Goal: Information Seeking & Learning: Find contact information

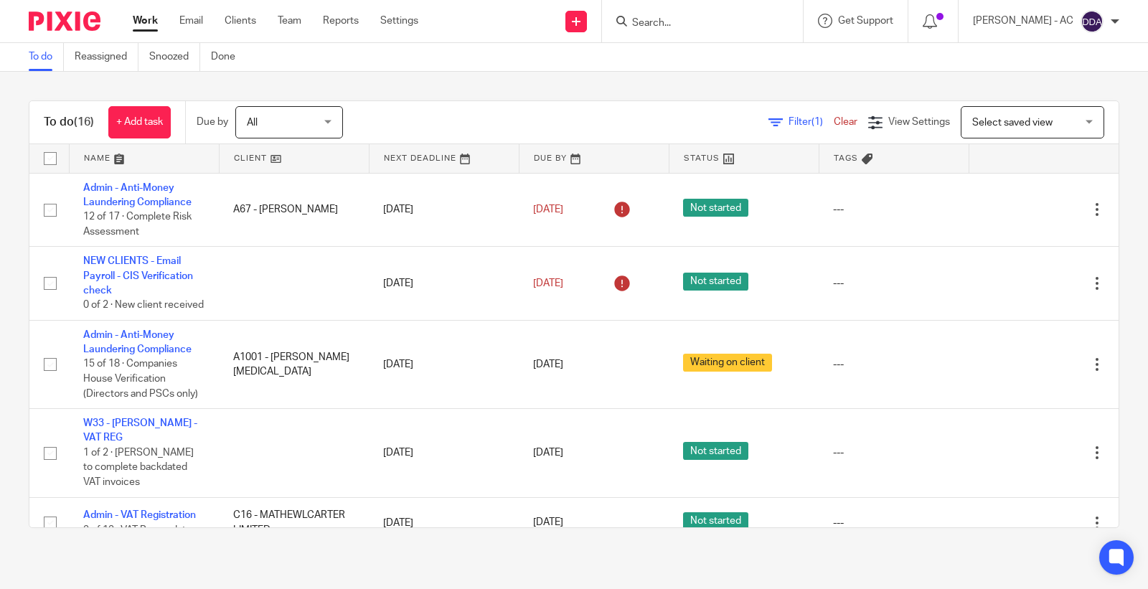
click at [704, 17] on input "Search" at bounding box center [694, 23] width 129 height 13
paste input "stephentaylor1965@icloud.com"
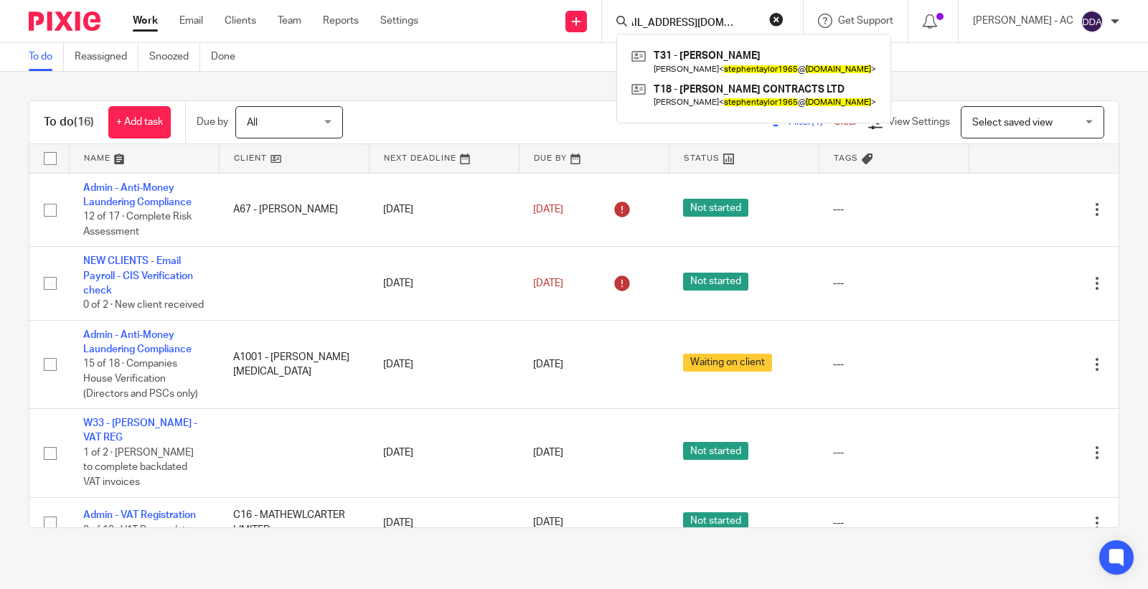
type input "stephentaylor1965@icloud.com"
click at [783, 16] on button "reset" at bounding box center [776, 19] width 14 height 14
click at [676, 24] on input "Search" at bounding box center [686, 23] width 129 height 13
paste input "Tamara Lawrance"
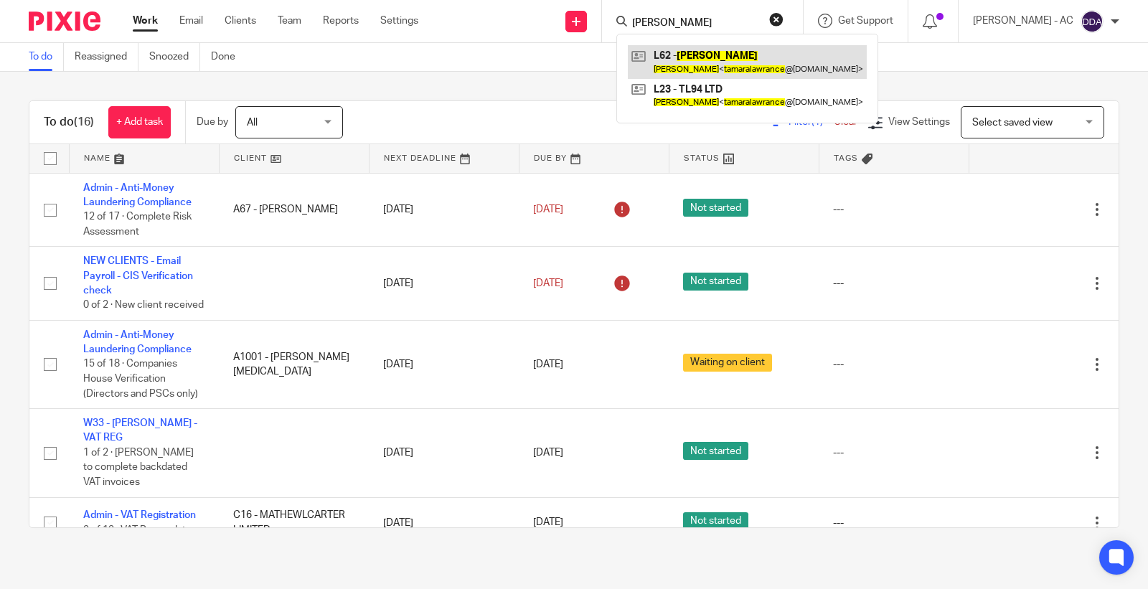
type input "Tamara Lawrance"
drag, startPoint x: 751, startPoint y: 19, endPoint x: 589, endPoint y: 22, distance: 162.1
click at [589, 23] on div "Send new email Create task Add client Request signature Tamara Lawrance L62 - T…" at bounding box center [794, 21] width 708 height 42
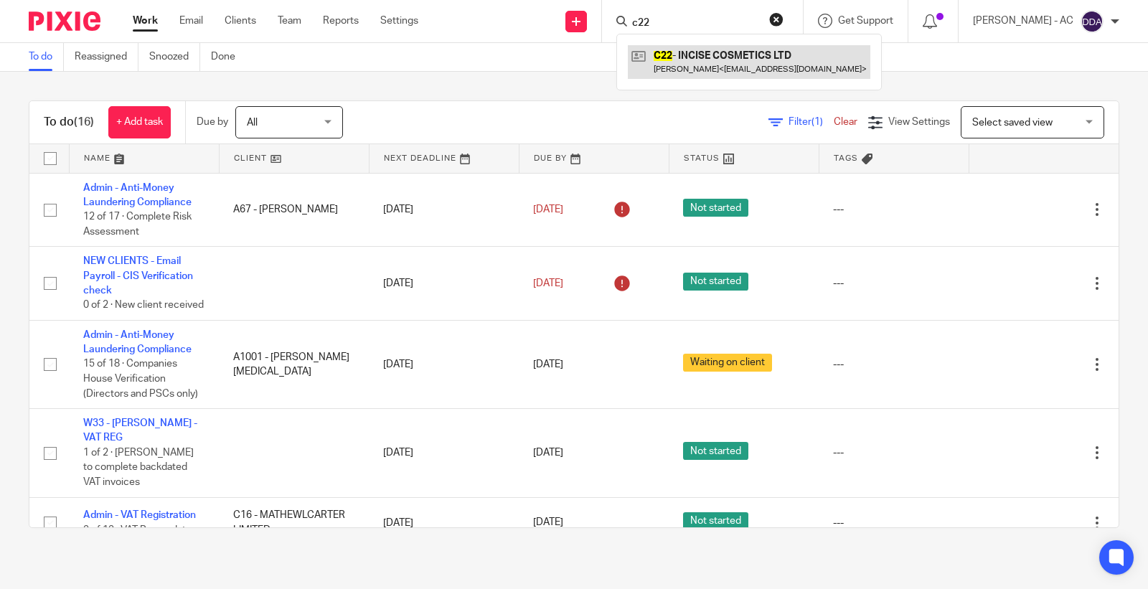
type input "c22"
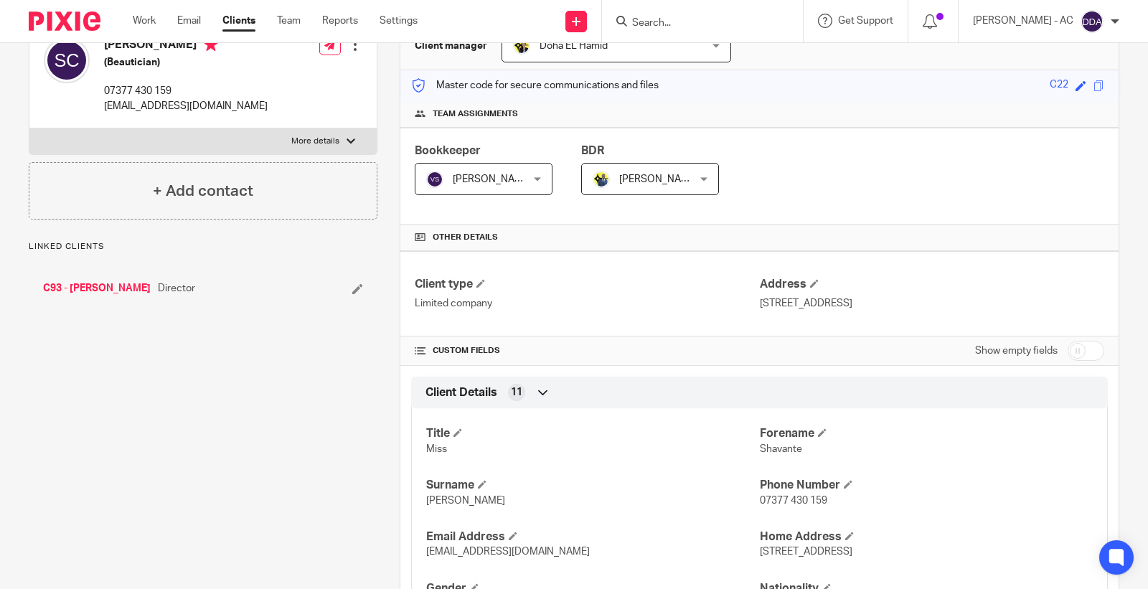
scroll to position [159, 0]
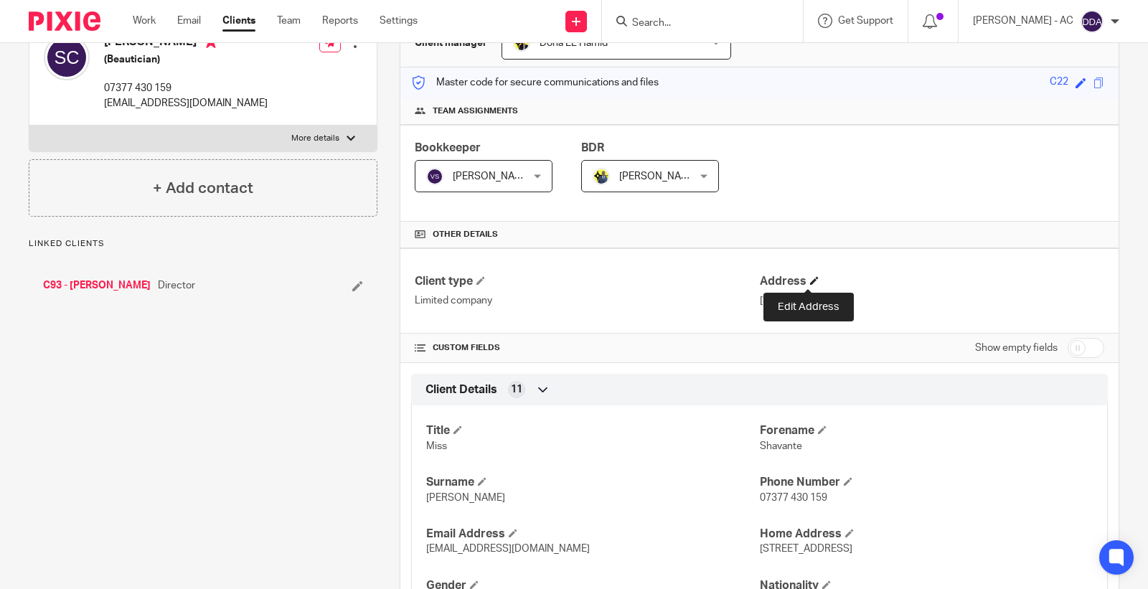
click at [810, 282] on span at bounding box center [814, 280] width 9 height 9
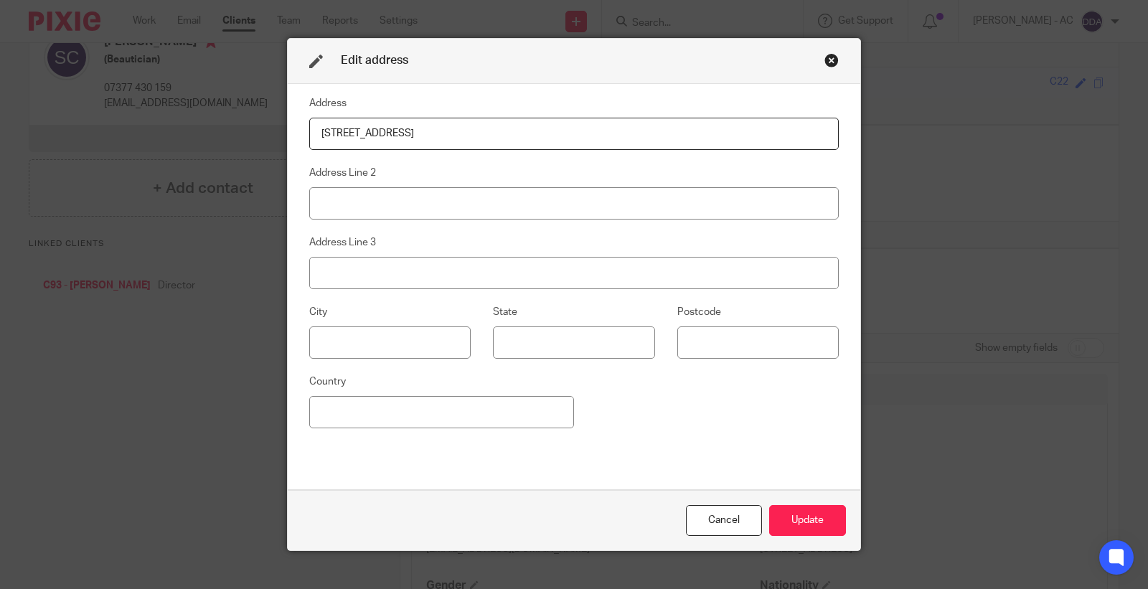
drag, startPoint x: 571, startPoint y: 135, endPoint x: 22, endPoint y: 138, distance: 548.7
click at [22, 138] on div "Edit address Address 320 City Road, London, England, EC1V 2NZ Address Line 2 Ad…" at bounding box center [574, 294] width 1148 height 589
type input "2A Prestwood Road, Wolverhampton, WV11 1RA"
click at [778, 507] on button "Update" at bounding box center [807, 520] width 77 height 31
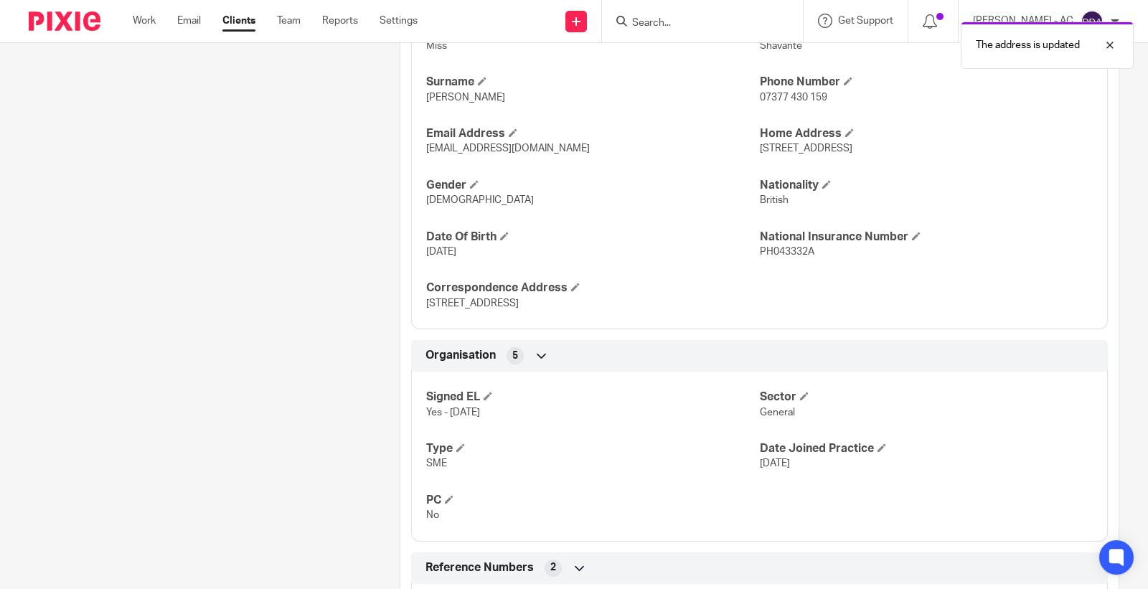
scroll to position [557, 0]
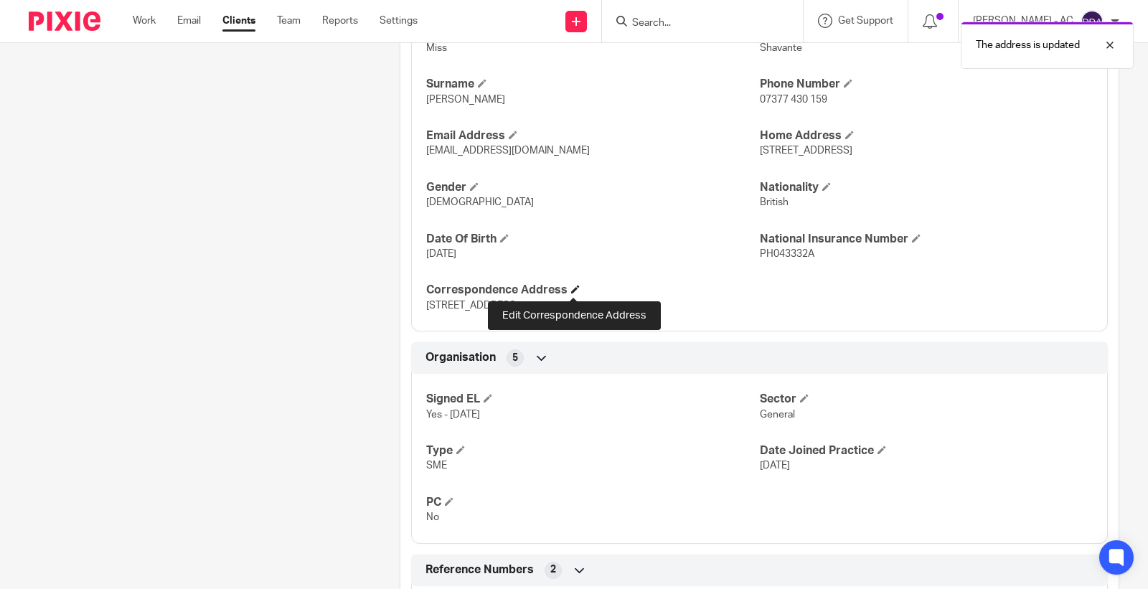
click at [571, 289] on span at bounding box center [575, 289] width 9 height 9
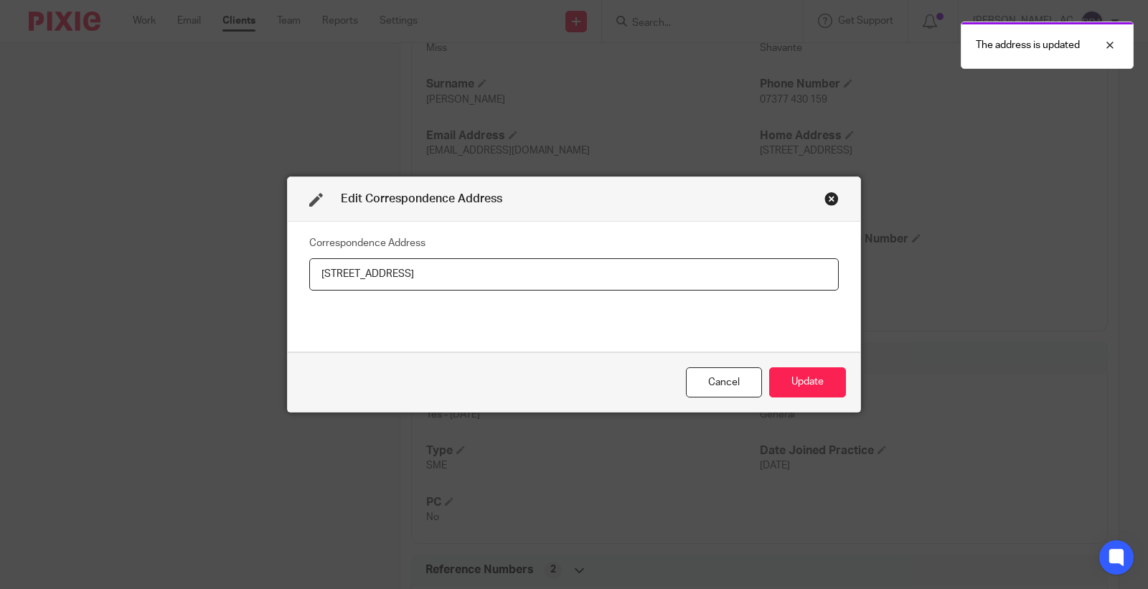
click at [0, 289] on div "Edit Correspondence Address Correspondence Address 320 City Road, London, Engla…" at bounding box center [574, 294] width 1148 height 589
type input "2A Prestwood Road, Wolverhampton, WV11 1RA"
click at [777, 379] on button "Update" at bounding box center [807, 382] width 77 height 31
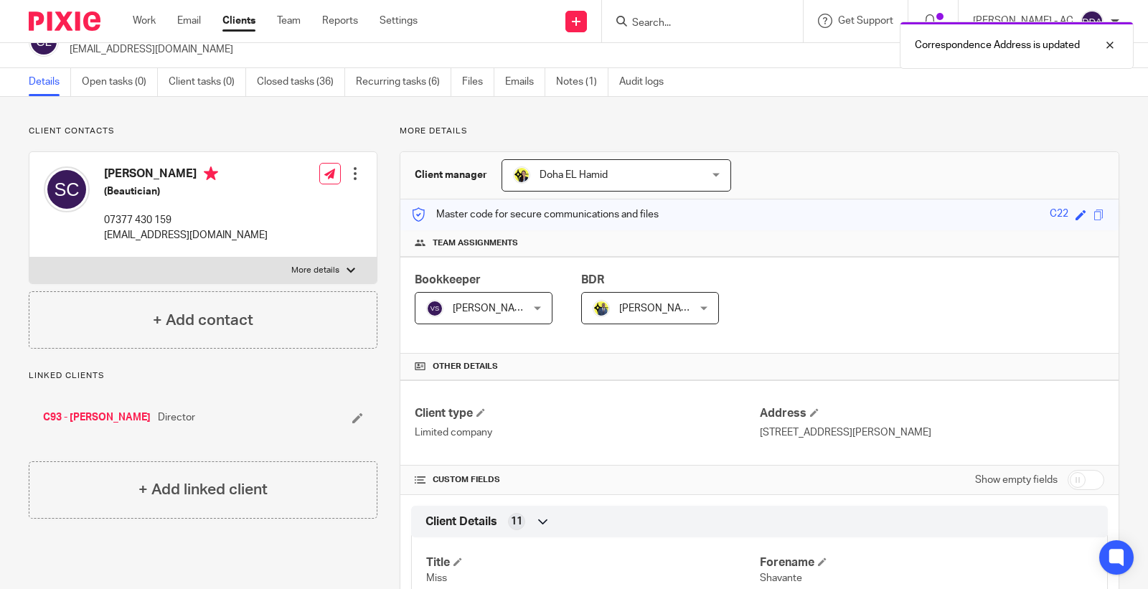
scroll to position [0, 0]
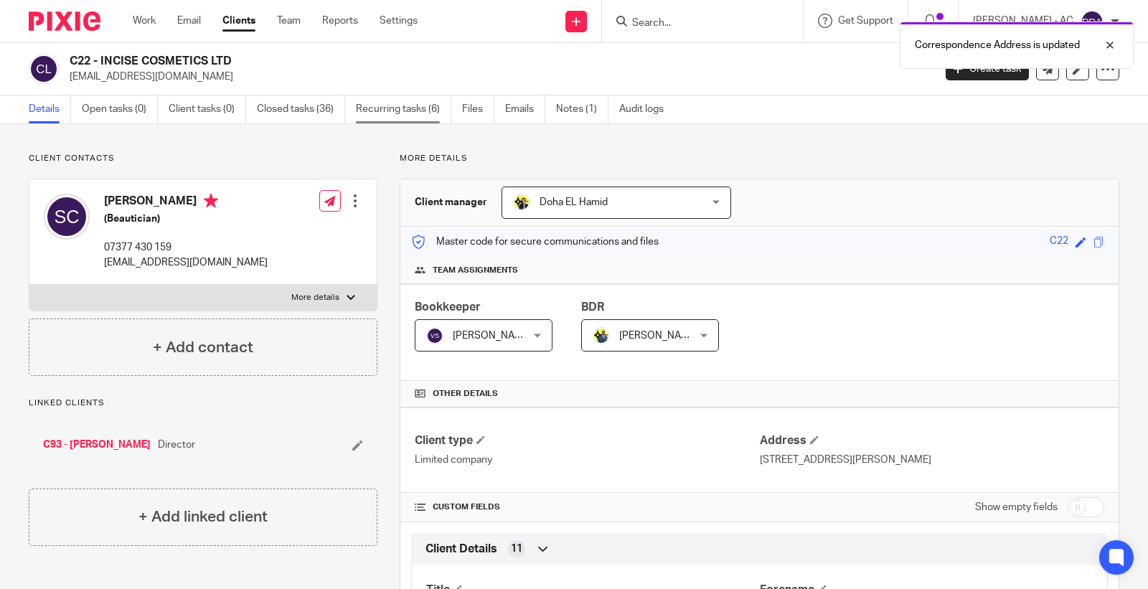
click at [423, 110] on link "Recurring tasks (6)" at bounding box center [403, 109] width 95 height 28
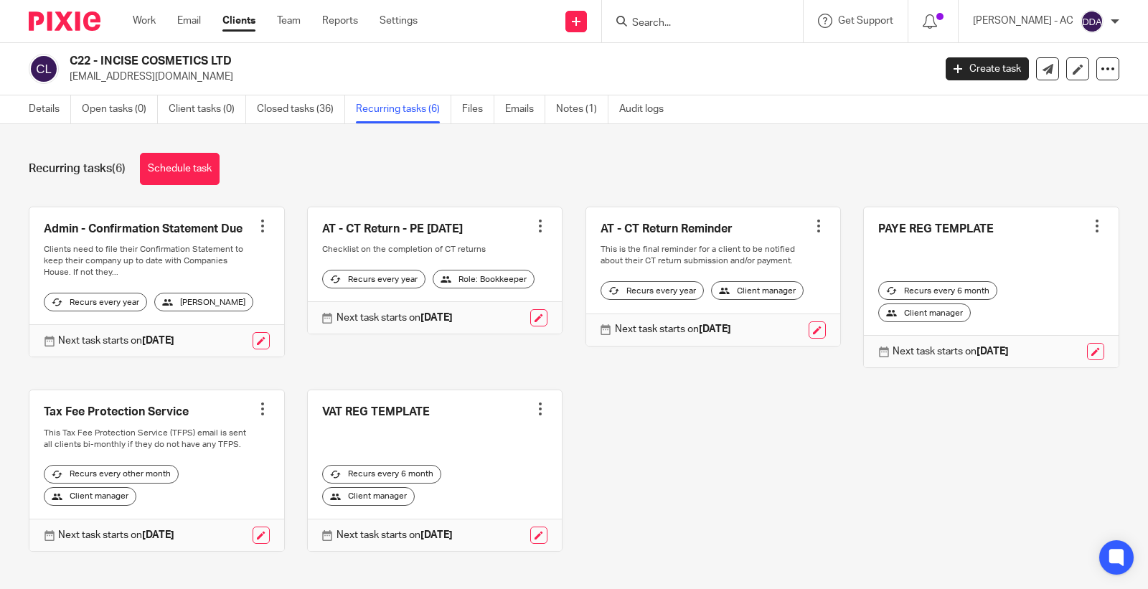
click at [134, 162] on div "Recurring tasks (6) Schedule task" at bounding box center [574, 169] width 1090 height 32
click at [176, 169] on link "Schedule task" at bounding box center [180, 169] width 80 height 32
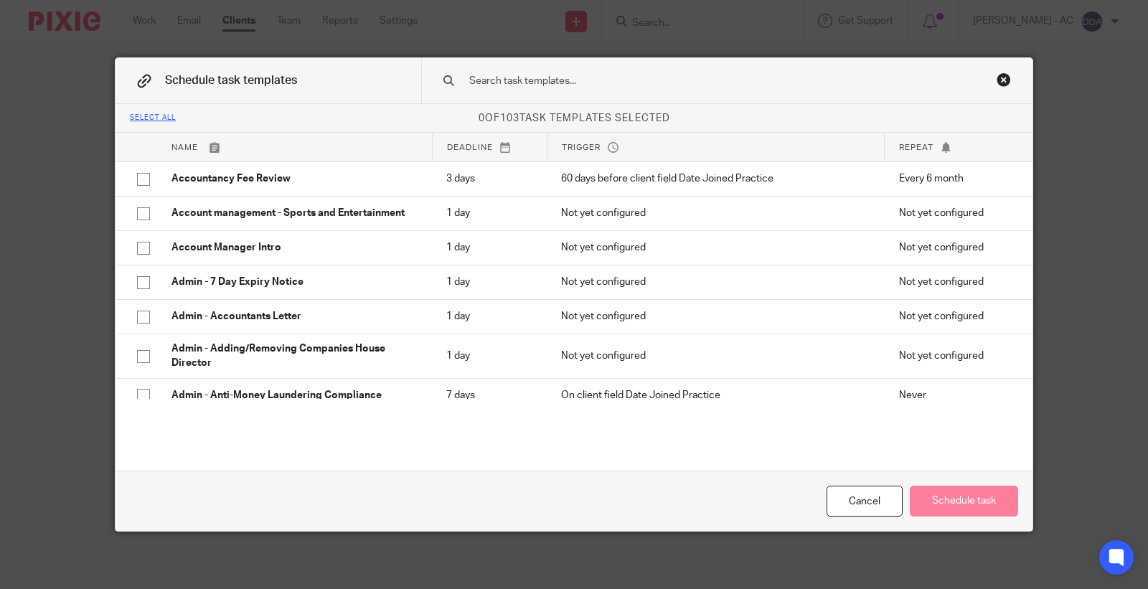
click at [536, 70] on div at bounding box center [726, 80] width 611 height 45
click at [534, 77] on input "text" at bounding box center [704, 81] width 473 height 16
type input "n"
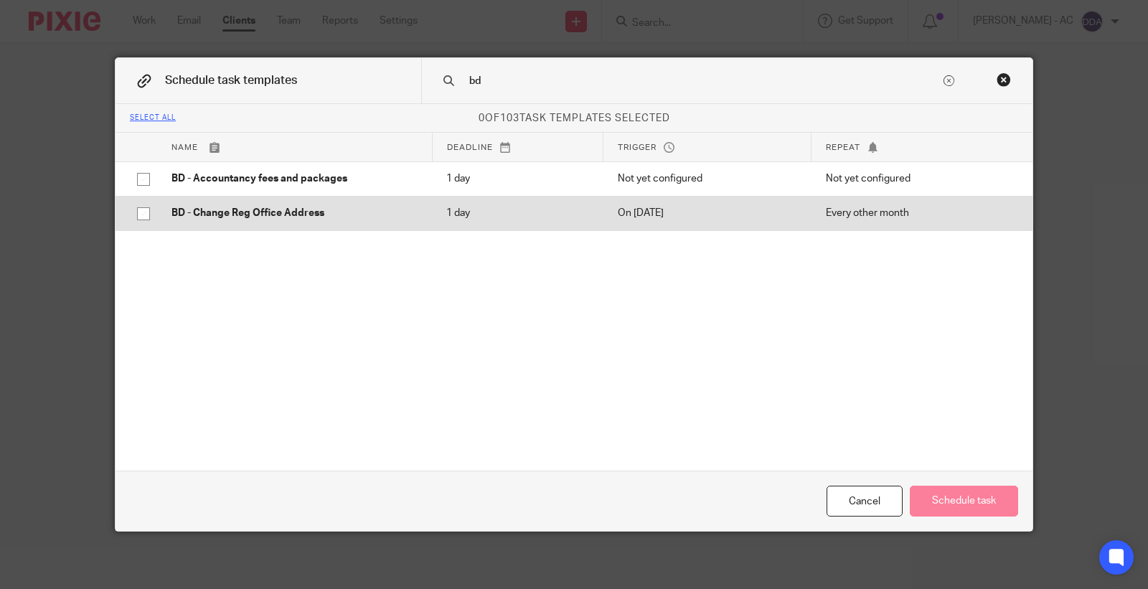
type input "bd"
click at [308, 214] on p "BD - Change Reg Office Address" at bounding box center [294, 213] width 246 height 14
checkbox input "true"
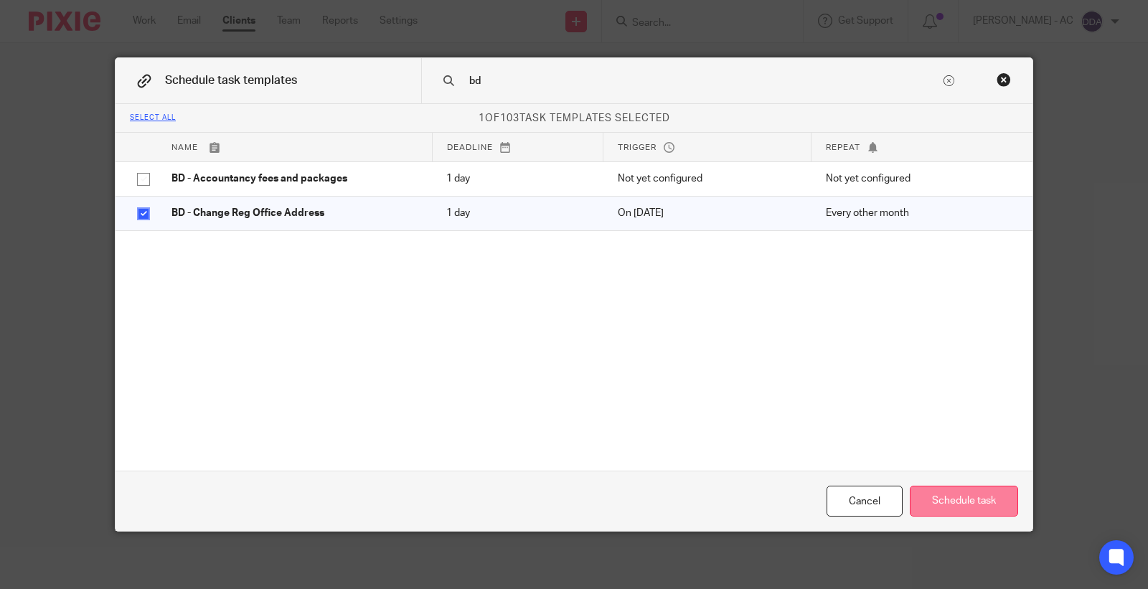
click at [927, 496] on button "Schedule task" at bounding box center [963, 501] width 108 height 31
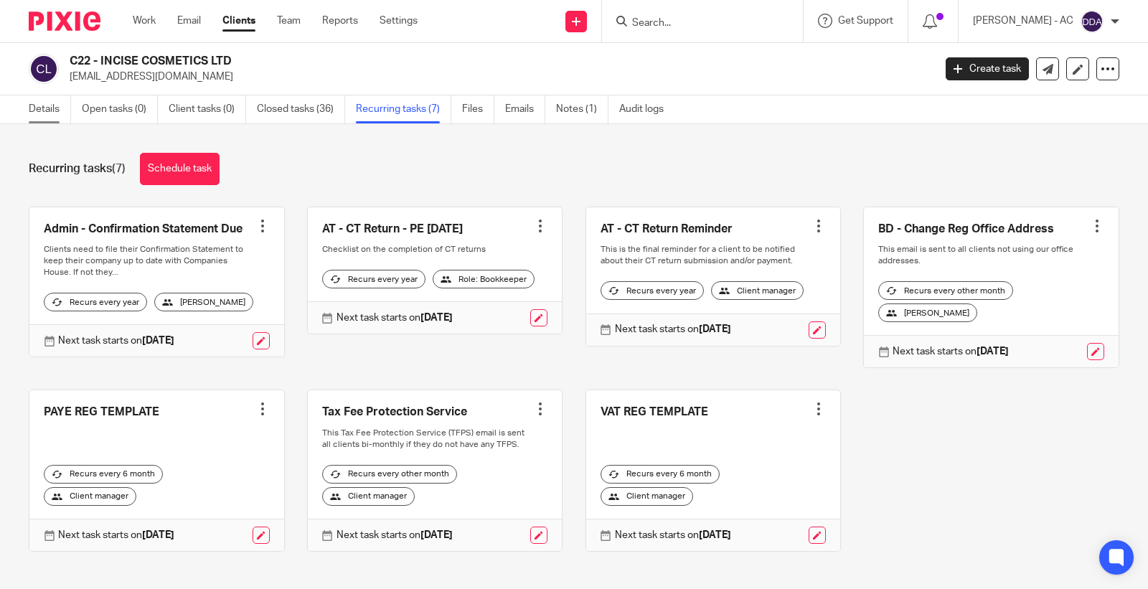
click at [54, 109] on link "Details" at bounding box center [50, 109] width 42 height 28
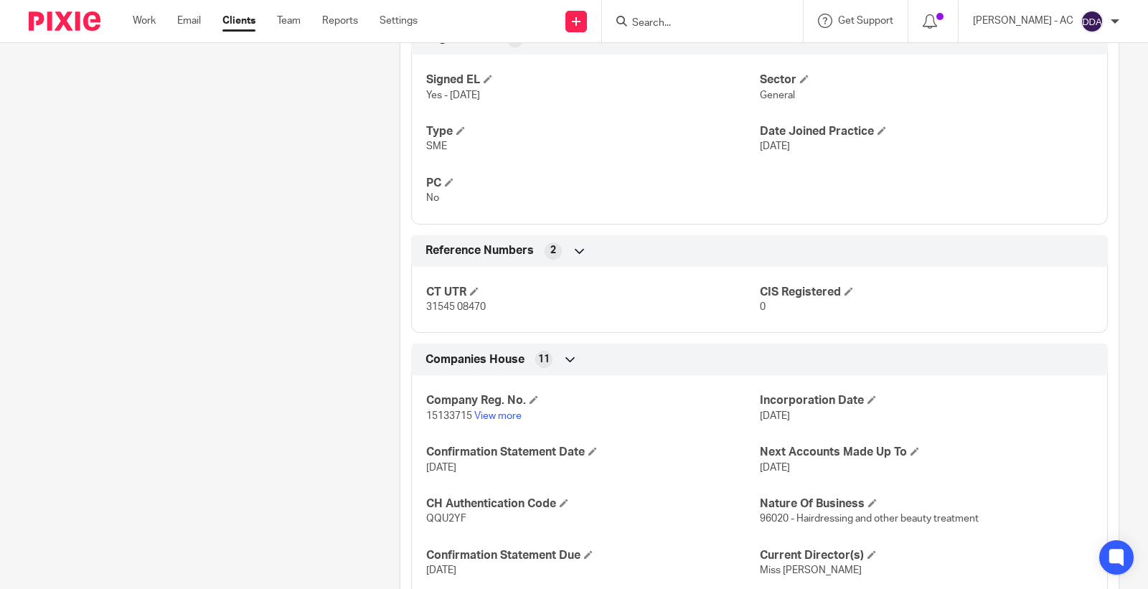
scroll to position [956, 0]
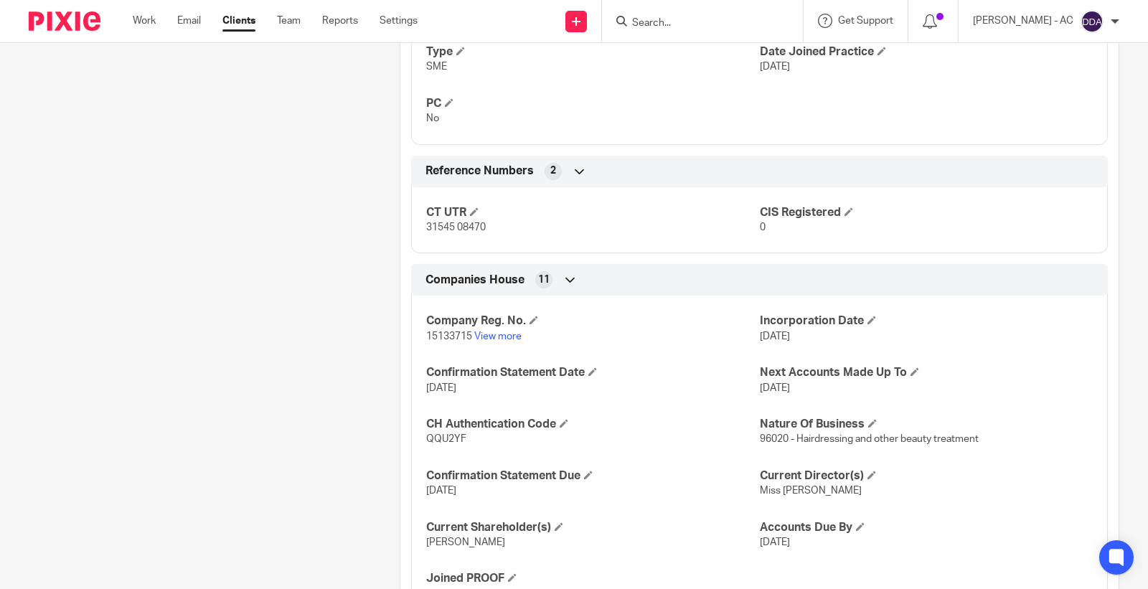
click at [438, 341] on span "15133715" at bounding box center [449, 336] width 46 height 10
copy p "15133715"
click at [665, 20] on input "Search" at bounding box center [694, 23] width 129 height 13
type input "T"
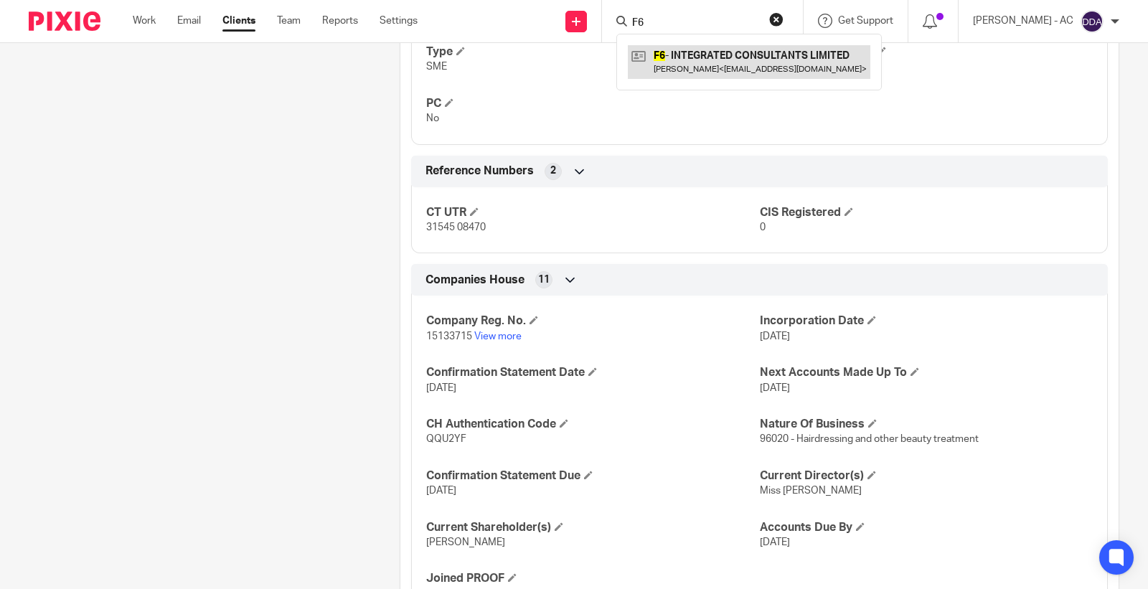
type input "F6"
drag, startPoint x: 677, startPoint y: 19, endPoint x: 572, endPoint y: 34, distance: 106.5
click at [572, 34] on div "Send new email Create task Add client Request signature F6 F6 - INTEGRATED CONS…" at bounding box center [793, 21] width 709 height 42
type input "O25"
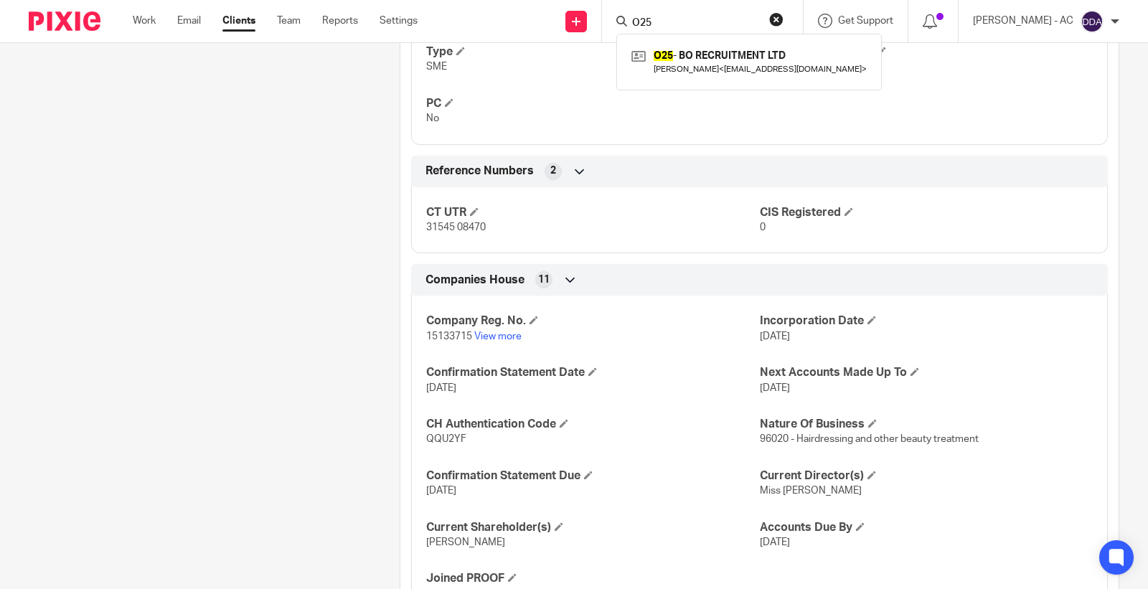
drag, startPoint x: 685, startPoint y: 20, endPoint x: 599, endPoint y: 34, distance: 87.3
click at [599, 34] on div "Send new email Create task Add client Request signature O25 O25 - BO RECRUITMEN…" at bounding box center [793, 21] width 709 height 42
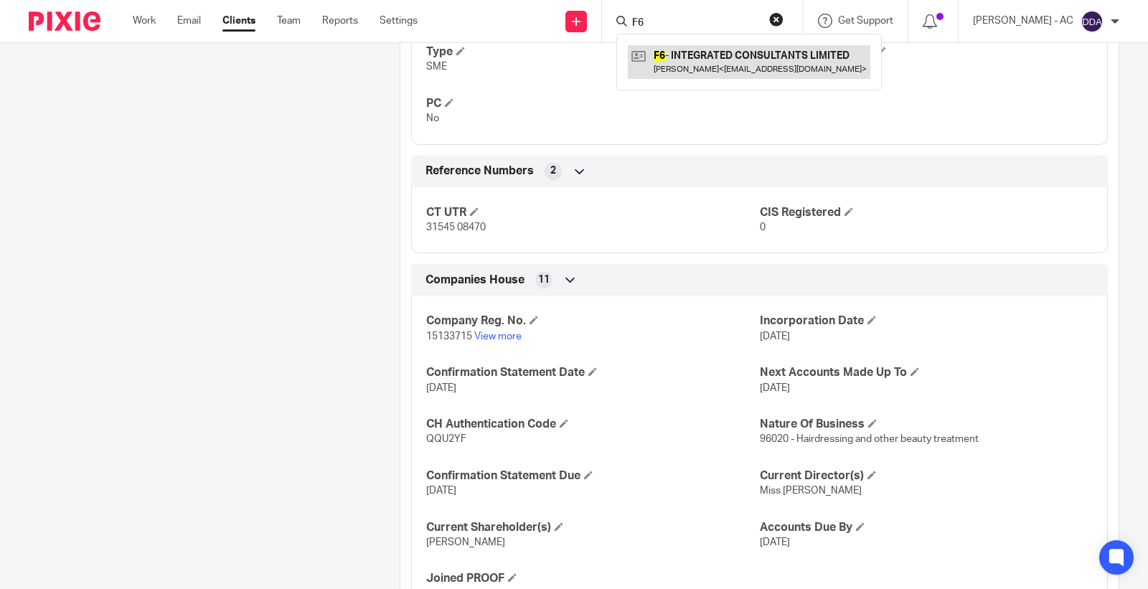
type input "F6"
drag, startPoint x: 681, startPoint y: 24, endPoint x: 582, endPoint y: 30, distance: 99.9
click at [582, 30] on div "Send new email Create task Add client Request signature F6 F6 - INTEGRATED CONS…" at bounding box center [793, 21] width 709 height 42
type input "c16"
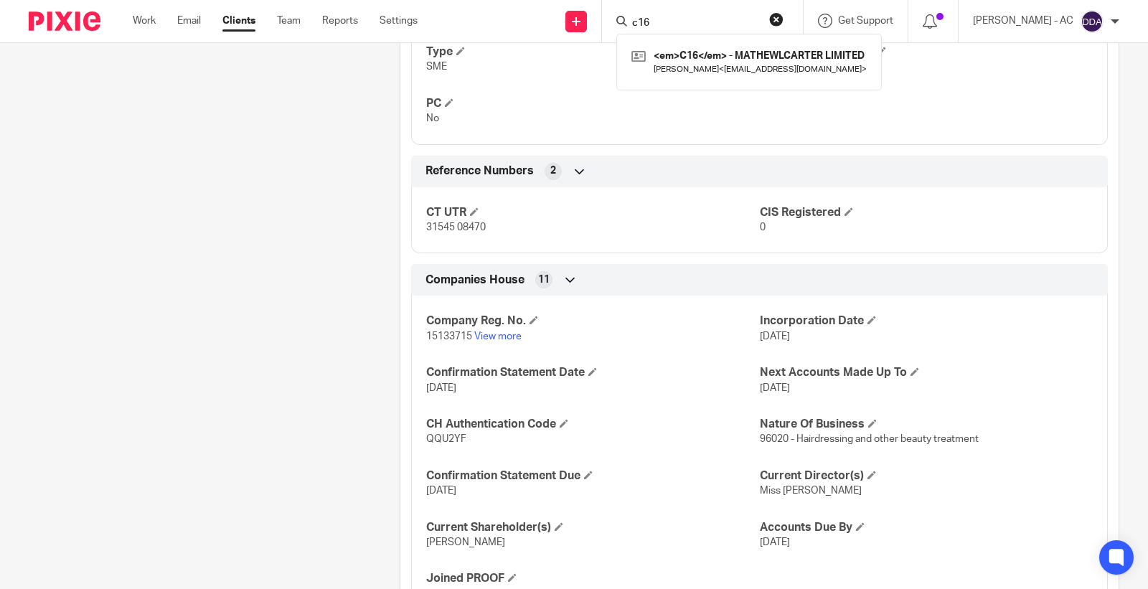
drag, startPoint x: 685, startPoint y: 13, endPoint x: 622, endPoint y: 18, distance: 63.3
click at [615, 15] on div "Send new email Create task Add client Request signature c16 <em>C16</em> - MATH…" at bounding box center [793, 21] width 709 height 42
click at [671, 25] on input "Search" at bounding box center [694, 23] width 129 height 13
type input "s2"
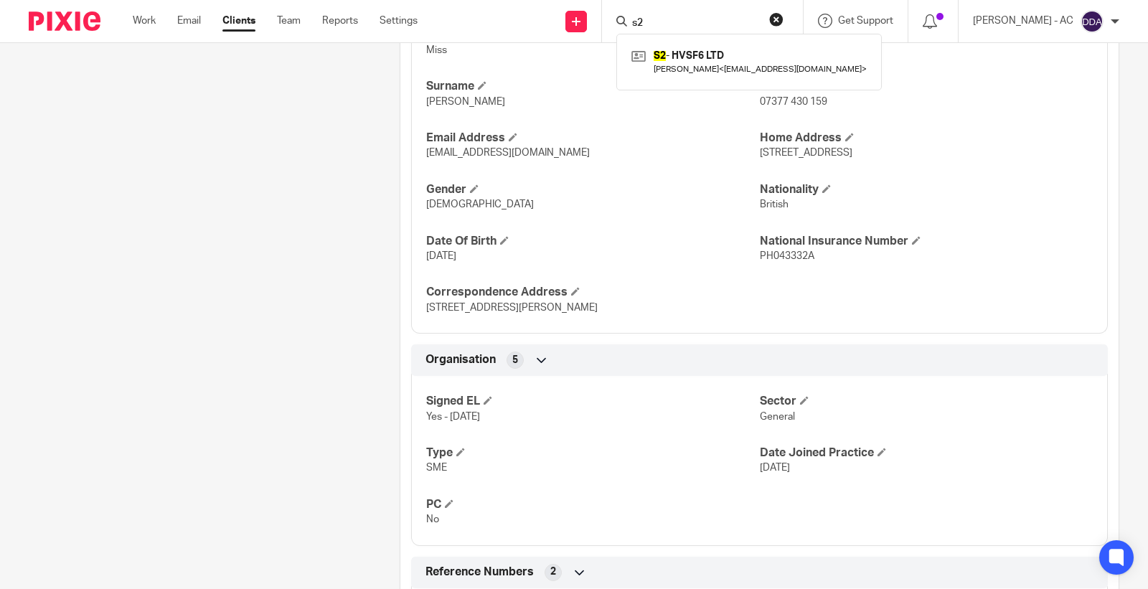
scroll to position [316, 0]
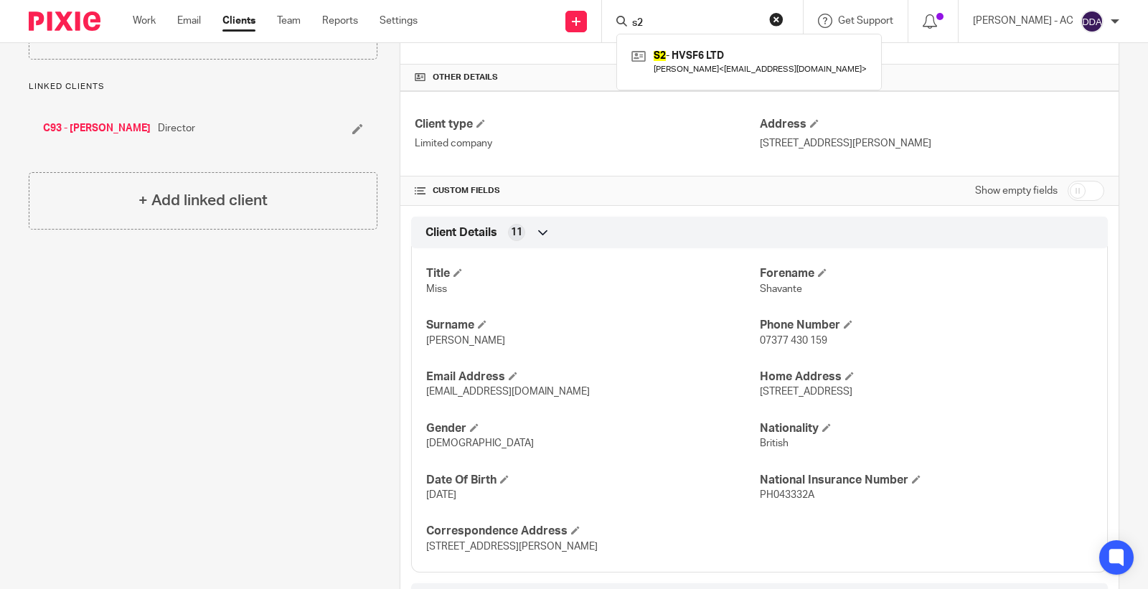
drag, startPoint x: 722, startPoint y: 22, endPoint x: 555, endPoint y: 43, distance: 167.7
click at [555, 43] on body "Work Email Clients Team Reports Settings Work Email Clients Team Reports Settin…" at bounding box center [574, 294] width 1148 height 589
type input "c12"
drag, startPoint x: 684, startPoint y: 22, endPoint x: 610, endPoint y: 20, distance: 73.2
click at [610, 20] on div "Send new email Create task Add client Request signature c12 C12 - MILANO DESIGN…" at bounding box center [793, 21] width 709 height 42
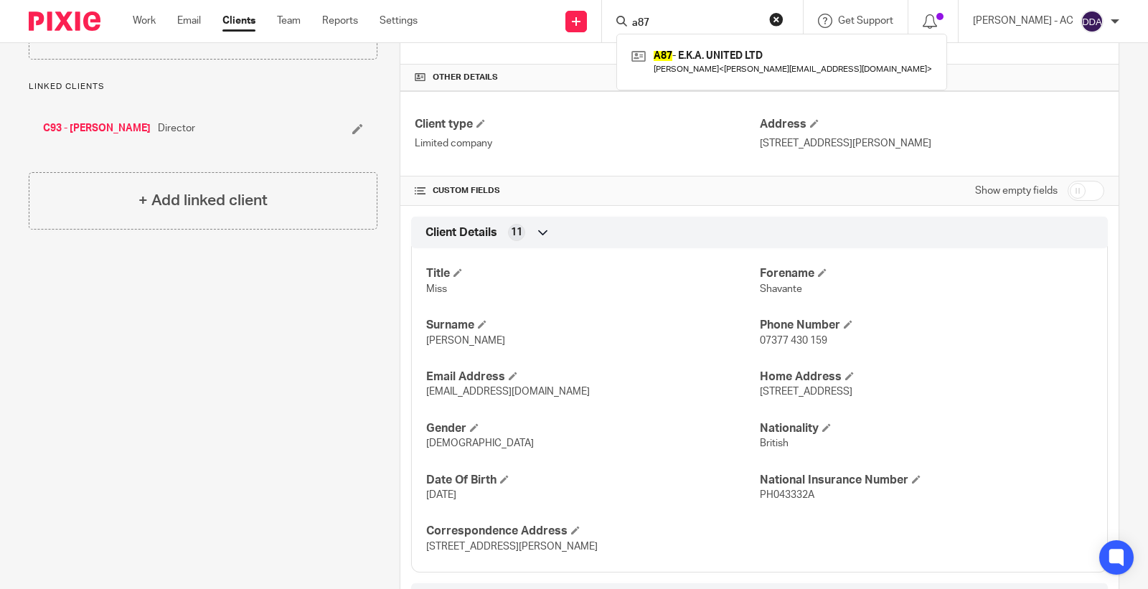
type input "a87"
drag, startPoint x: 690, startPoint y: 15, endPoint x: 633, endPoint y: 22, distance: 57.1
click at [633, 22] on div "a87" at bounding box center [699, 21] width 167 height 18
click at [663, 23] on input "a87" at bounding box center [694, 23] width 129 height 13
drag, startPoint x: 679, startPoint y: 26, endPoint x: 600, endPoint y: 31, distance: 79.1
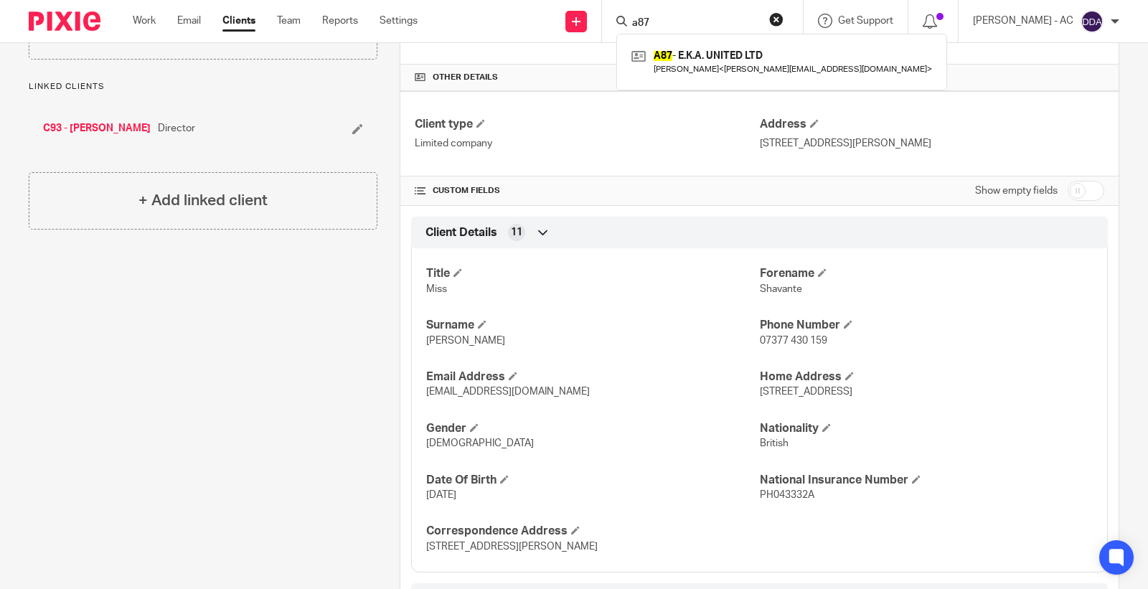
click at [600, 31] on div "Send new email Create task Add client Request signature a87 A87 - E.K.A. UNITED…" at bounding box center [793, 21] width 709 height 42
type input "b19"
drag, startPoint x: 686, startPoint y: 24, endPoint x: 582, endPoint y: 27, distance: 104.0
click at [582, 27] on div "Send new email Create task Add client Request signature b19 B19 - CM BASMA LTD …" at bounding box center [793, 21] width 709 height 42
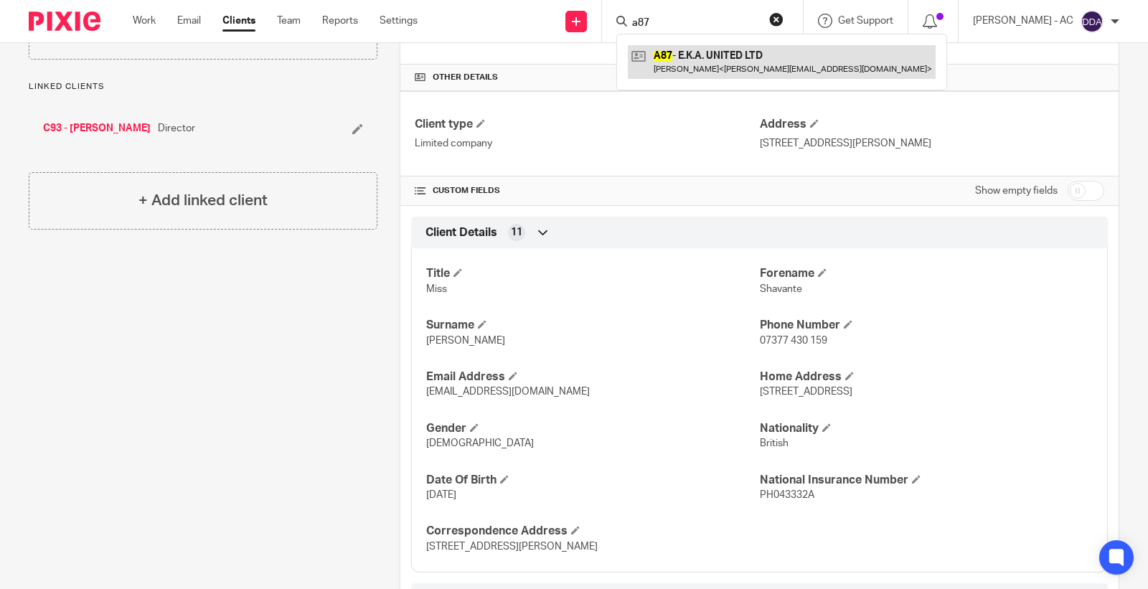
type input "a87"
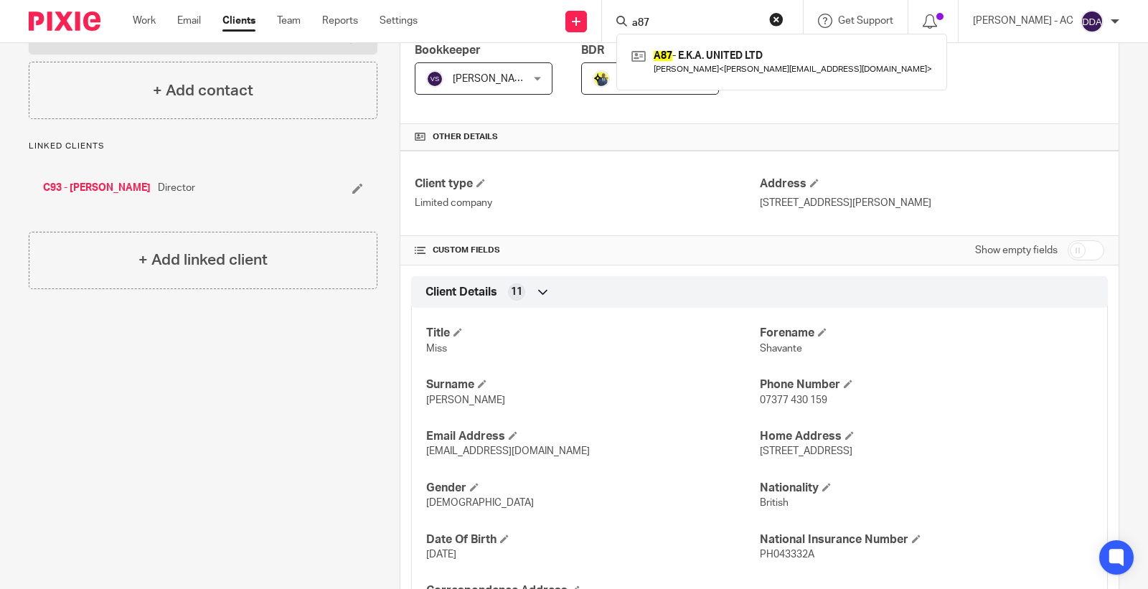
scroll to position [77, 0]
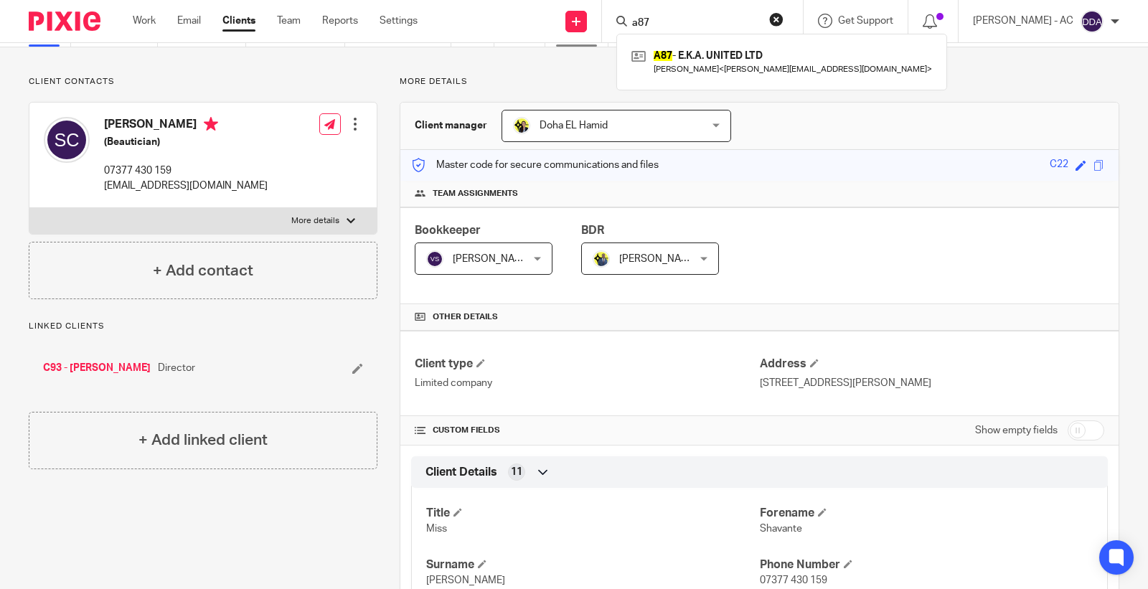
drag, startPoint x: 680, startPoint y: 20, endPoint x: 565, endPoint y: 44, distance: 117.3
click at [565, 44] on body "Work Email Clients Team Reports Settings Work Email Clients Team Reports Settin…" at bounding box center [574, 294] width 1148 height 589
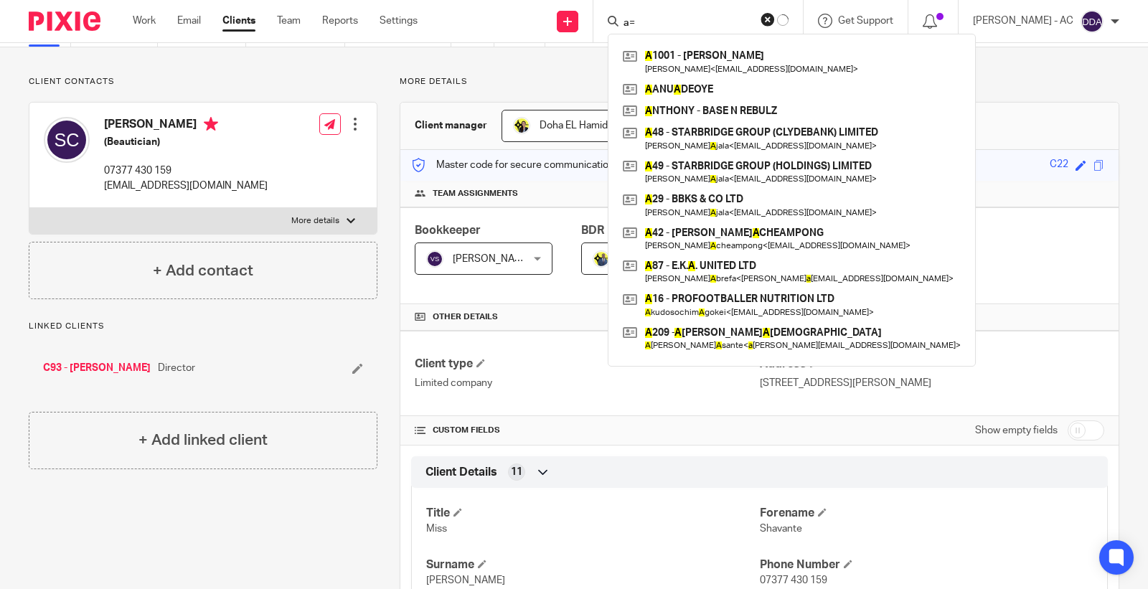
type input "a"
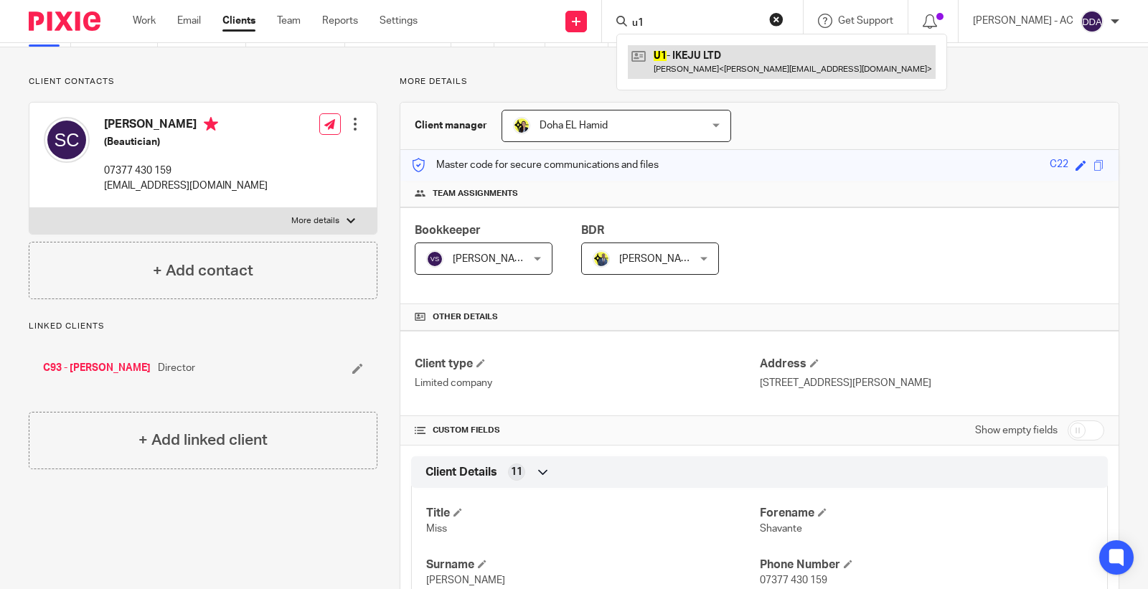
type input "u1"
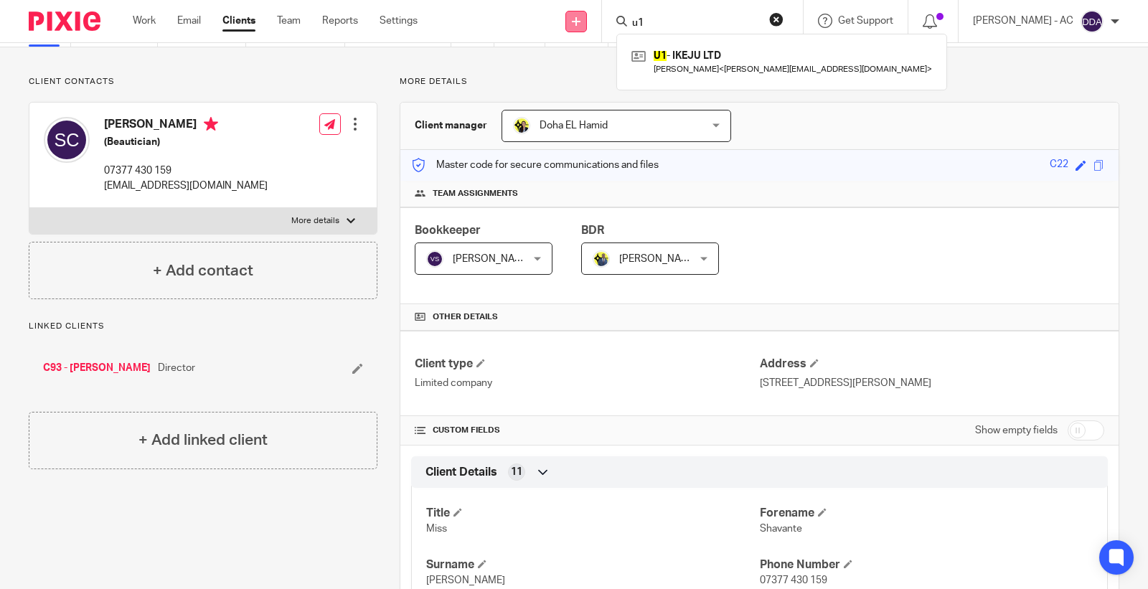
drag, startPoint x: 692, startPoint y: 29, endPoint x: 590, endPoint y: 30, distance: 102.6
click at [591, 30] on div "Send new email Create task Add client Request signature u1 U1 - IKEJU LTD Ikenn…" at bounding box center [793, 21] width 709 height 42
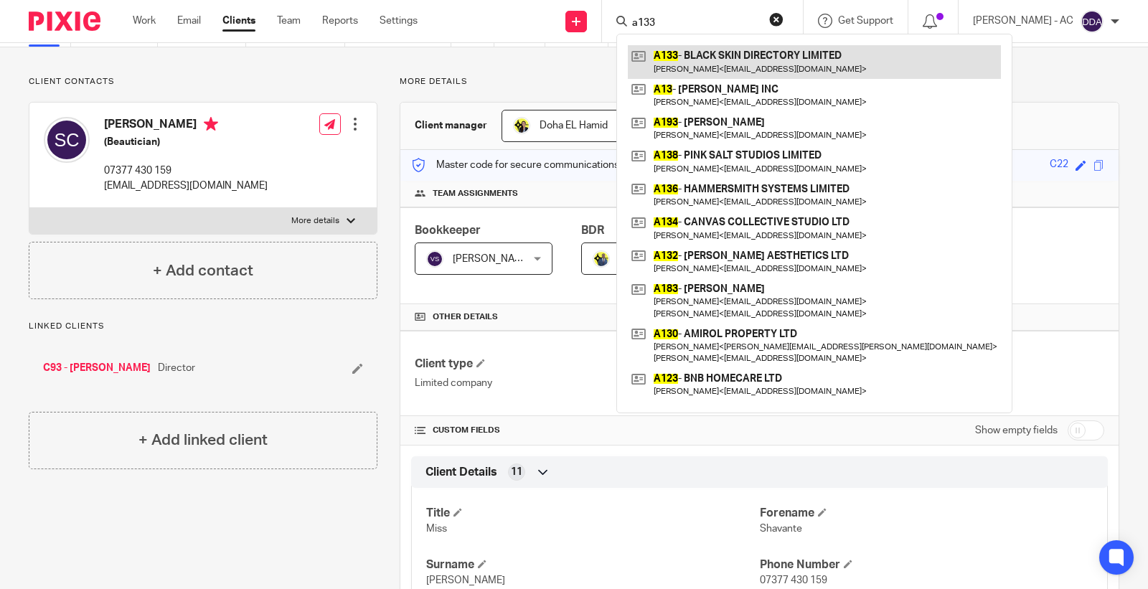
type input "a133"
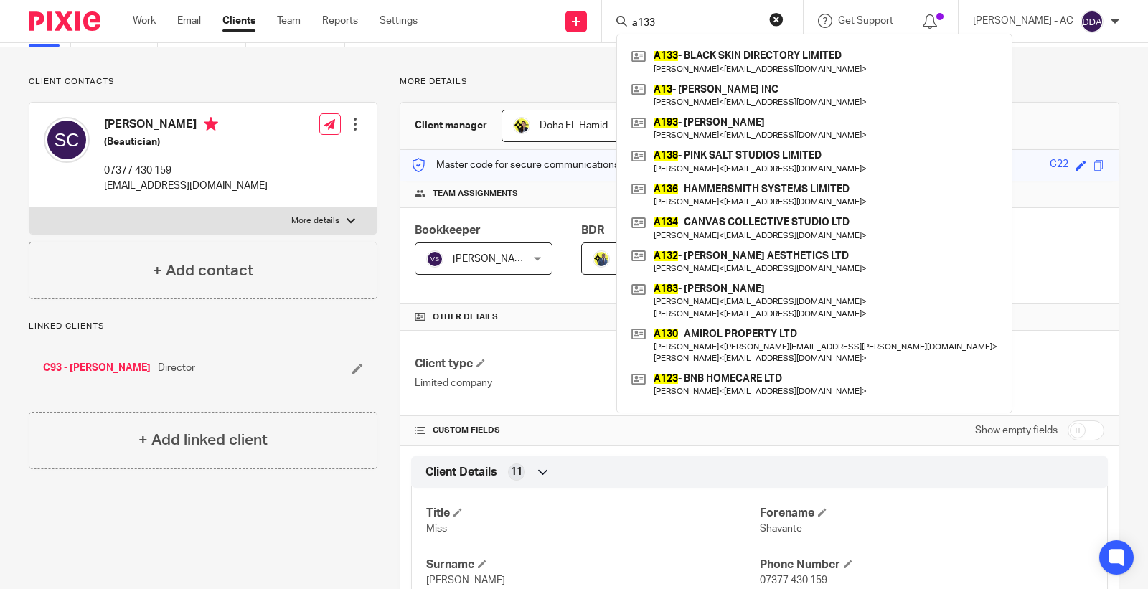
drag, startPoint x: 612, startPoint y: 23, endPoint x: 506, endPoint y: 19, distance: 106.2
click at [539, 23] on div "Send new email Create task Add client Request signature a133 A133 - BLACK SKIN …" at bounding box center [793, 21] width 709 height 42
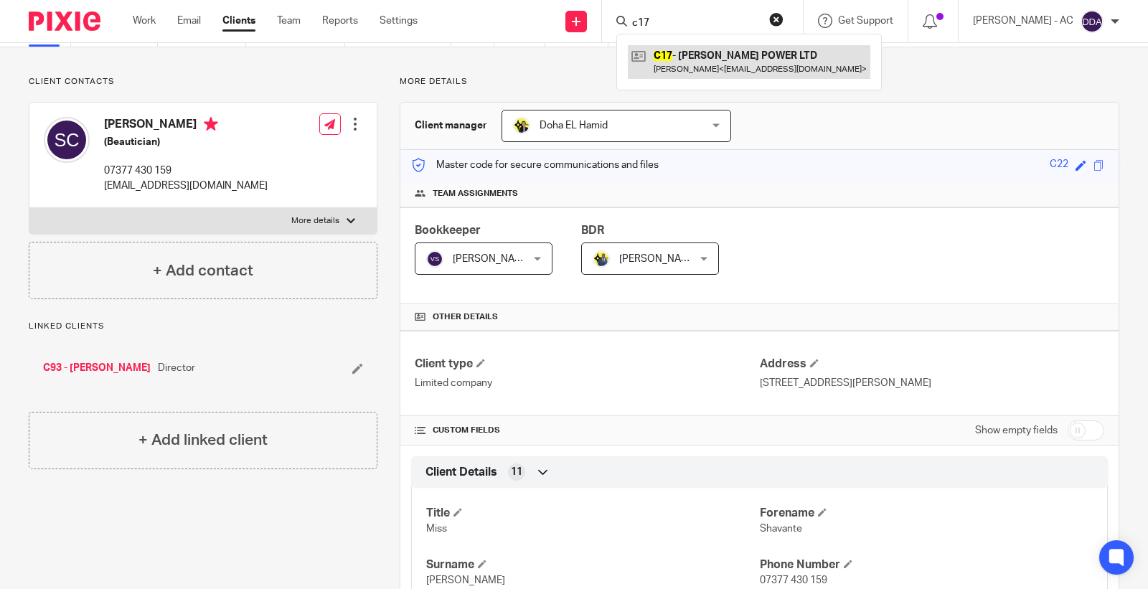
type input "c17"
drag, startPoint x: 699, startPoint y: 19, endPoint x: 603, endPoint y: 19, distance: 95.4
click at [603, 19] on div "Send new email Create task Add client Request signature c17 C17 - CURRIE POWER …" at bounding box center [793, 21] width 709 height 42
drag, startPoint x: 686, startPoint y: 22, endPoint x: 632, endPoint y: 26, distance: 54.0
click at [633, 26] on div "c46" at bounding box center [699, 21] width 167 height 18
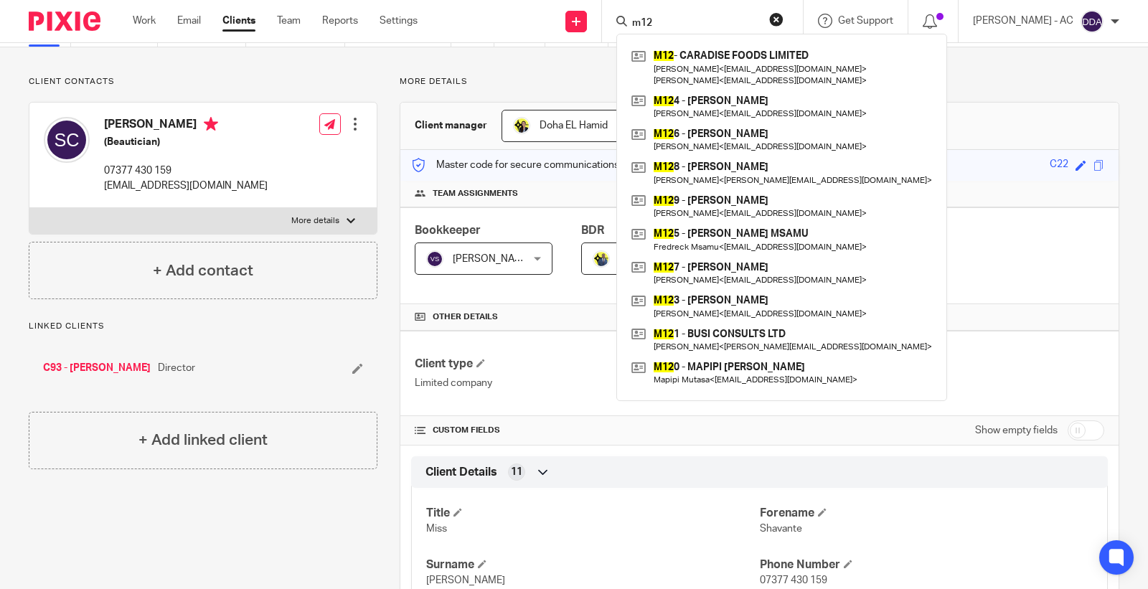
drag, startPoint x: 684, startPoint y: 19, endPoint x: 621, endPoint y: 19, distance: 62.4
click at [621, 19] on div "m12 M12 - CARADISE FOODS LIMITED Craig McAnuff < info@originalflava.com > Shaun…" at bounding box center [702, 21] width 201 height 42
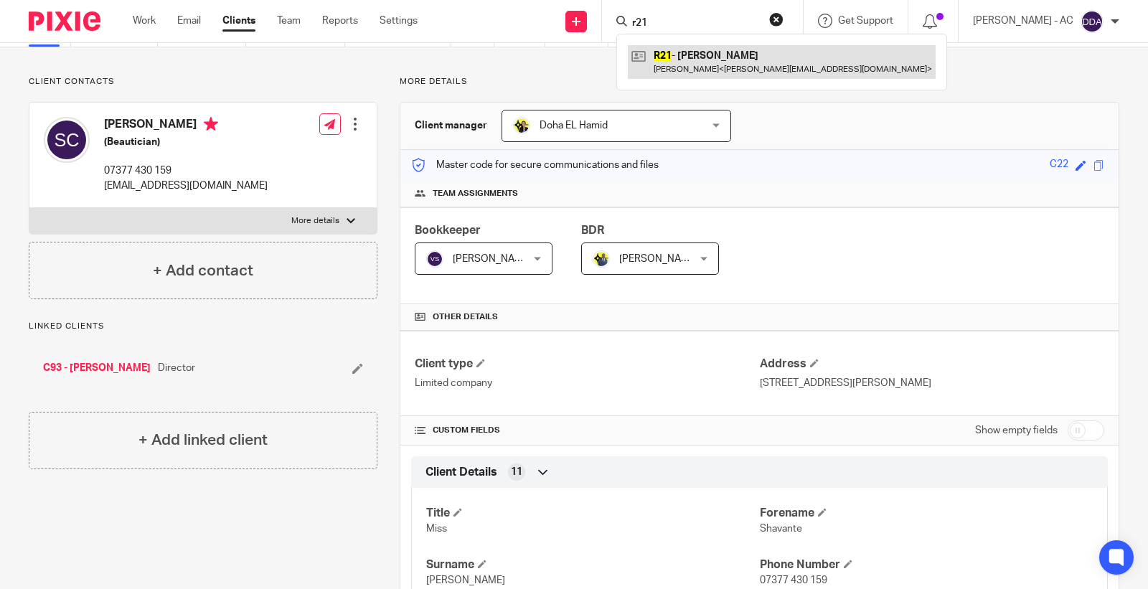
type input "r21"
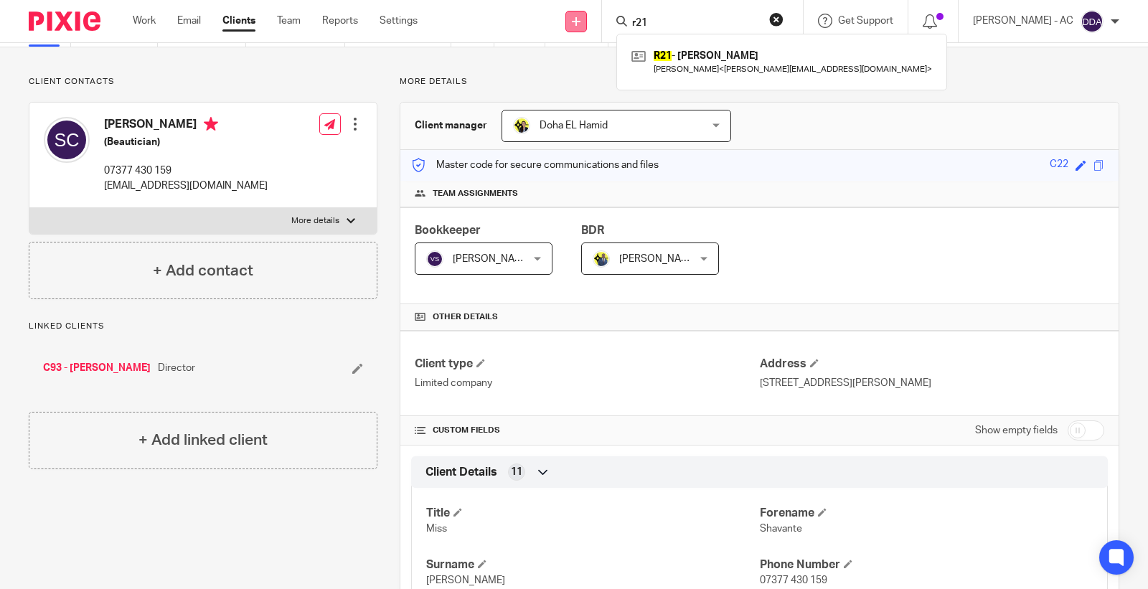
drag, startPoint x: 668, startPoint y: 19, endPoint x: 590, endPoint y: 29, distance: 79.5
click at [590, 29] on div "Send new email Create task Add client Request signature r21 R21 - GEORGE ROBERT…" at bounding box center [793, 21] width 709 height 42
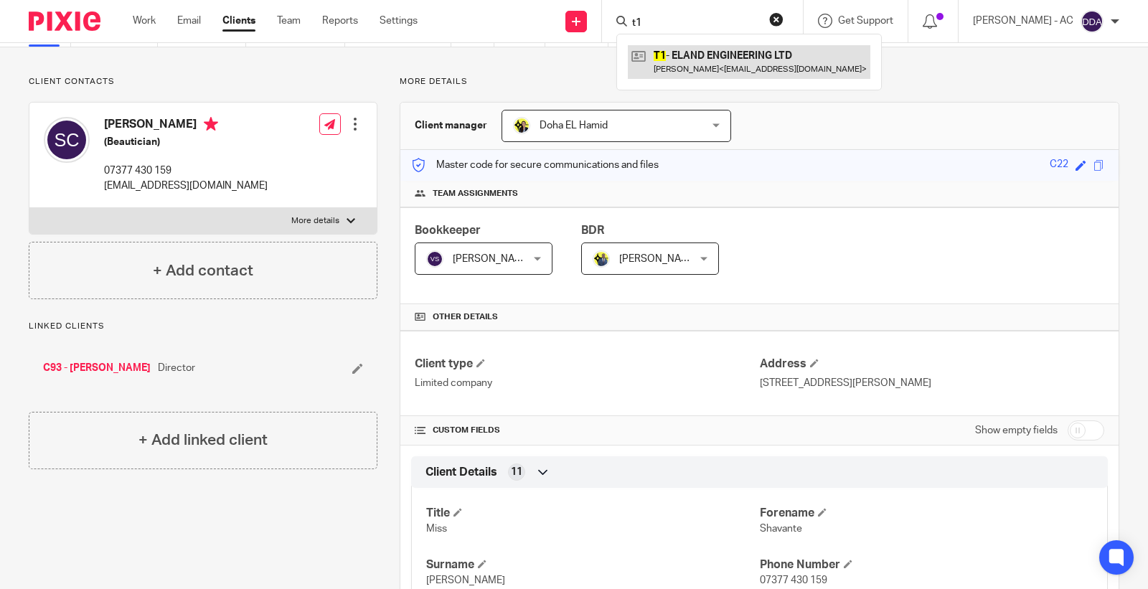
type input "t1"
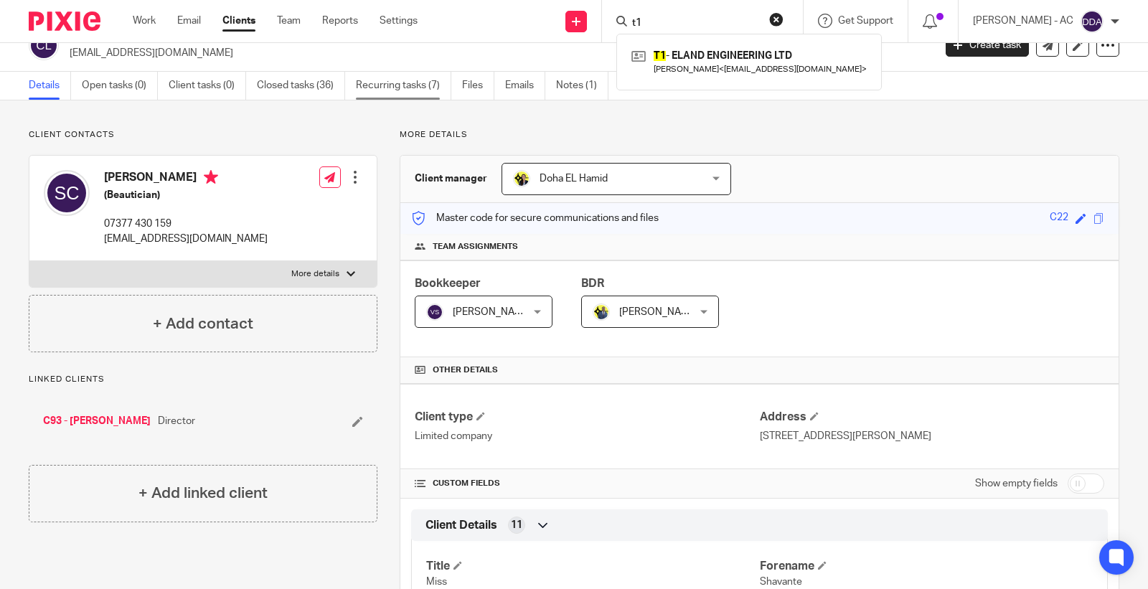
scroll to position [0, 0]
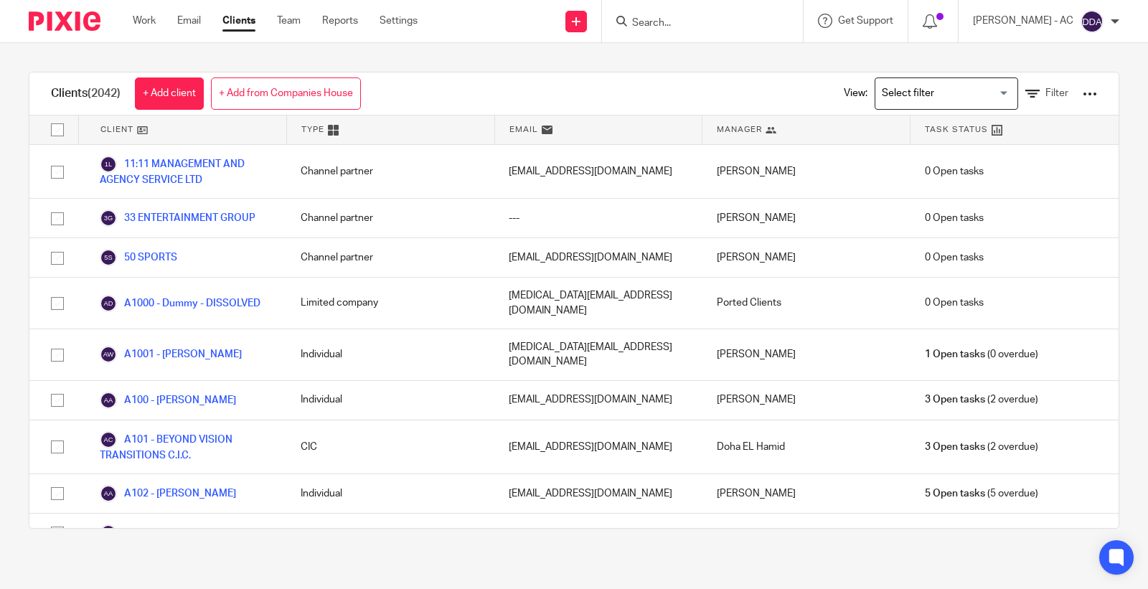
click at [676, 26] on input "Search" at bounding box center [694, 23] width 129 height 13
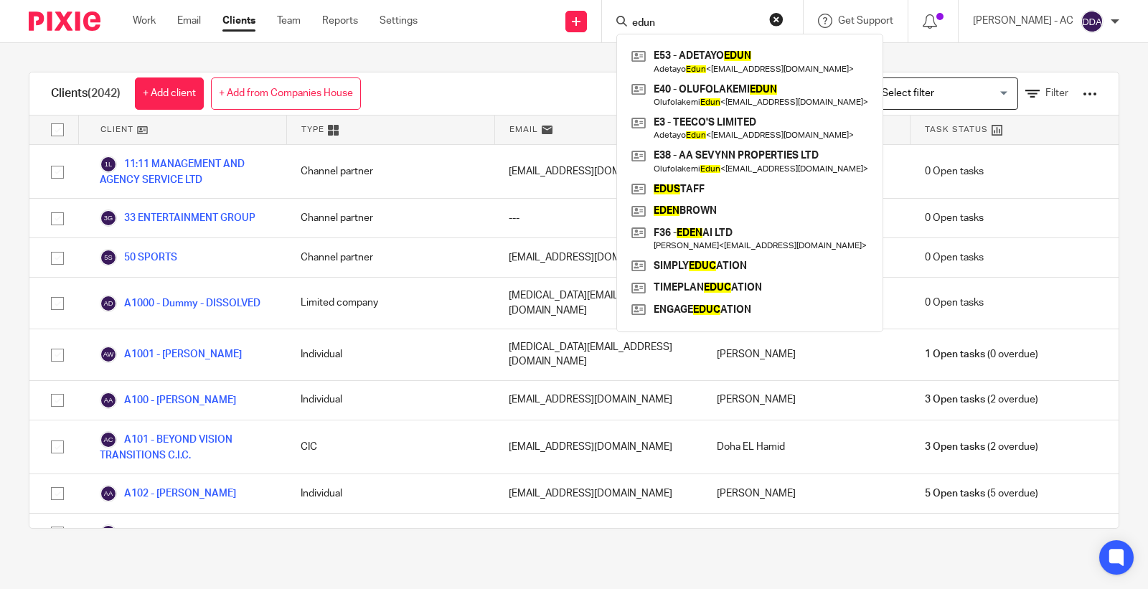
type input "edun"
click at [514, 72] on div "Clients (2042) + Add client + Add from Companies House View: Loading... Filter" at bounding box center [573, 93] width 1089 height 43
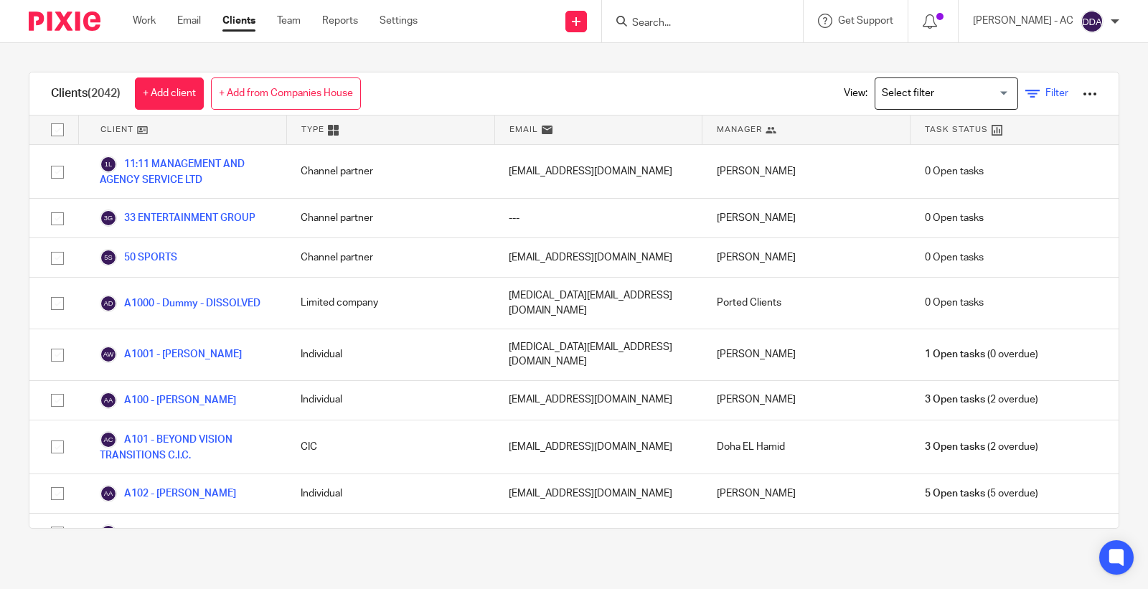
click at [1045, 90] on span "Filter" at bounding box center [1056, 93] width 23 height 10
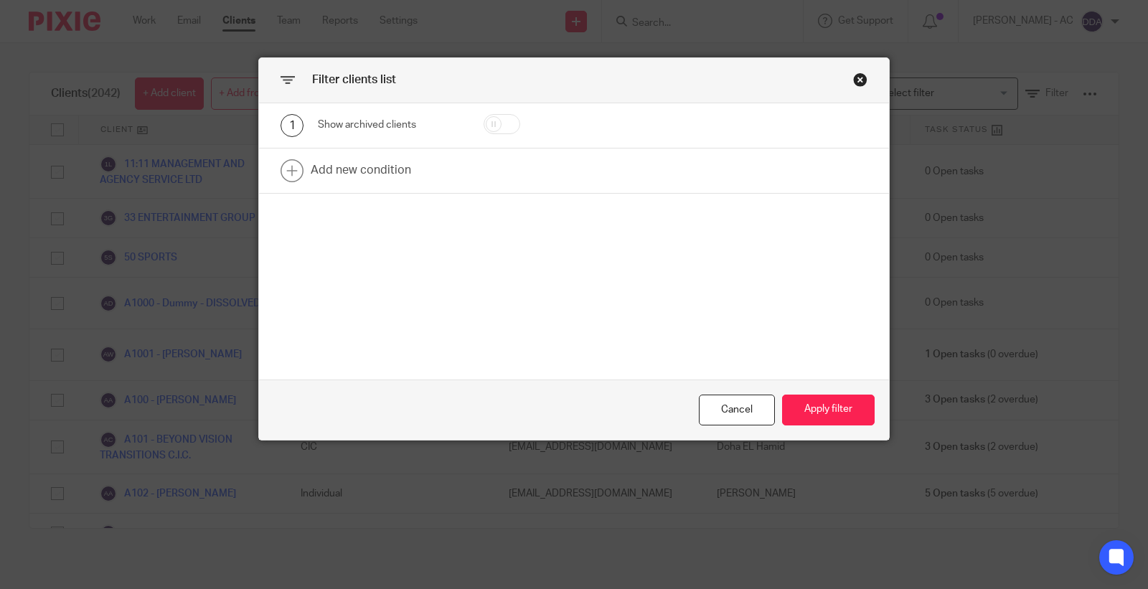
click at [496, 126] on input "checkbox" at bounding box center [501, 124] width 37 height 20
checkbox input "true"
click at [831, 406] on button "Apply filter" at bounding box center [828, 409] width 93 height 31
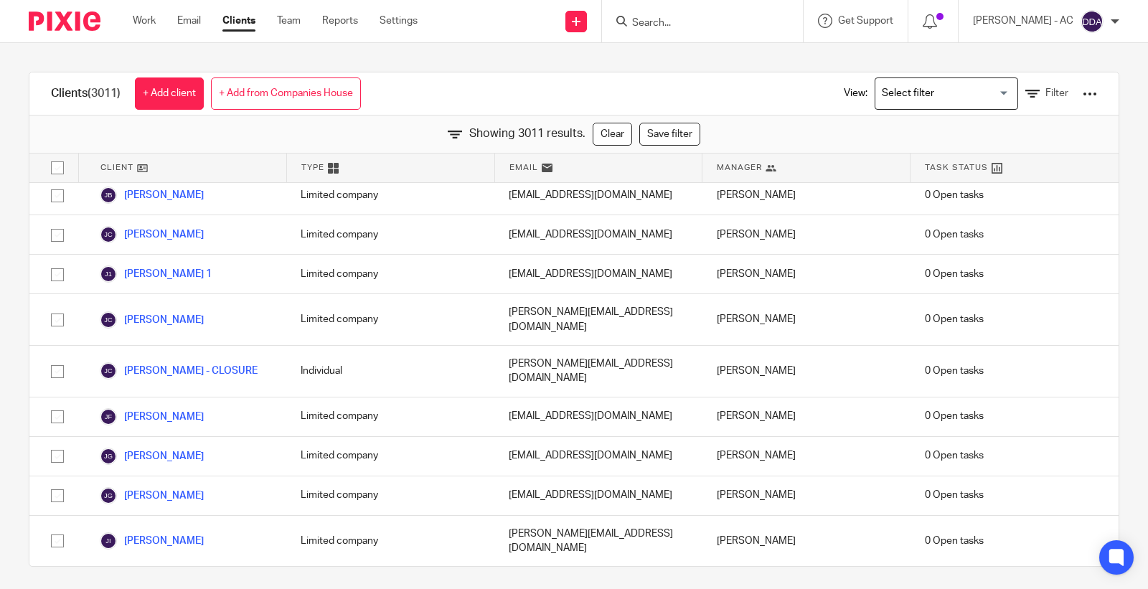
scroll to position [117505, 0]
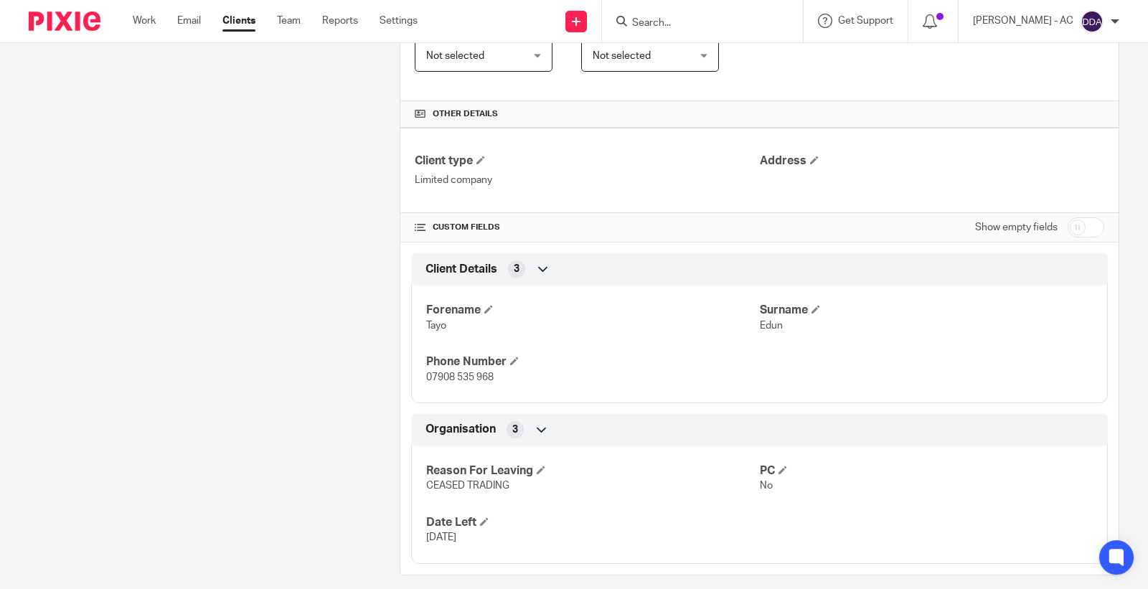
scroll to position [296, 0]
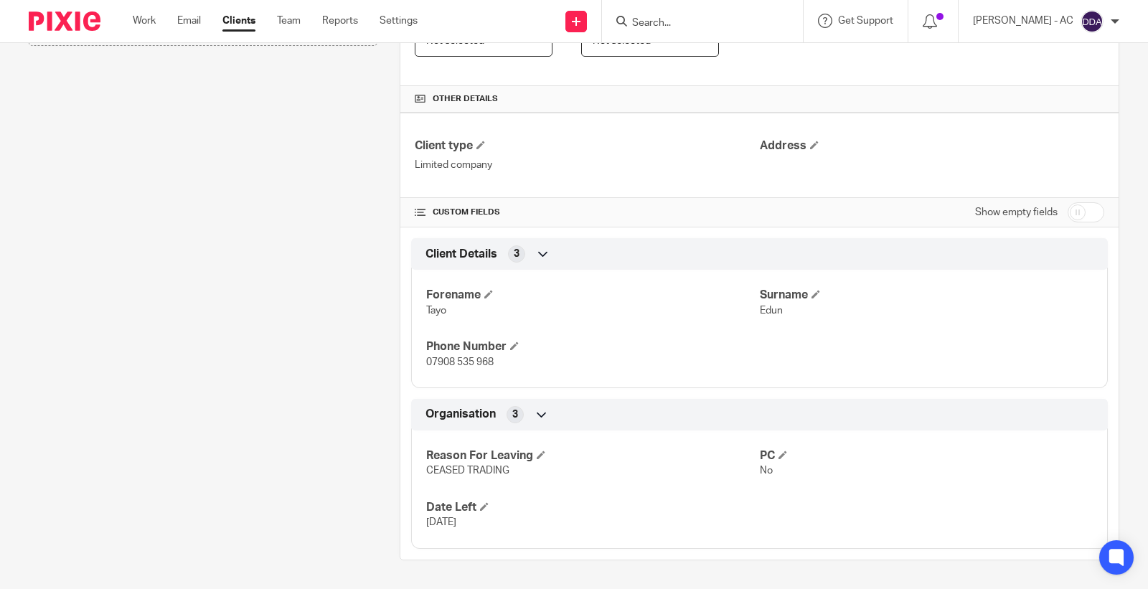
drag, startPoint x: 506, startPoint y: 539, endPoint x: 135, endPoint y: 453, distance: 381.4
click at [142, 455] on div "Client contacts + Add contact Linked clients + Add linked client More details C…" at bounding box center [562, 209] width 1112 height 702
click at [135, 453] on div "Client contacts + Add contact Linked clients + Add linked client" at bounding box center [191, 209] width 371 height 702
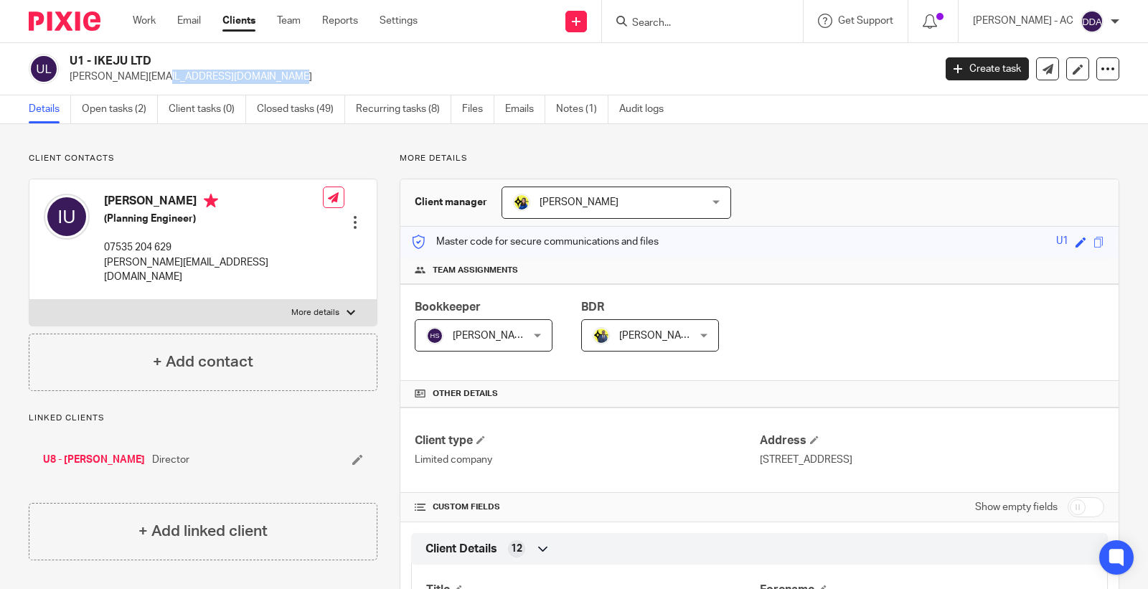
drag, startPoint x: 192, startPoint y: 75, endPoint x: 66, endPoint y: 82, distance: 126.5
click at [66, 82] on div "U1 - IKEJU LTD [PERSON_NAME][EMAIL_ADDRESS][DOMAIN_NAME]" at bounding box center [476, 69] width 895 height 30
copy p "[PERSON_NAME][EMAIL_ADDRESS][DOMAIN_NAME]"
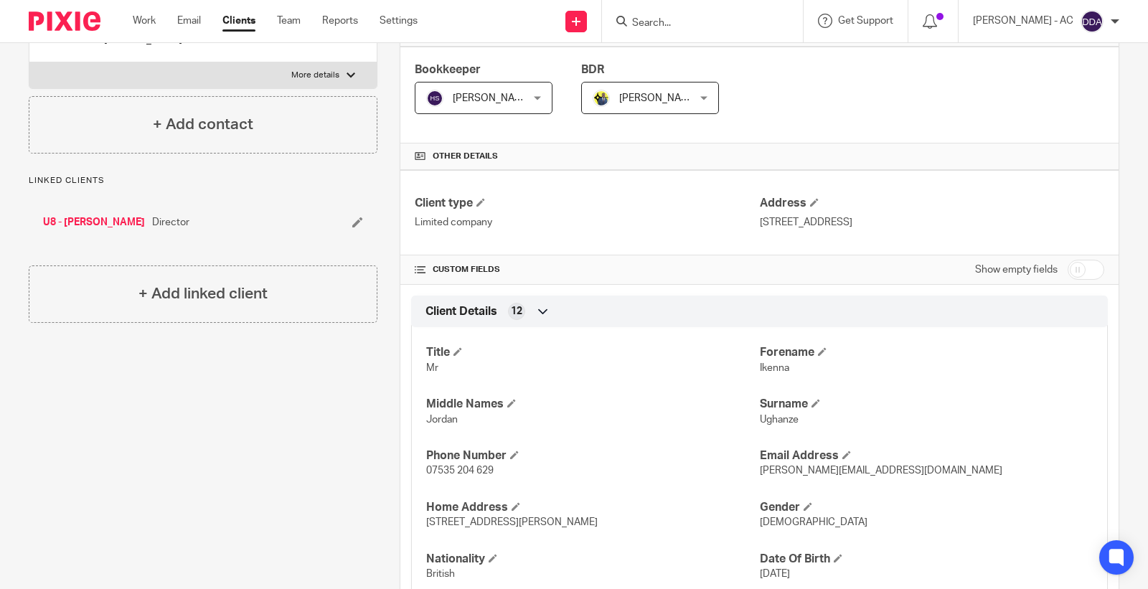
scroll to position [239, 0]
click at [765, 369] on span "Ikenna" at bounding box center [774, 366] width 29 height 10
copy span "Ikenna"
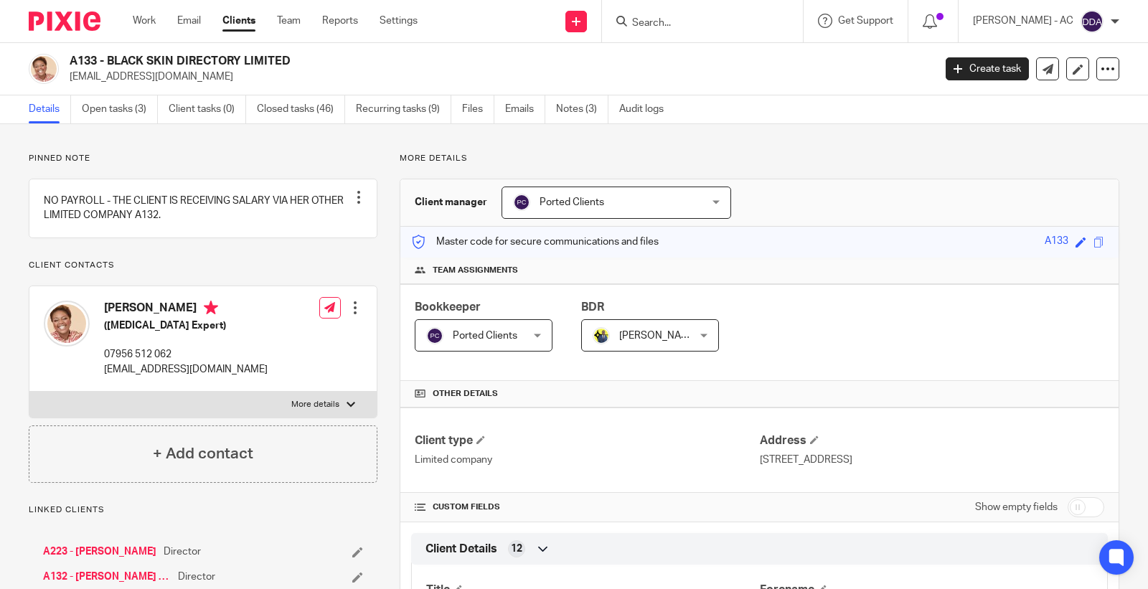
drag, startPoint x: 192, startPoint y: 77, endPoint x: 72, endPoint y: 91, distance: 119.8
click at [72, 91] on div "A133 - BLACK SKIN DIRECTORY LIMITED dija@dijaayodele.com Create task Update fro…" at bounding box center [574, 69] width 1148 height 52
copy p "dija@dijaayodele.com"
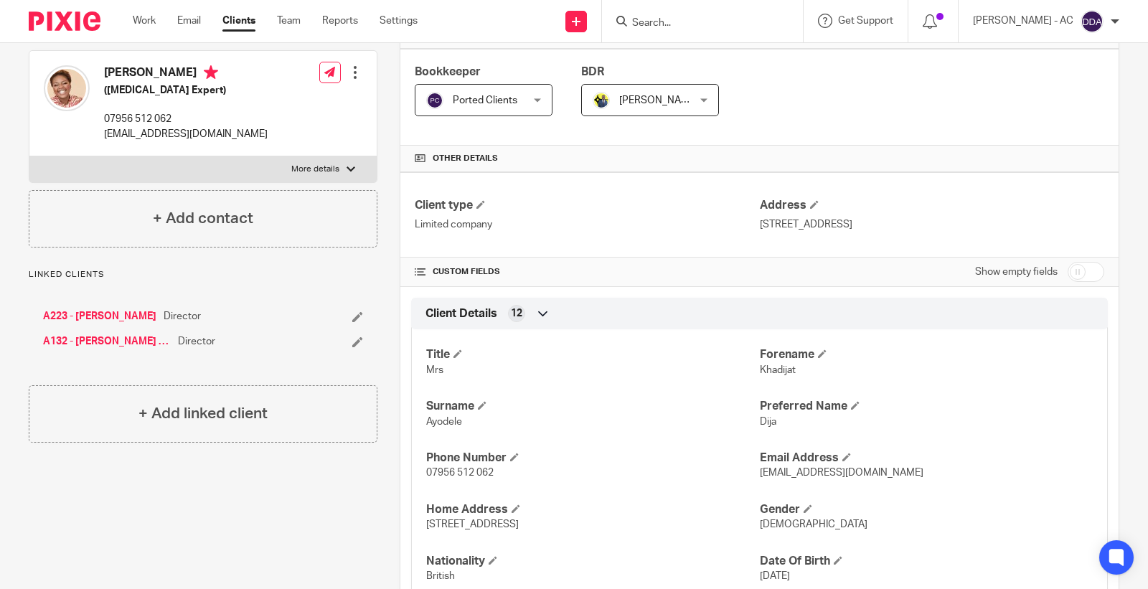
scroll to position [239, 0]
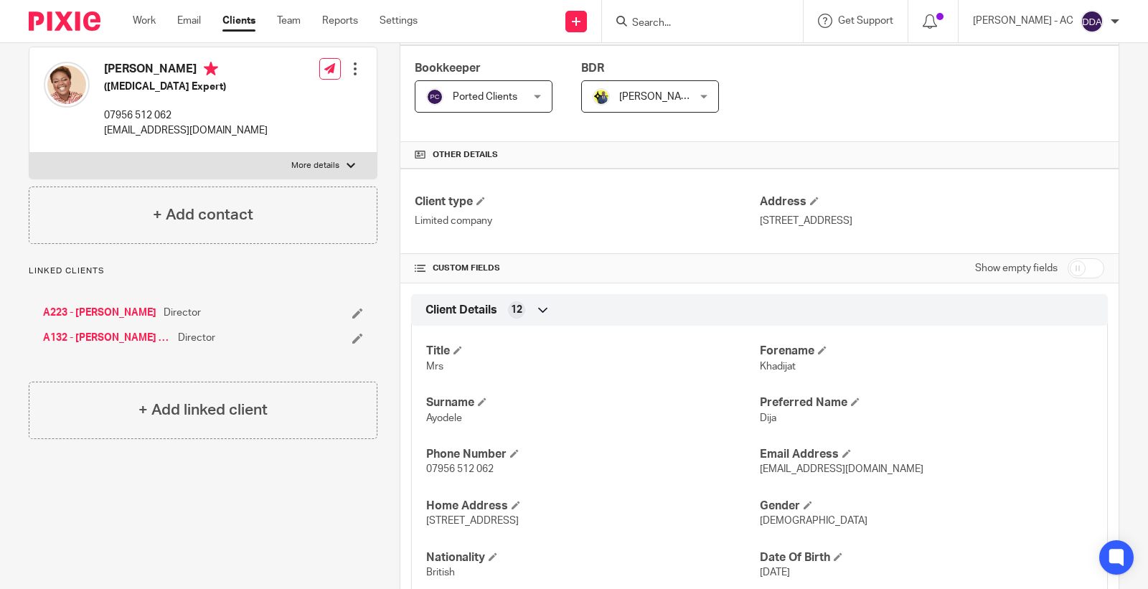
click at [764, 369] on span "Khadijat" at bounding box center [778, 366] width 36 height 10
copy span "Khadijat"
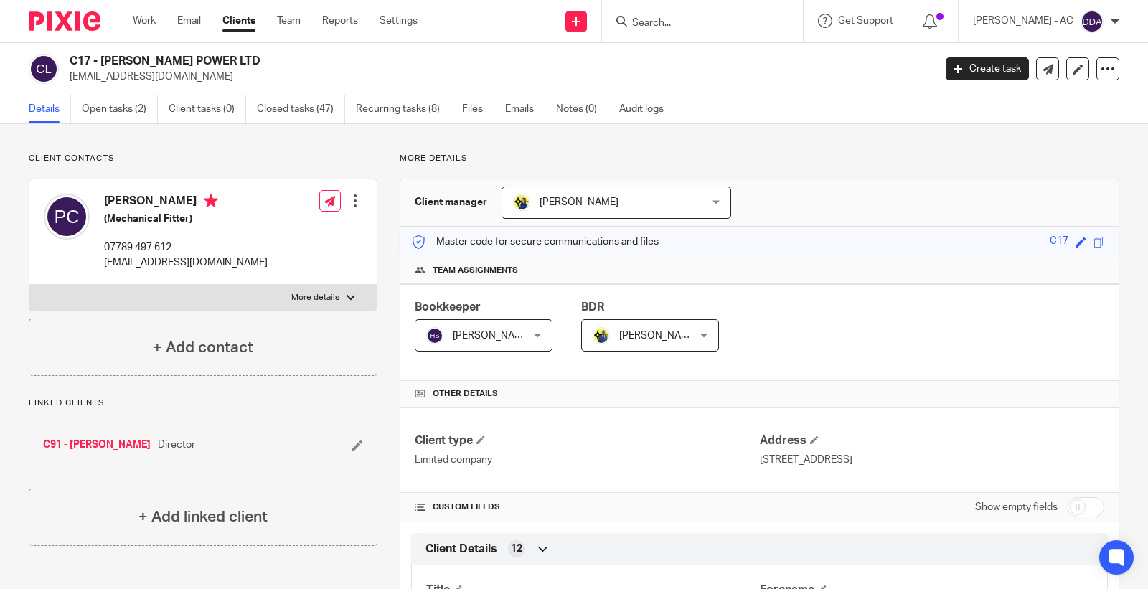
drag, startPoint x: 204, startPoint y: 76, endPoint x: 73, endPoint y: 84, distance: 130.8
click at [73, 84] on div "C17 - CURRIE POWER LTD petercurrie17@gmail.com Create task Update from Companie…" at bounding box center [574, 69] width 1148 height 52
drag, startPoint x: 70, startPoint y: 77, endPoint x: 277, endPoint y: 75, distance: 206.6
click at [213, 88] on div "C17 - CURRIE POWER LTD petercurrie17@gmail.com Create task Update from Companie…" at bounding box center [574, 69] width 1148 height 52
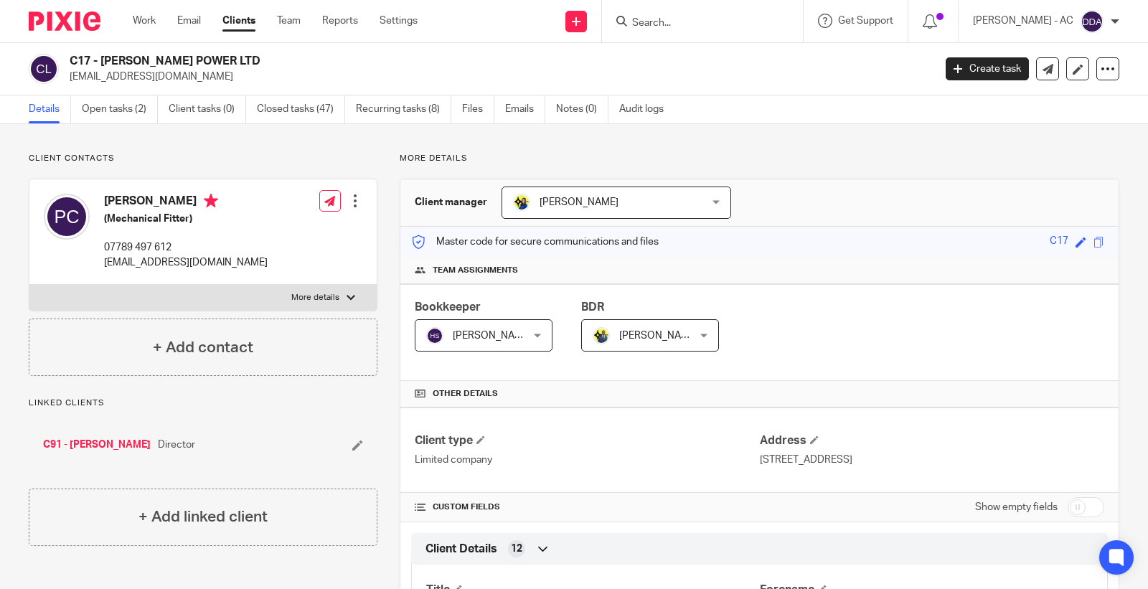
copy p "petercurrie17@gmail.com"
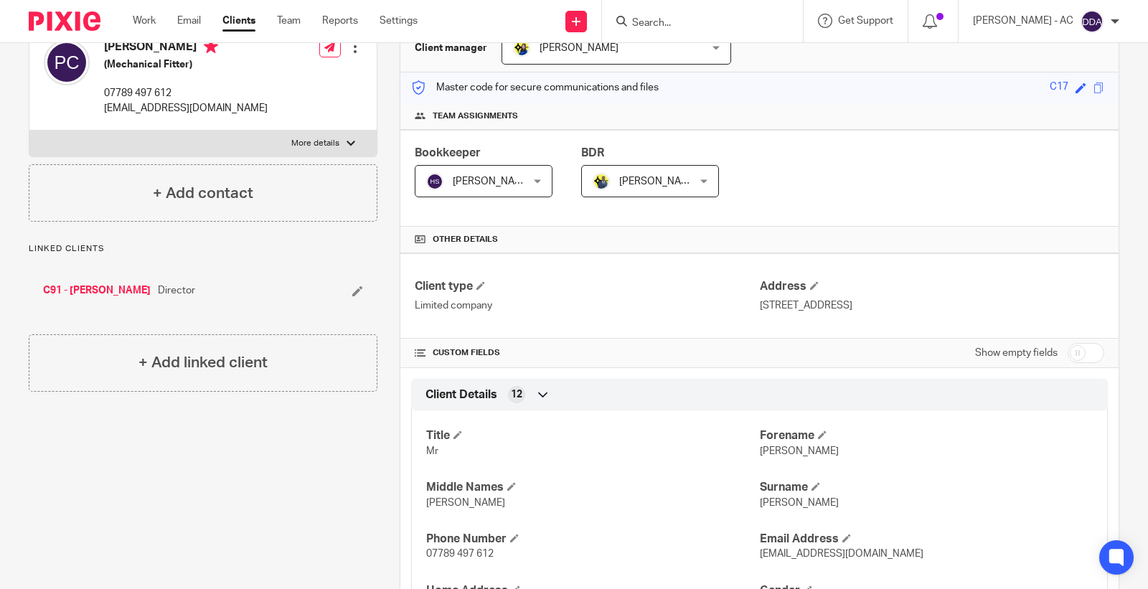
scroll to position [159, 0]
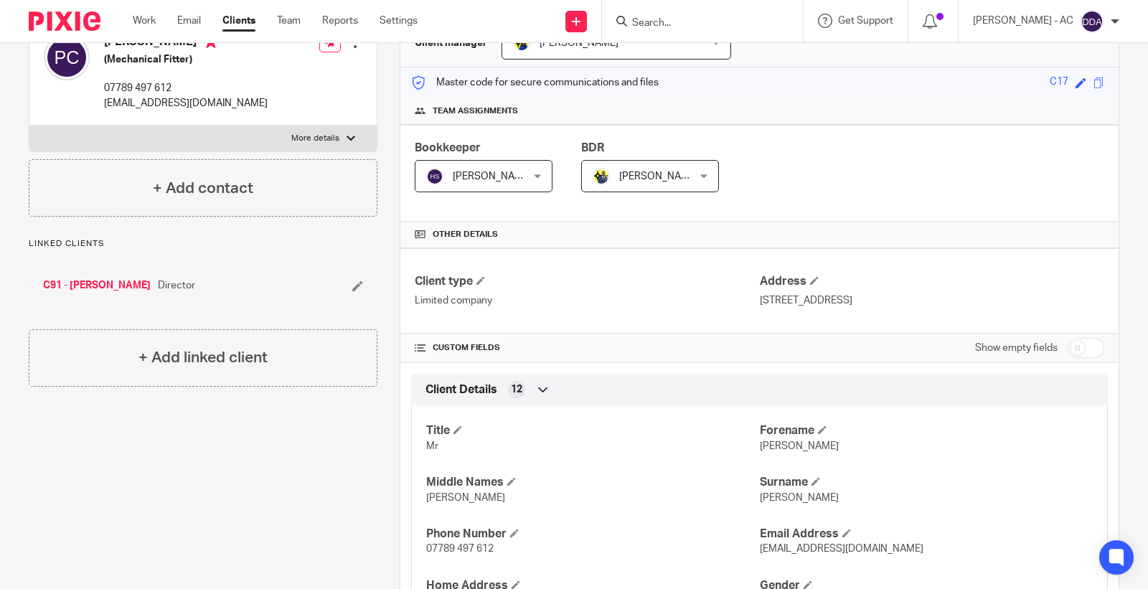
click at [754, 455] on div "Title Mr Forename Peter Middle Names Shaun Surname Currie Phone Number 07789 49…" at bounding box center [759, 561] width 696 height 335
copy span "Peter"
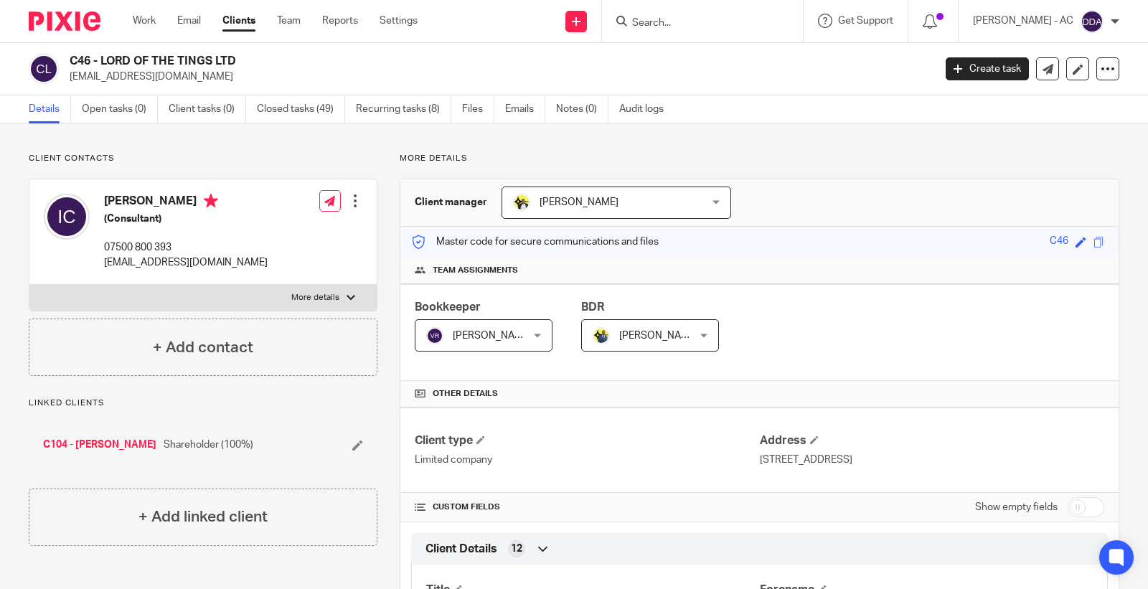
drag, startPoint x: 204, startPoint y: 89, endPoint x: 66, endPoint y: 89, distance: 137.7
click at [66, 89] on div "C46 - LORD OF THE TINGS LTD [EMAIL_ADDRESS][DOMAIN_NAME] Create task Update fro…" at bounding box center [574, 69] width 1148 height 52
copy p "[EMAIL_ADDRESS][DOMAIN_NAME]"
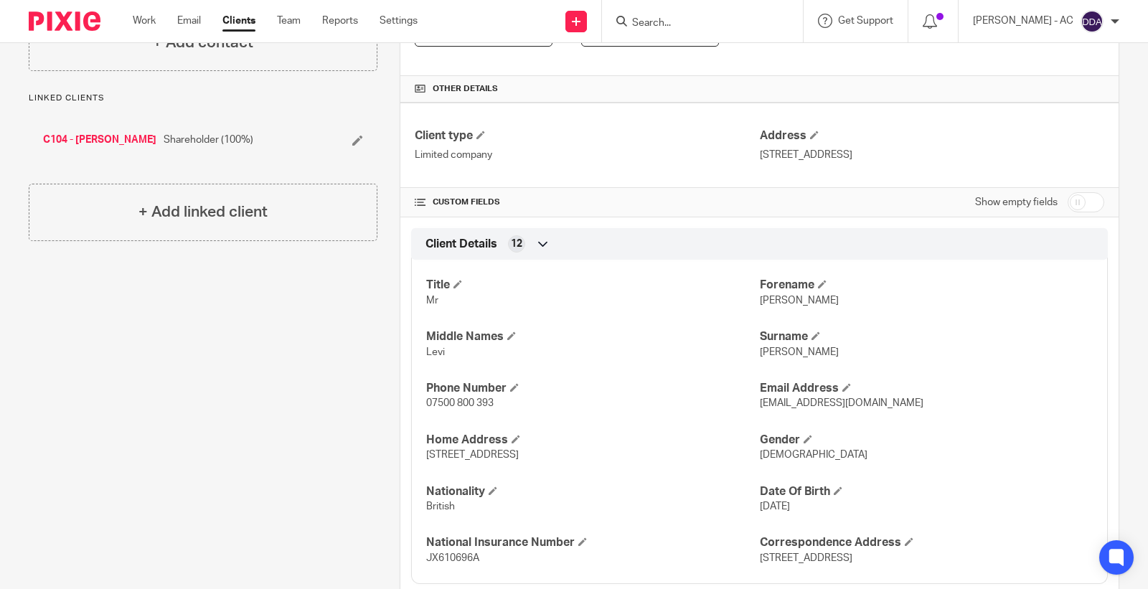
scroll to position [398, 0]
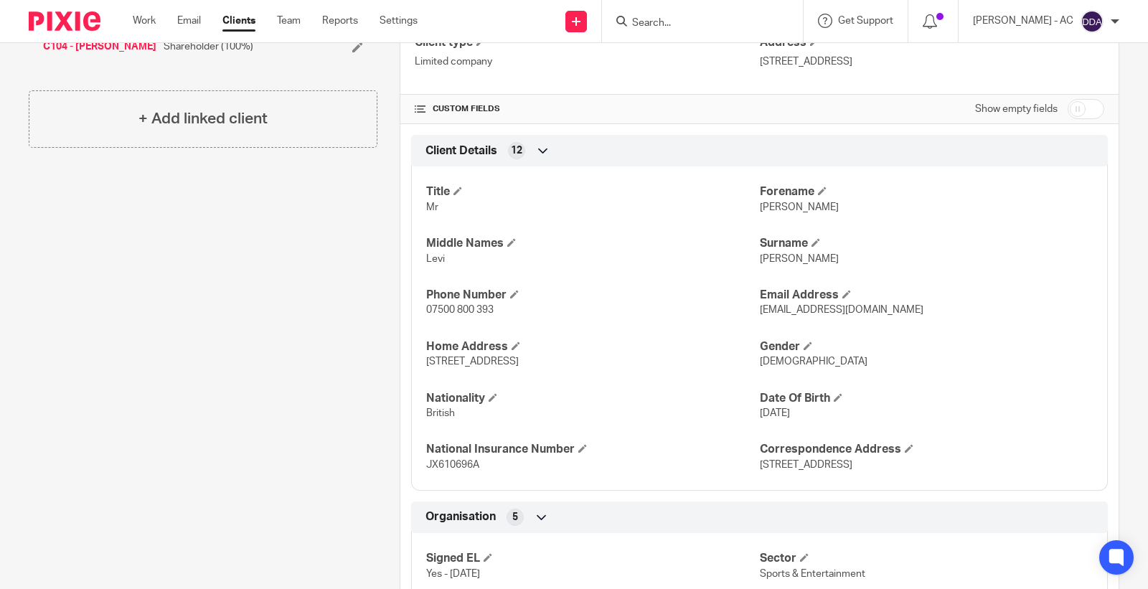
click at [758, 217] on div "Title Mr [PERSON_NAME] Middle Names [PERSON_NAME] Surname [PERSON_NAME] Phone N…" at bounding box center [759, 323] width 696 height 335
copy span "[PERSON_NAME]"
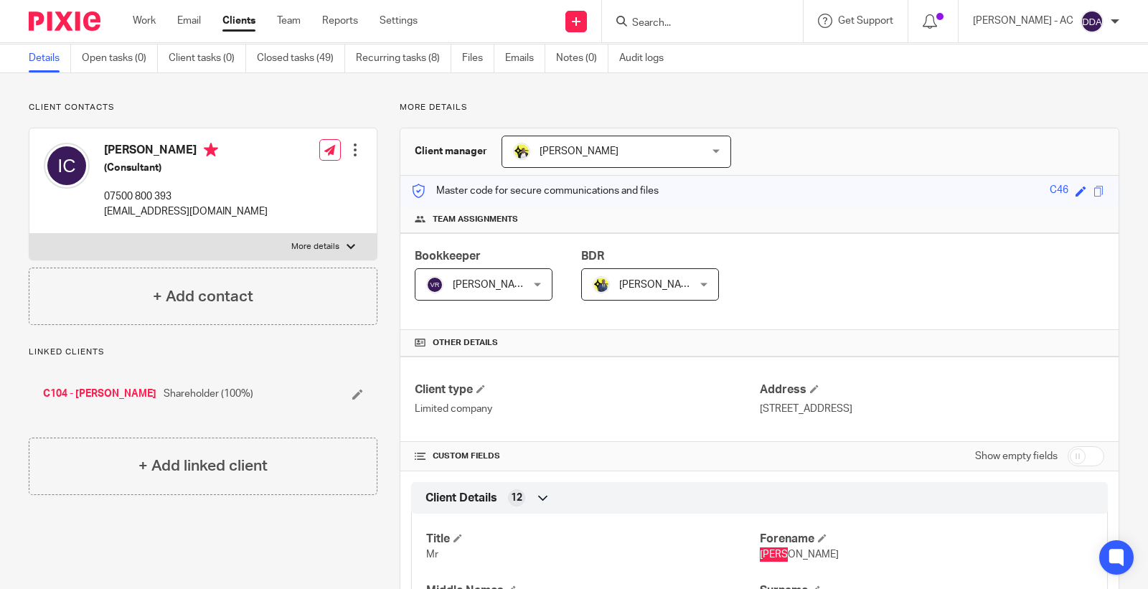
scroll to position [0, 0]
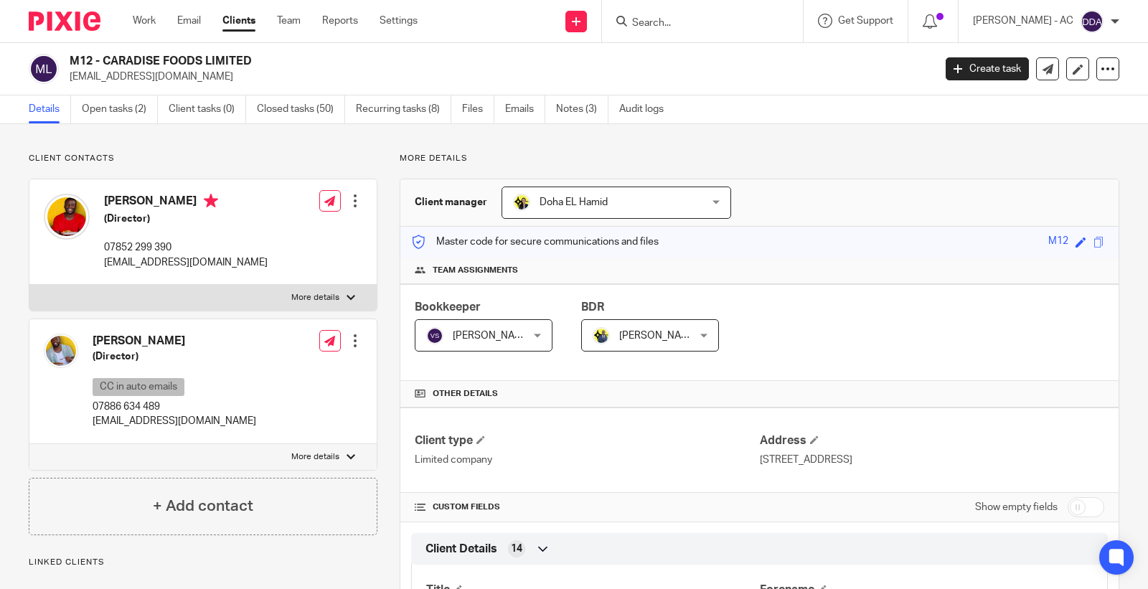
copy p "[EMAIL_ADDRESS][DOMAIN_NAME]"
drag, startPoint x: 197, startPoint y: 77, endPoint x: 65, endPoint y: 77, distance: 132.0
click at [65, 77] on div "M12 - CARADISE FOODS LIMITED [EMAIL_ADDRESS][DOMAIN_NAME]" at bounding box center [476, 69] width 895 height 30
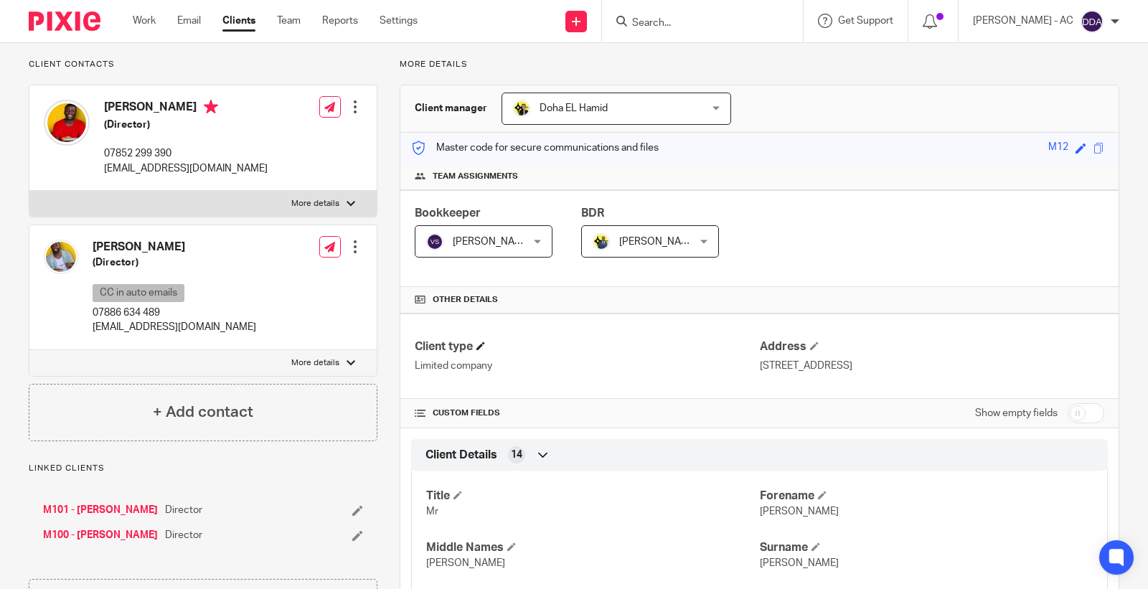
scroll to position [159, 0]
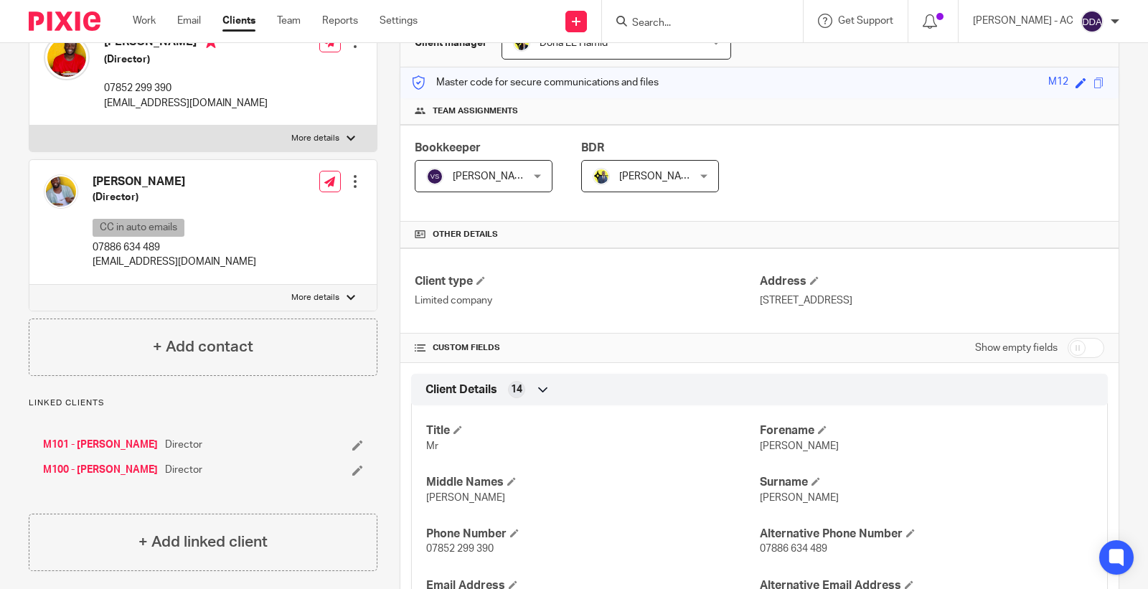
click at [760, 447] on span "[PERSON_NAME]" at bounding box center [799, 446] width 79 height 10
copy span "[PERSON_NAME]"
copy h4 "[PERSON_NAME]"
drag, startPoint x: 127, startPoint y: 187, endPoint x: 90, endPoint y: 184, distance: 37.5
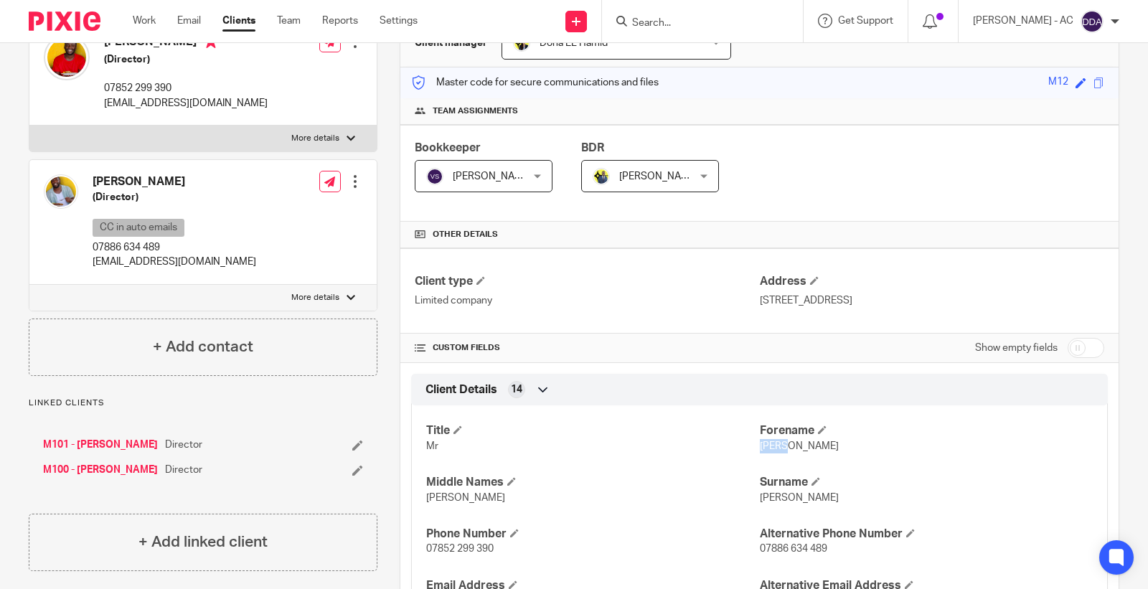
click at [90, 184] on div "Shaun McAnuff (Director) CC in auto emails 07886 634 489 info@originalflava.com" at bounding box center [150, 222] width 212 height 110
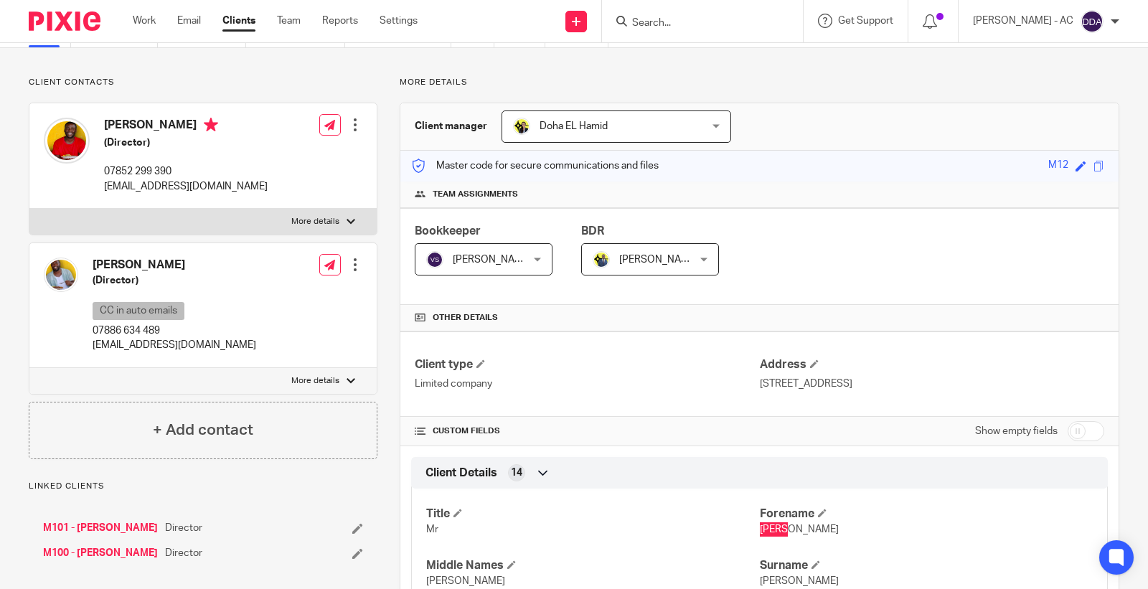
scroll to position [0, 0]
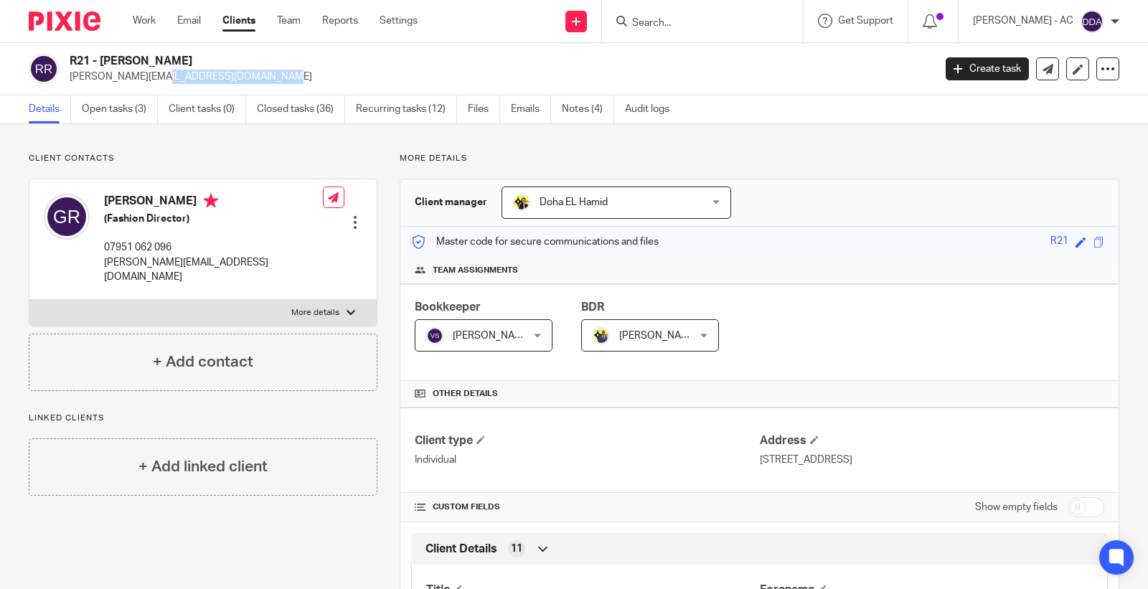
drag, startPoint x: 198, startPoint y: 82, endPoint x: 65, endPoint y: 79, distance: 132.7
click at [65, 79] on div "R21 - GEORGE ROBERTS george@insidetag.co.uk" at bounding box center [476, 69] width 895 height 30
copy p "george@insidetag.co.uk"
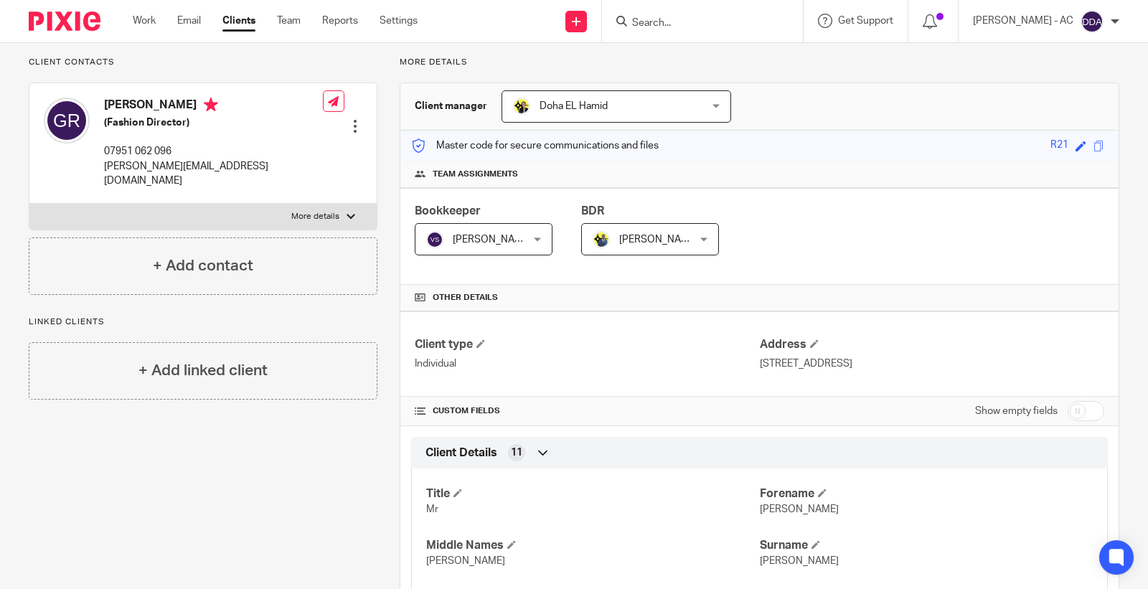
scroll to position [239, 0]
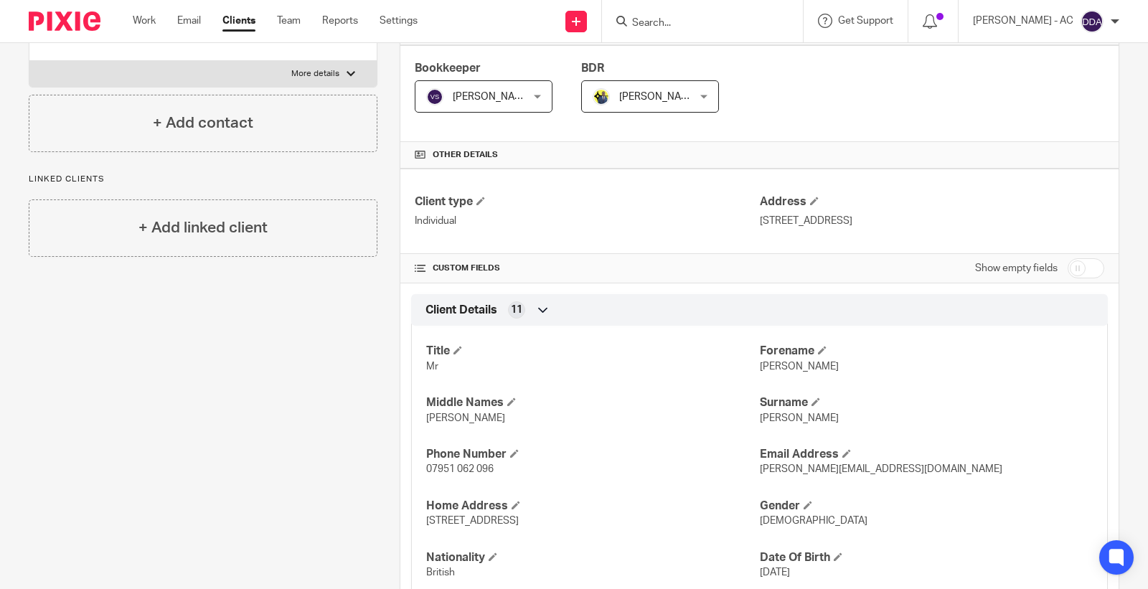
click at [760, 367] on span "George" at bounding box center [799, 366] width 79 height 10
copy span "George"
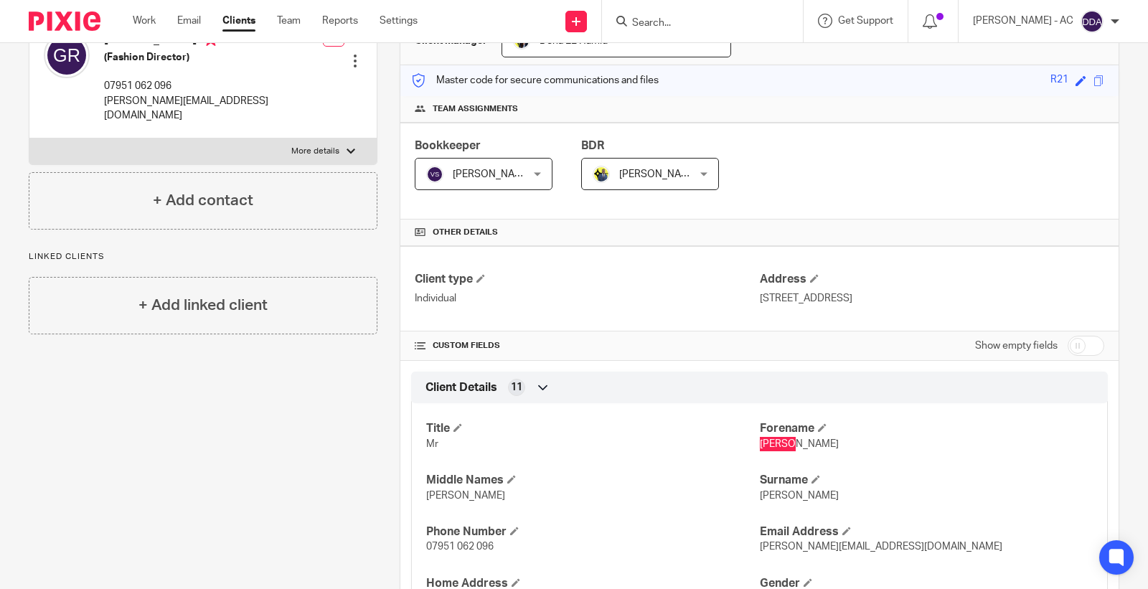
scroll to position [0, 0]
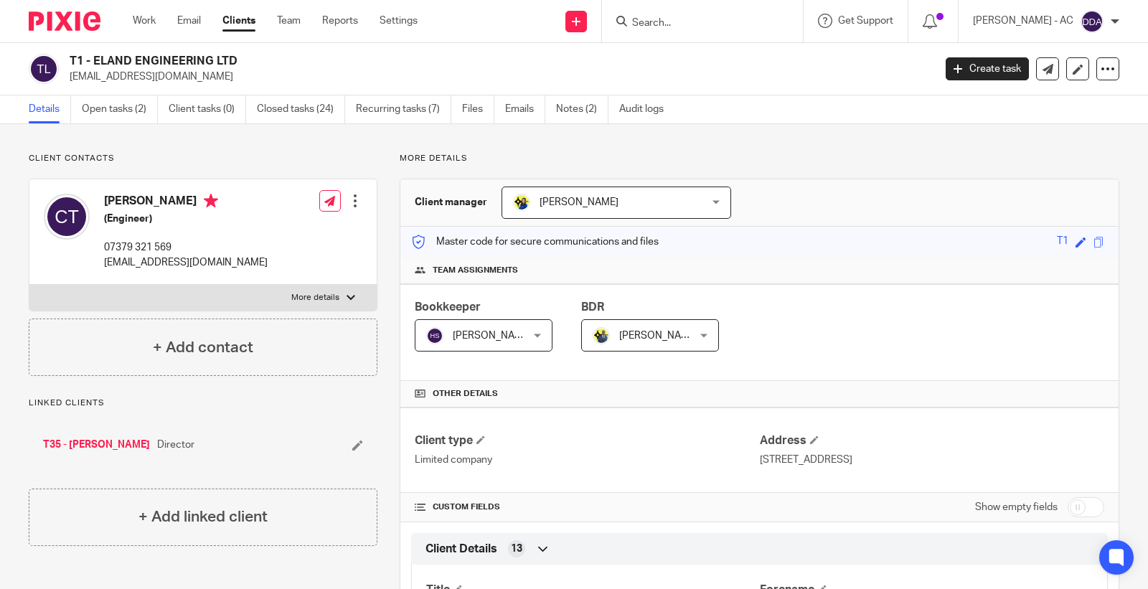
drag, startPoint x: 178, startPoint y: 83, endPoint x: 66, endPoint y: 76, distance: 112.1
click at [66, 76] on div "T1 - ELAND ENGINEERING LTD ctavengwa@yahoo.com" at bounding box center [476, 69] width 895 height 30
copy p "ctavengwa@yahoo.com"
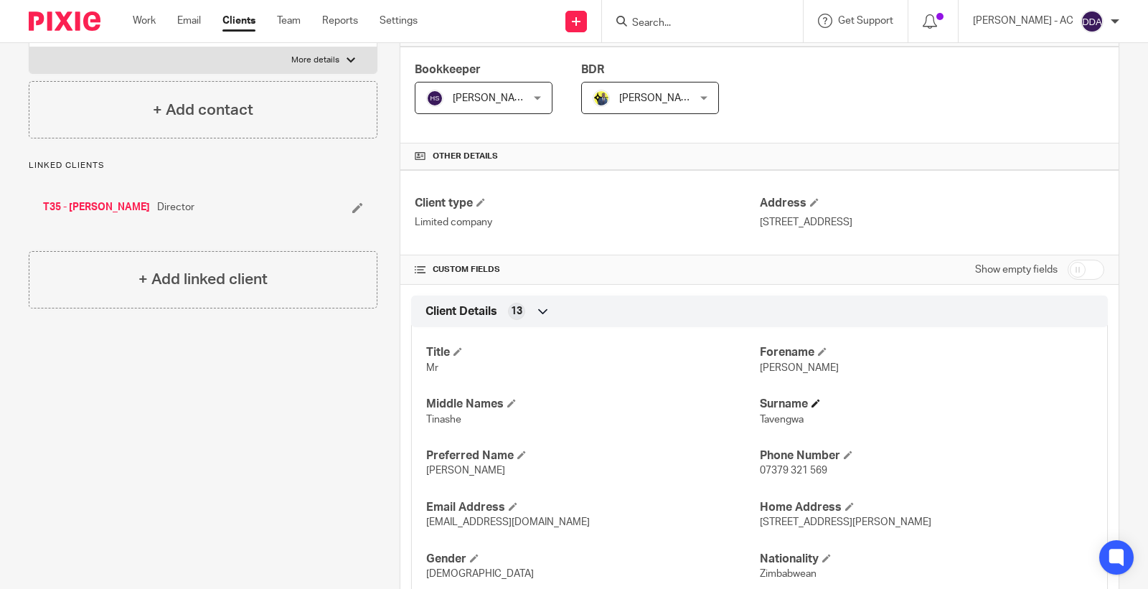
scroll to position [239, 0]
click at [776, 363] on span "Christopher" at bounding box center [799, 366] width 79 height 10
copy span "Christopher"
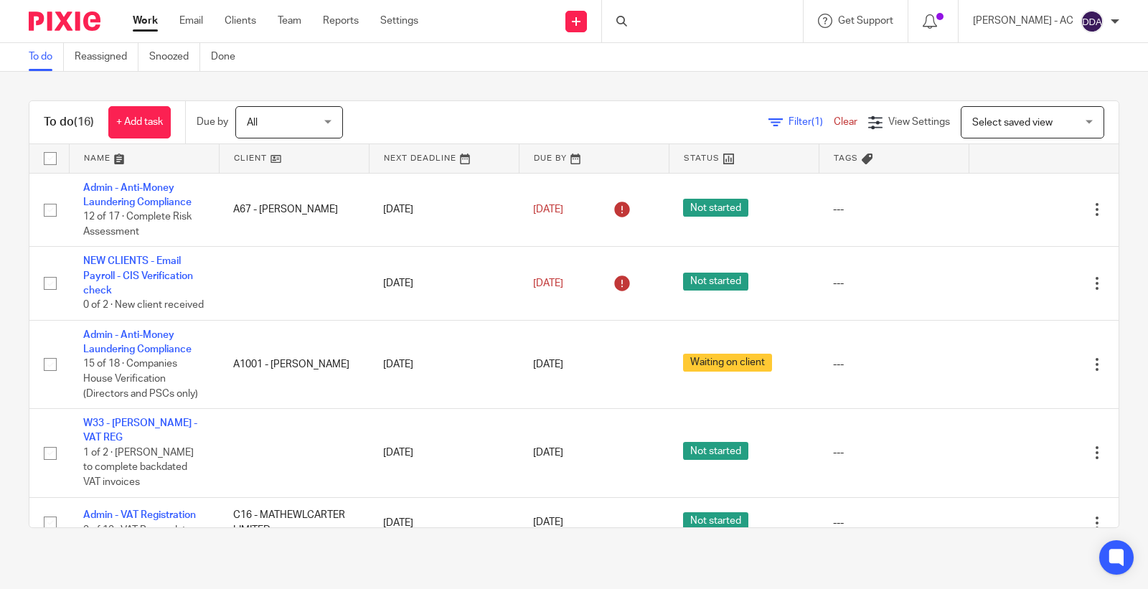
click at [710, 24] on div at bounding box center [702, 21] width 201 height 42
click at [664, 26] on div at bounding box center [702, 21] width 201 height 42
click at [684, 24] on input "Search" at bounding box center [694, 23] width 129 height 13
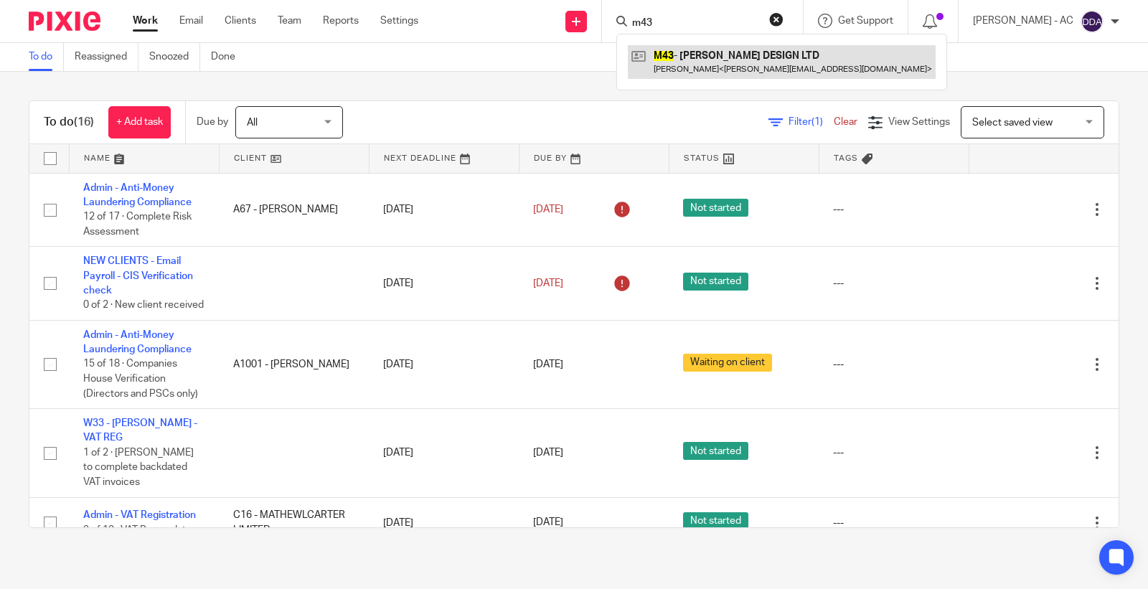
type input "m43"
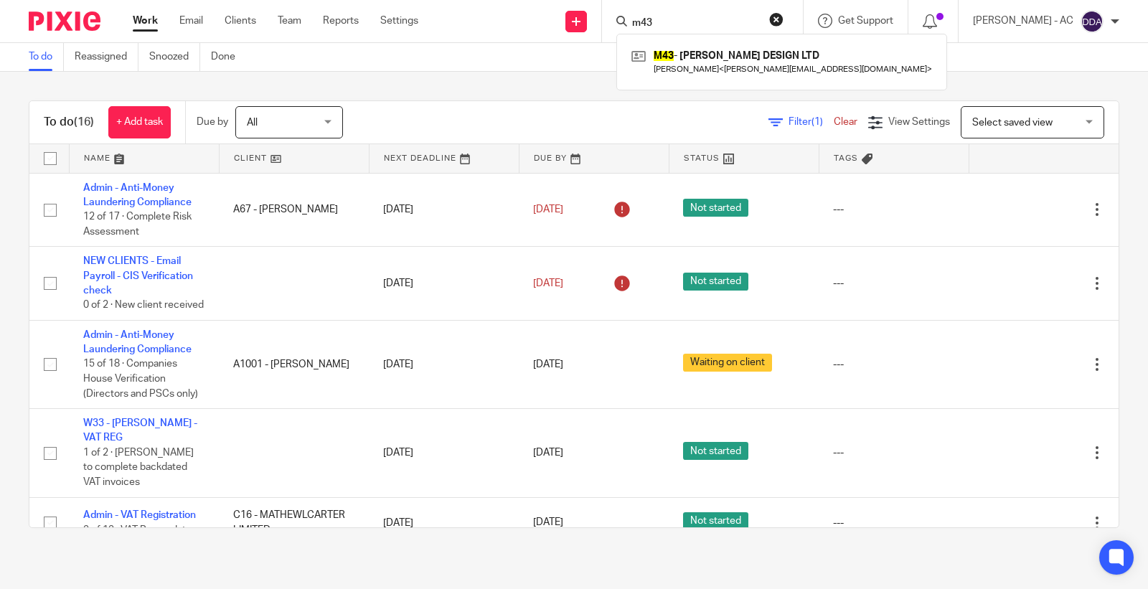
click at [602, 19] on div "Send new email Create task Add client Request signature m43 M43 - [PERSON_NAME]…" at bounding box center [794, 21] width 708 height 42
click at [686, 22] on input "Search" at bounding box center [694, 23] width 129 height 13
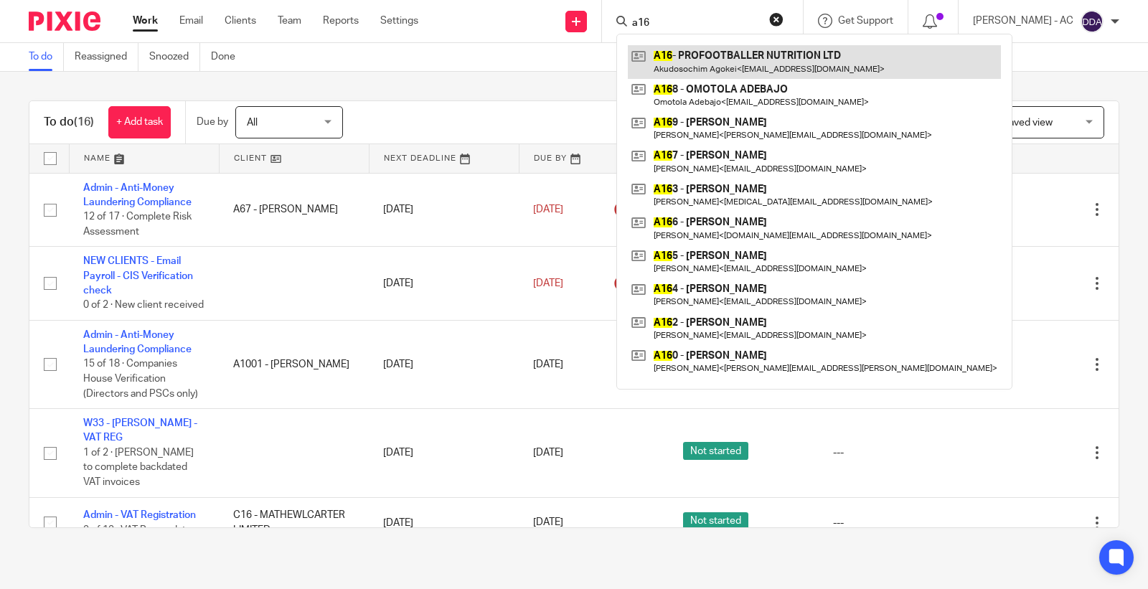
type input "a16"
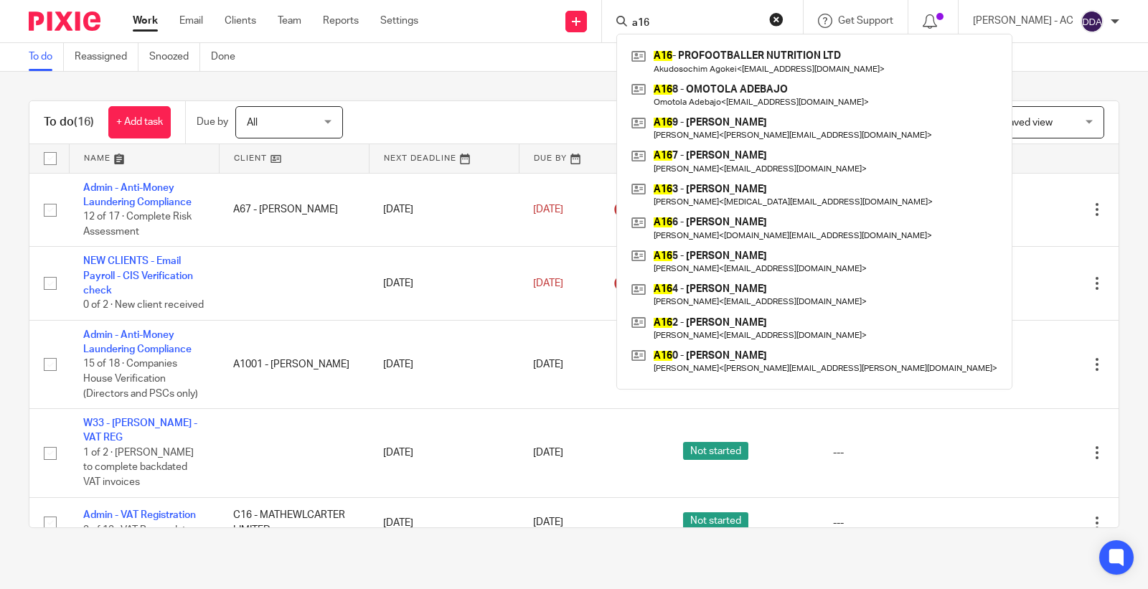
drag, startPoint x: 689, startPoint y: 22, endPoint x: 595, endPoint y: 34, distance: 94.7
click at [596, 34] on div "Send new email Create task Add client Request signature a16 A16 - PROFOOTBALLER…" at bounding box center [794, 21] width 708 height 42
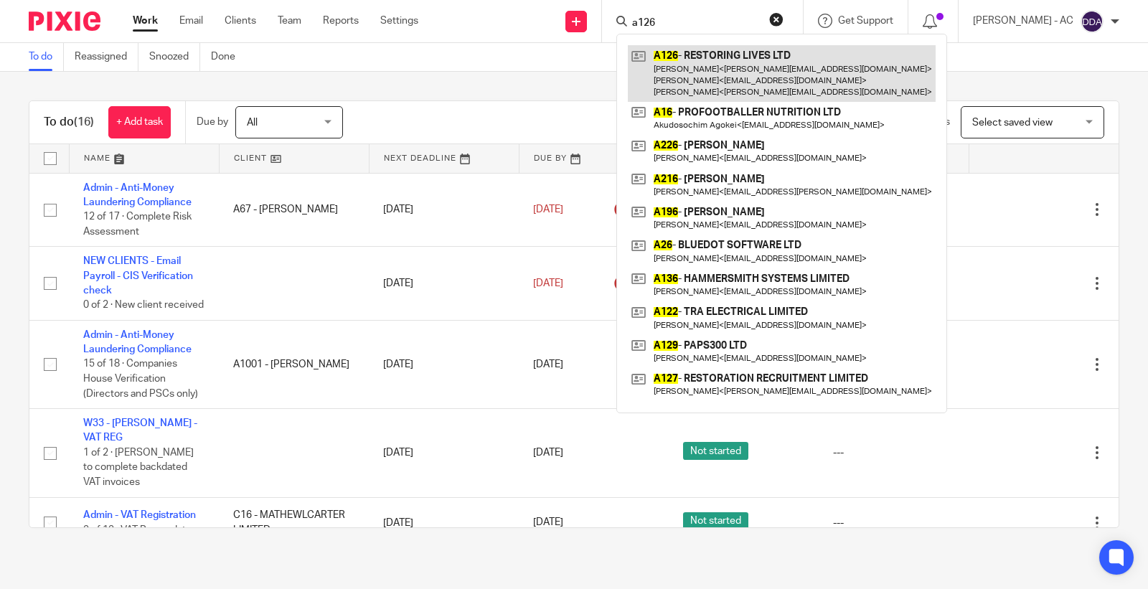
type input "a126"
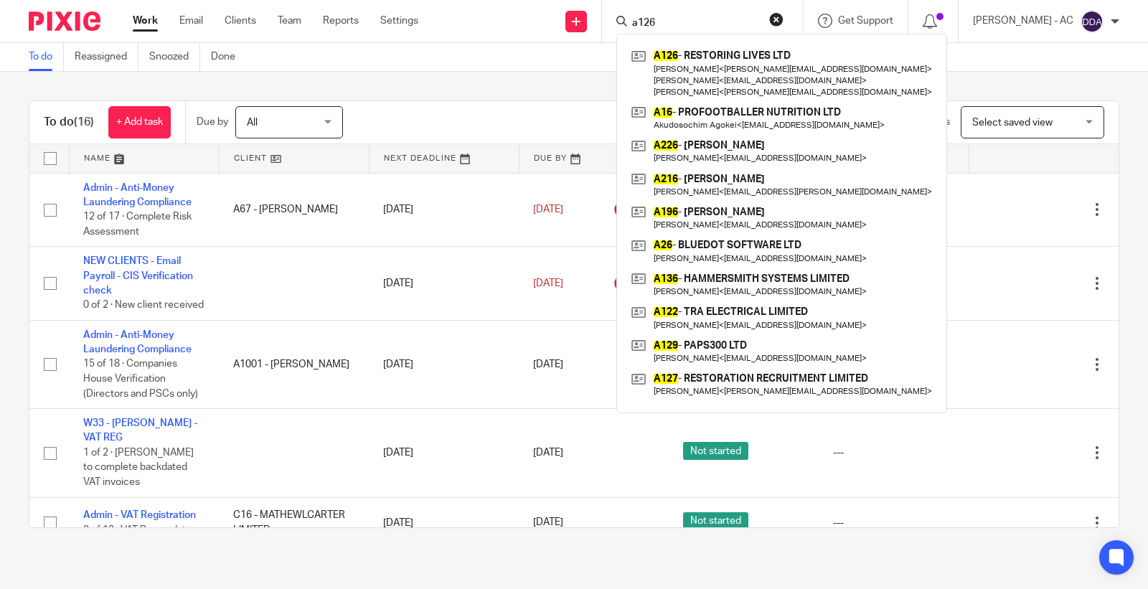
drag, startPoint x: 687, startPoint y: 18, endPoint x: 614, endPoint y: 25, distance: 73.5
click at [614, 25] on div "Send new email Create task Add client Request signature a126 A126 - RESTORING L…" at bounding box center [794, 21] width 708 height 42
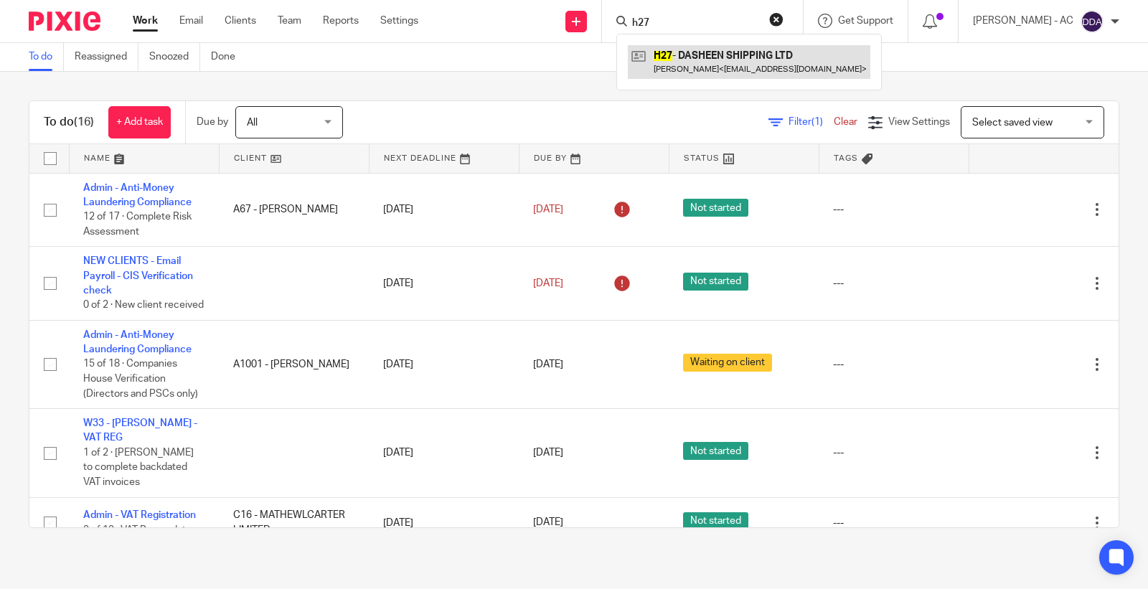
type input "h27"
drag, startPoint x: 679, startPoint y: 17, endPoint x: 572, endPoint y: 24, distance: 107.1
click at [572, 24] on div "Send new email Create task Add client Request signature h27 H27 - DASHEEN SHIPP…" at bounding box center [794, 21] width 708 height 42
type input "k28"
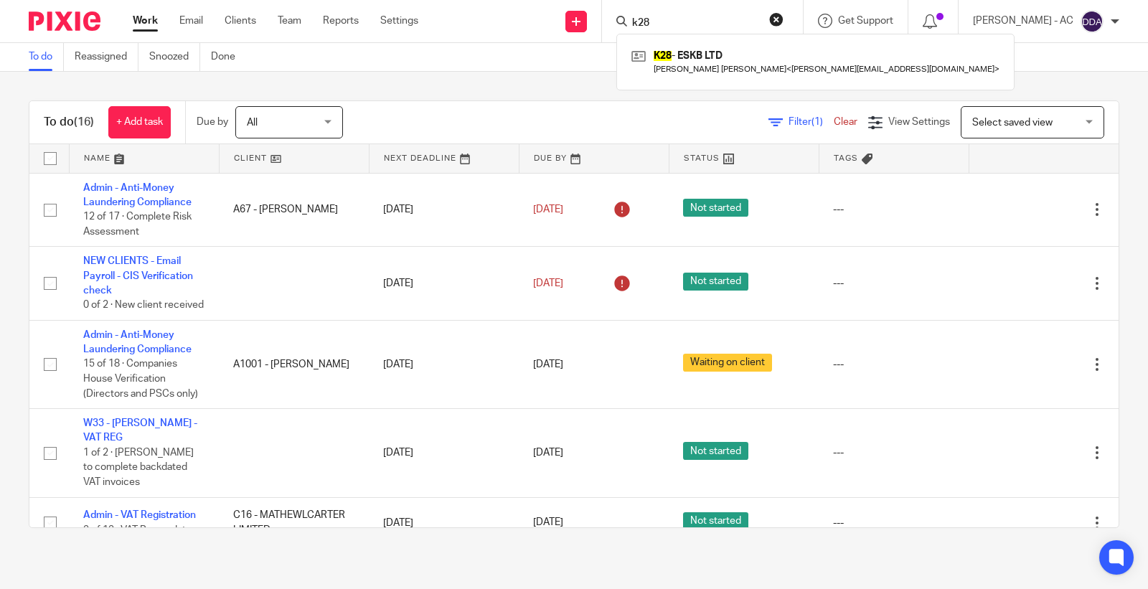
drag, startPoint x: 679, startPoint y: 22, endPoint x: 625, endPoint y: 22, distance: 53.8
click at [625, 22] on div "k28 K28 - ESKB LTD Emilie Koum Besson < emilie.koumbesson@gmail.com >" at bounding box center [702, 21] width 201 height 42
click at [668, 14] on form at bounding box center [706, 21] width 153 height 18
click at [674, 24] on input "Search" at bounding box center [694, 23] width 129 height 13
type input "fapson"
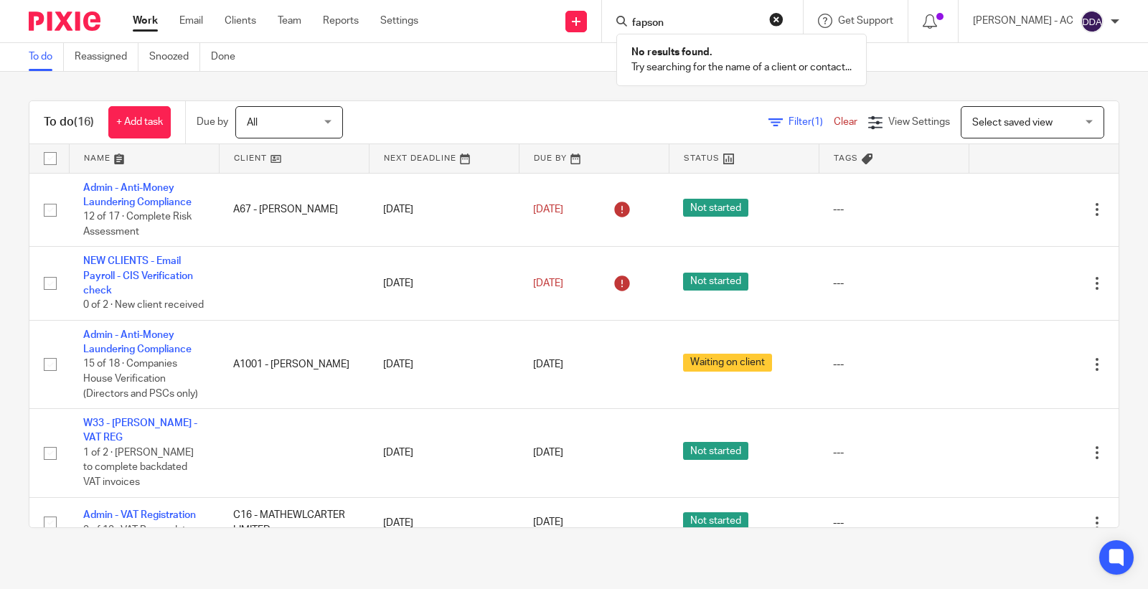
click at [473, 105] on div "To do (16) + Add task Due by All All Today Tomorrow This week Next week This mo…" at bounding box center [573, 122] width 1089 height 43
click at [691, 25] on input "Search" at bounding box center [694, 23] width 129 height 13
type input "l23"
drag, startPoint x: 676, startPoint y: 20, endPoint x: 613, endPoint y: 25, distance: 64.0
click at [626, 25] on div "l23 L23 - TL94 LTD Tamara Lawrance < tamaralawrance@hotmail.co.uk >" at bounding box center [702, 21] width 201 height 42
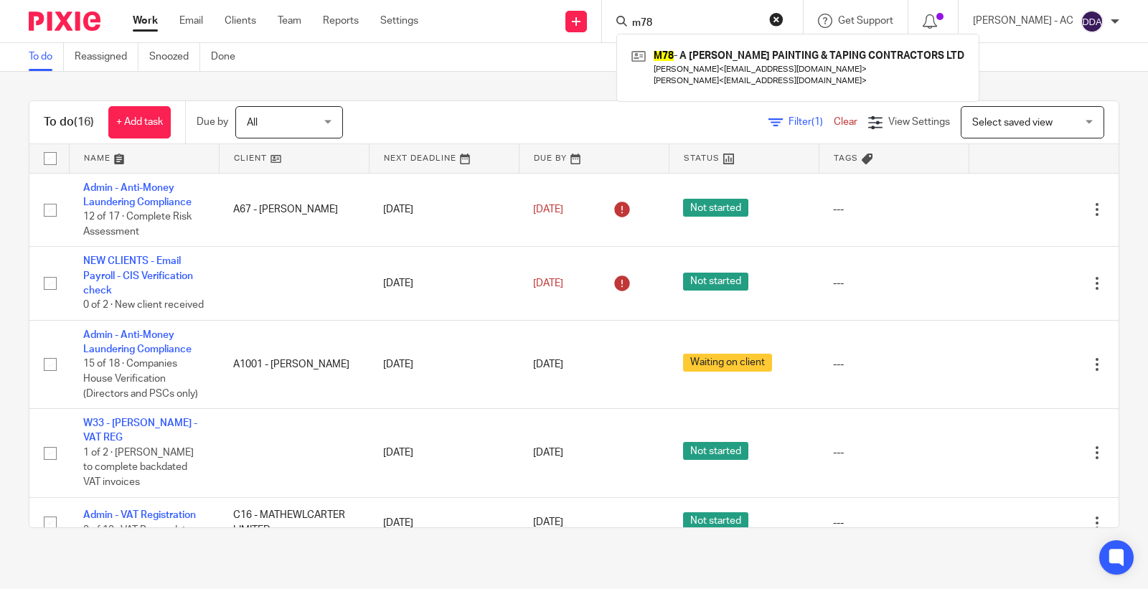
drag, startPoint x: 694, startPoint y: 23, endPoint x: 643, endPoint y: 30, distance: 51.4
click at [643, 30] on div "m78 M78 - A MACNEIL PAINTING & TAPING CONTRACTORS LTD Laura MacNeil < info@amac…" at bounding box center [702, 21] width 201 height 42
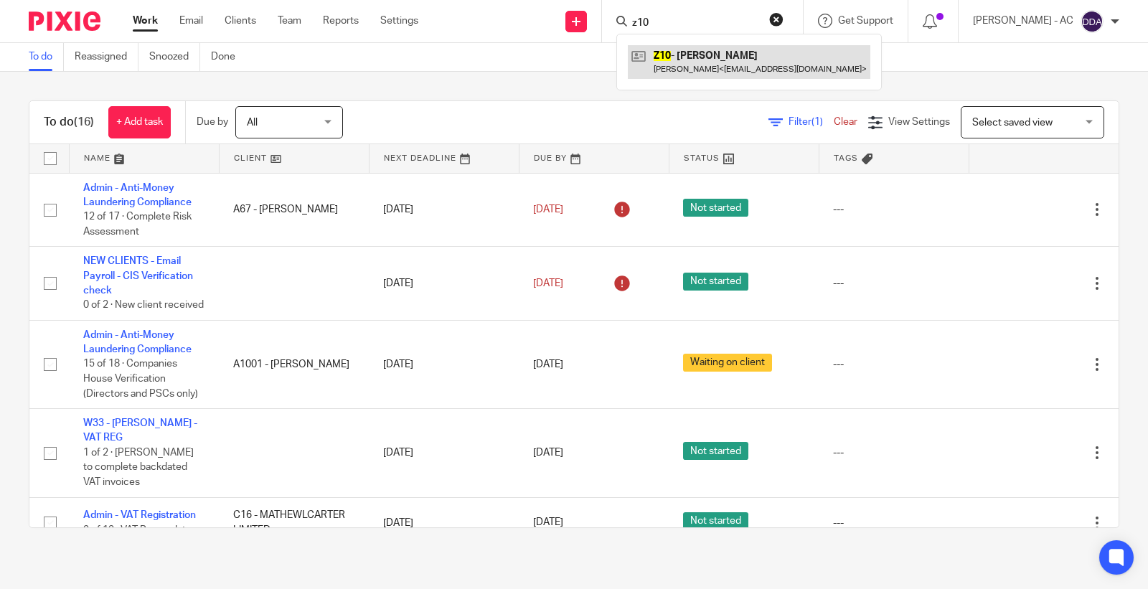
type input "z10"
drag, startPoint x: 694, startPoint y: 27, endPoint x: 582, endPoint y: 29, distance: 112.6
click at [582, 29] on div "Send new email Create task Add client Request signature z10 Z10 - NOMAKHOSI ZIK…" at bounding box center [794, 21] width 708 height 42
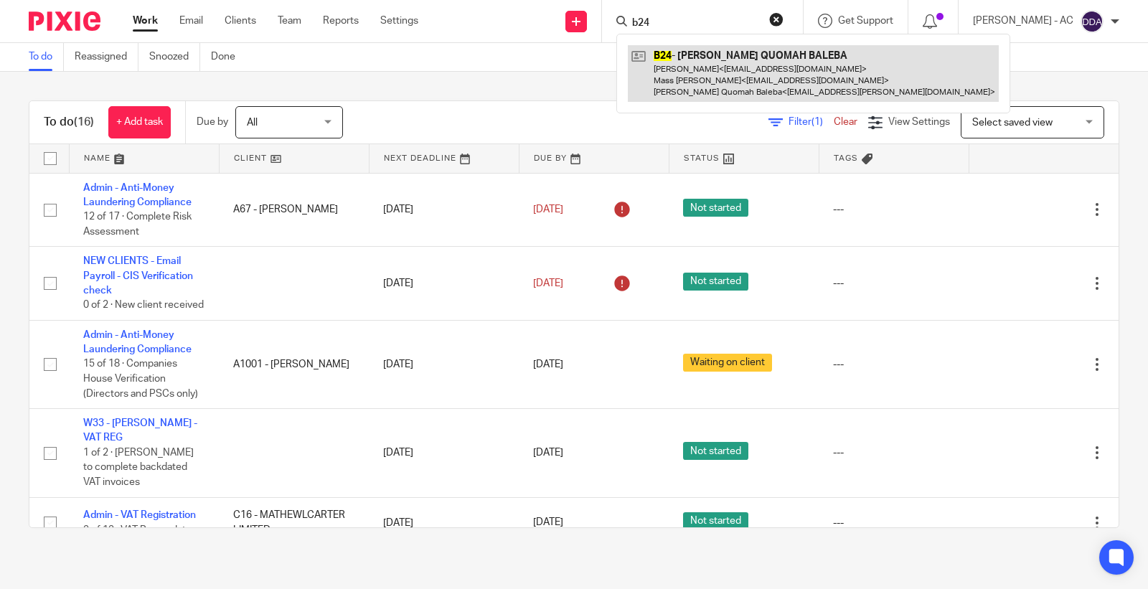
type input "b24"
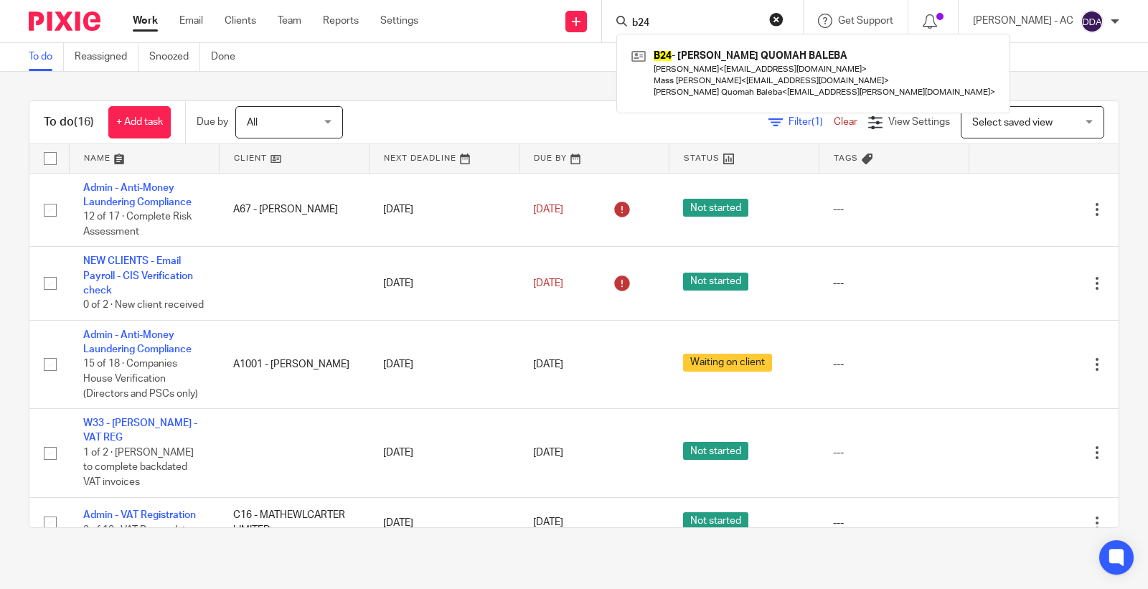
drag, startPoint x: 693, startPoint y: 26, endPoint x: 581, endPoint y: 32, distance: 112.0
click at [590, 32] on div "Send new email Create task Add client Request signature b24 B24 - CARLOS NOOM Q…" at bounding box center [794, 21] width 708 height 42
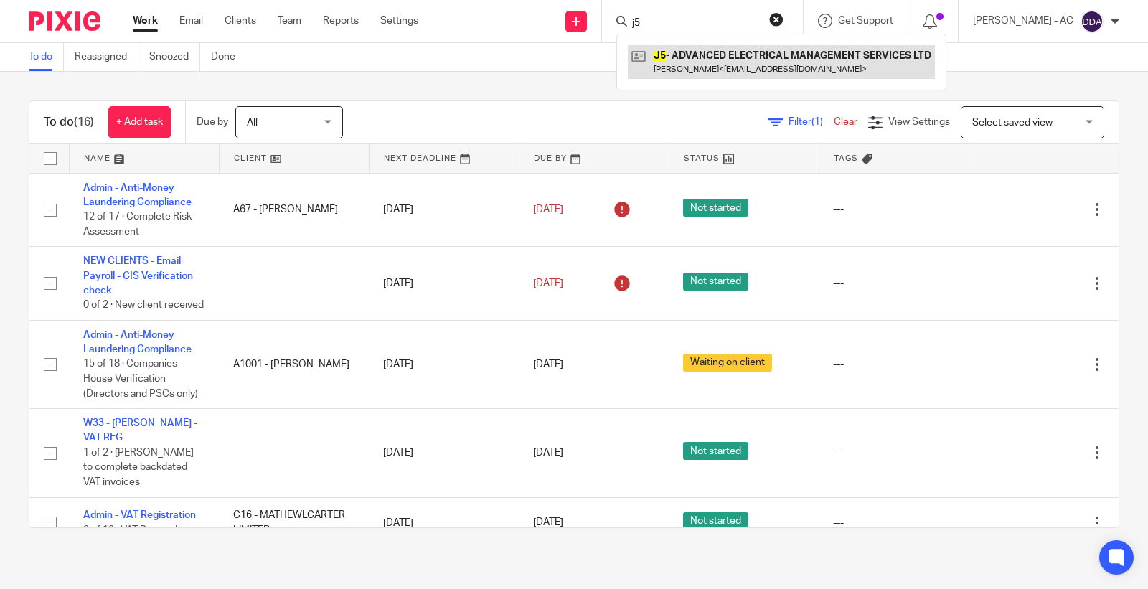
type input "j5"
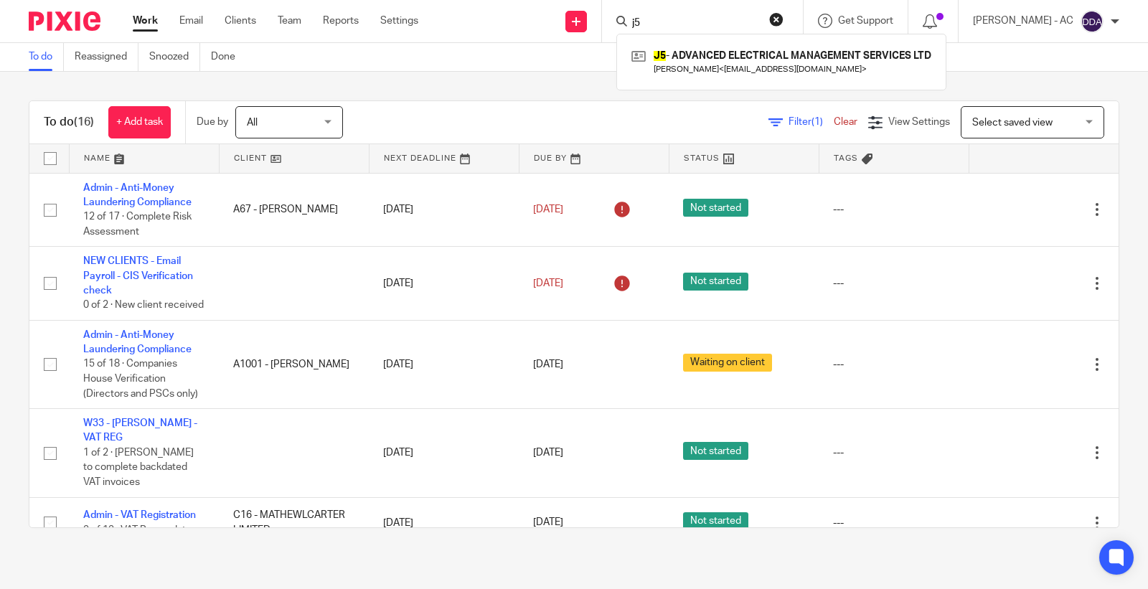
drag, startPoint x: 680, startPoint y: 22, endPoint x: 582, endPoint y: 34, distance: 98.2
click at [585, 34] on div "Send new email Create task Add client Request signature j5 J5 - ADVANCED ELECTR…" at bounding box center [794, 21] width 708 height 42
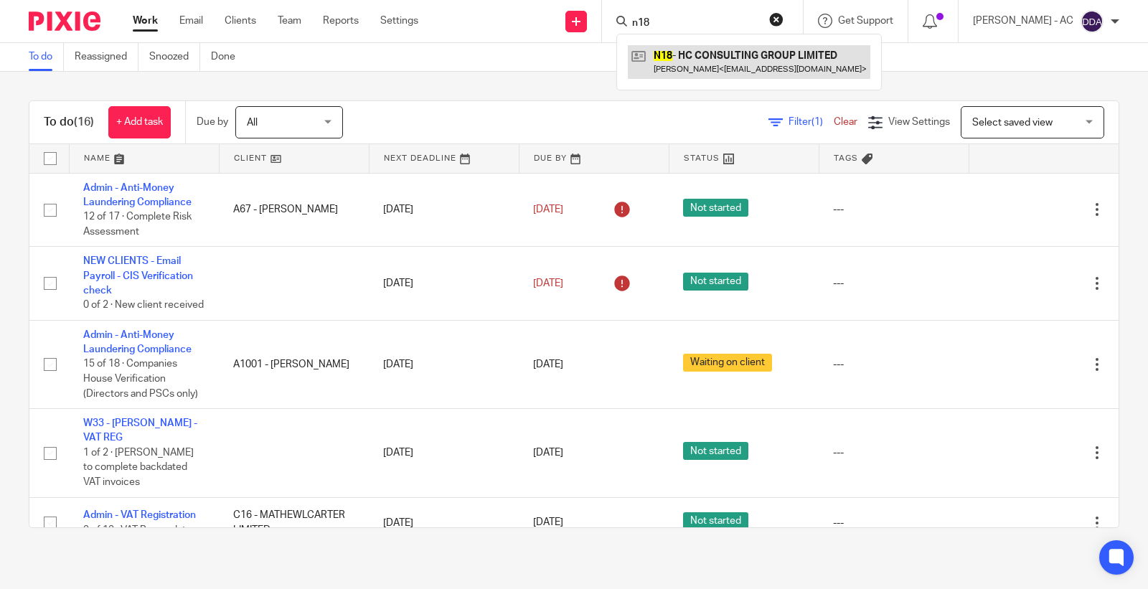
type input "n18"
drag, startPoint x: 692, startPoint y: 32, endPoint x: 581, endPoint y: 32, distance: 111.2
click at [581, 32] on div "Send new email Create task Add client Request signature n18 N18 - HC CONSULTING…" at bounding box center [794, 21] width 708 height 42
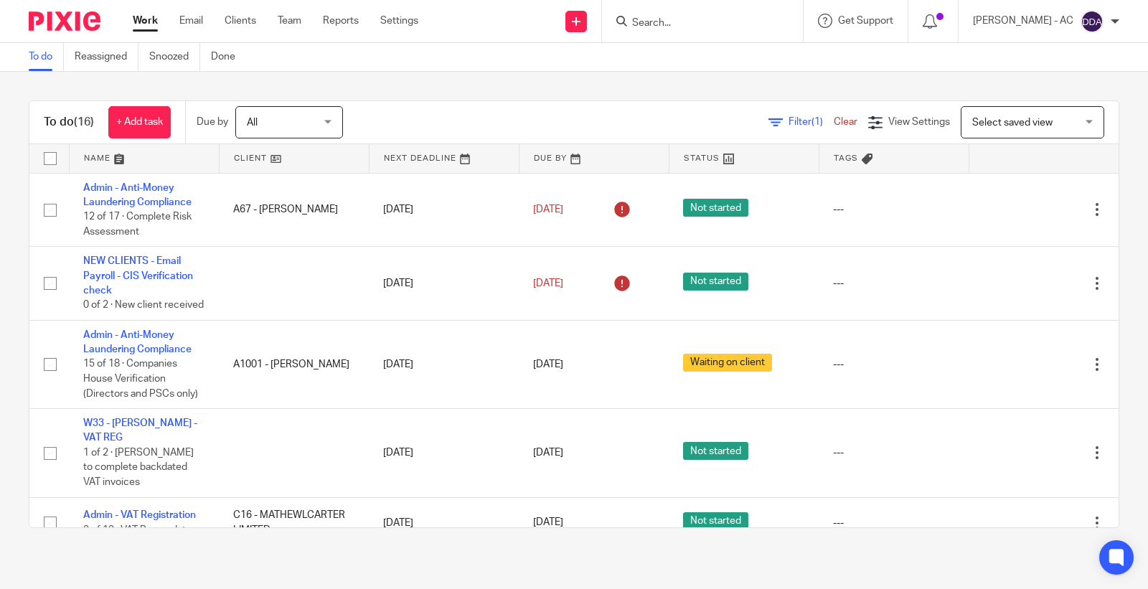
click at [675, 24] on input "Search" at bounding box center [694, 23] width 129 height 13
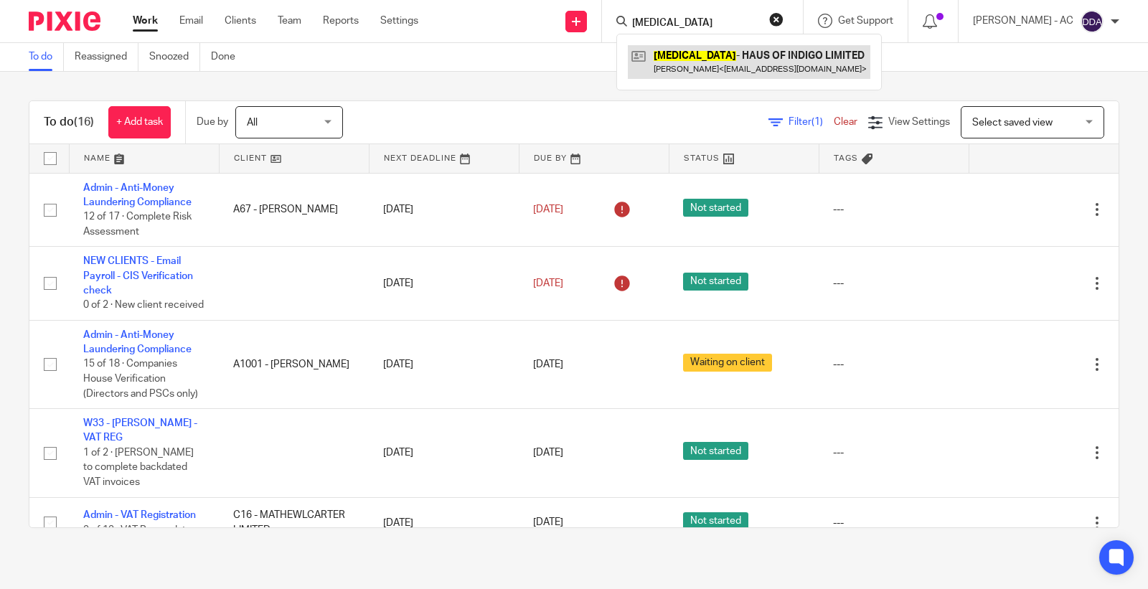
type input "t3"
drag, startPoint x: 687, startPoint y: 25, endPoint x: 589, endPoint y: 24, distance: 98.3
click at [590, 24] on div "Send new email Create task Add client Request signature t3 T3 - HAUS OF INDIGO …" at bounding box center [794, 21] width 708 height 42
type input "z1"
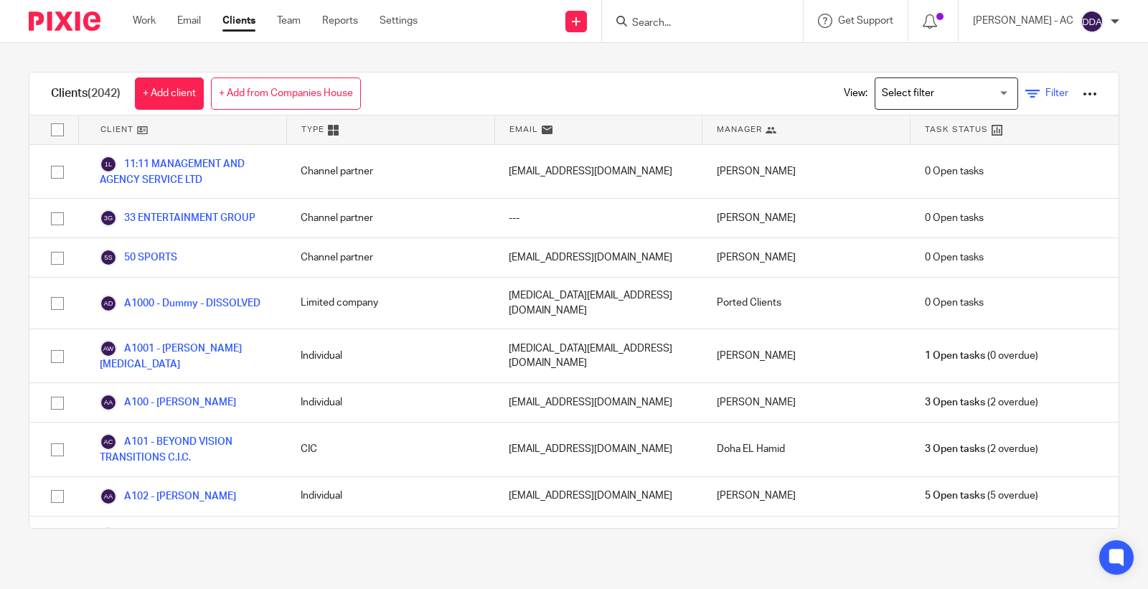
click at [1025, 91] on icon at bounding box center [1032, 94] width 14 height 14
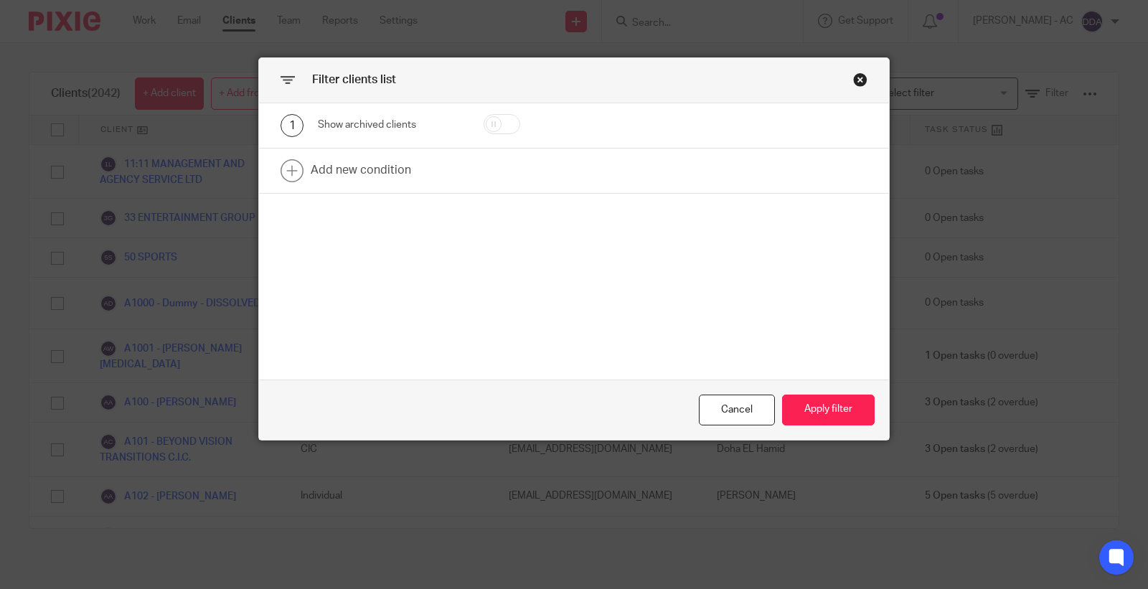
click at [504, 119] on input "checkbox" at bounding box center [501, 124] width 37 height 20
checkbox input "true"
click at [813, 413] on button "Apply filter" at bounding box center [828, 409] width 93 height 31
click at [809, 413] on button "Apply filter" at bounding box center [828, 409] width 93 height 31
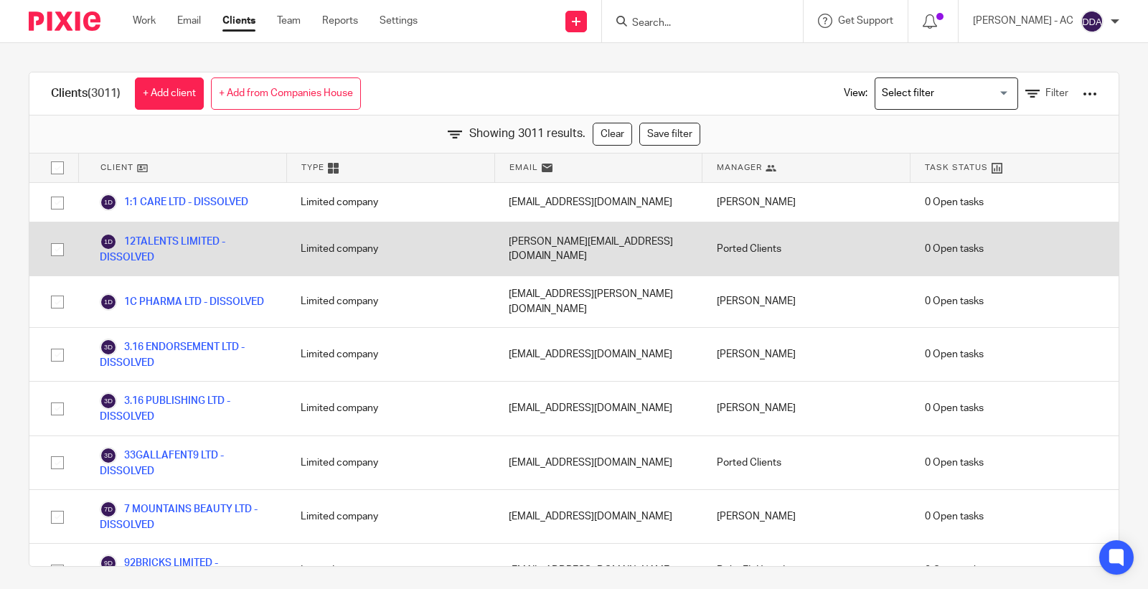
scroll to position [32380, 0]
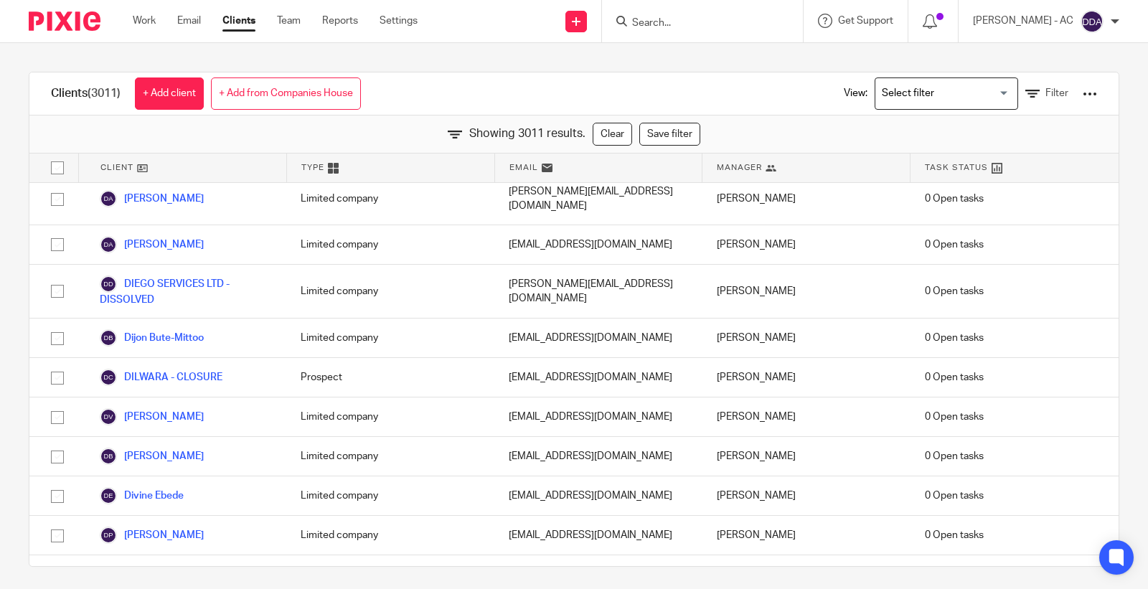
click at [967, 86] on input "Search for option" at bounding box center [942, 93] width 133 height 25
click at [1045, 90] on span "Filter" at bounding box center [1056, 93] width 23 height 10
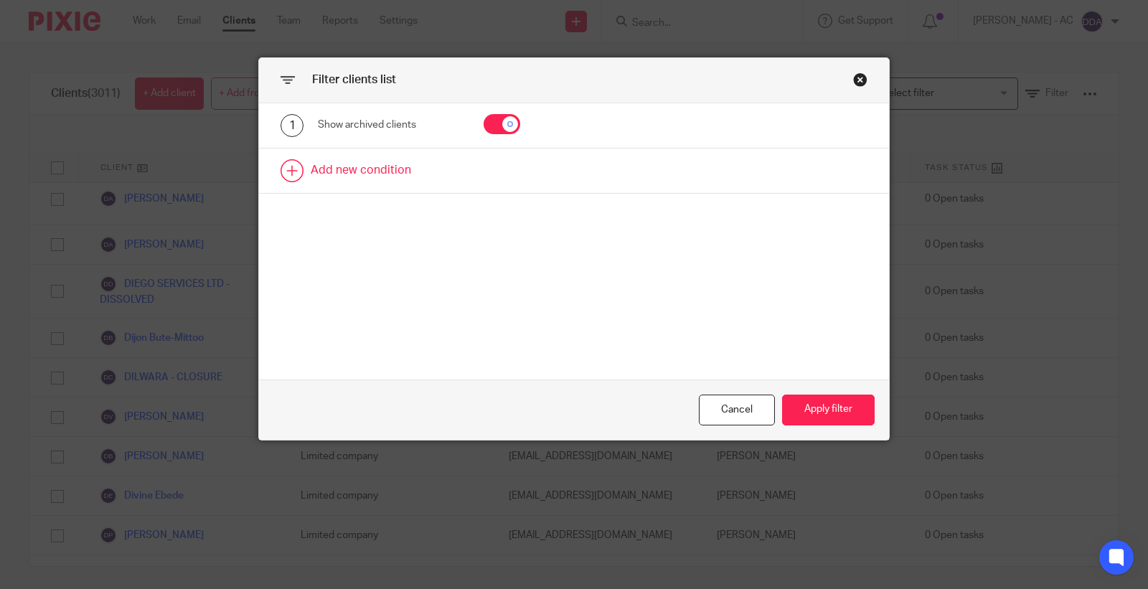
click at [382, 165] on link at bounding box center [574, 170] width 630 height 44
click at [397, 170] on div "Field" at bounding box center [381, 175] width 105 height 30
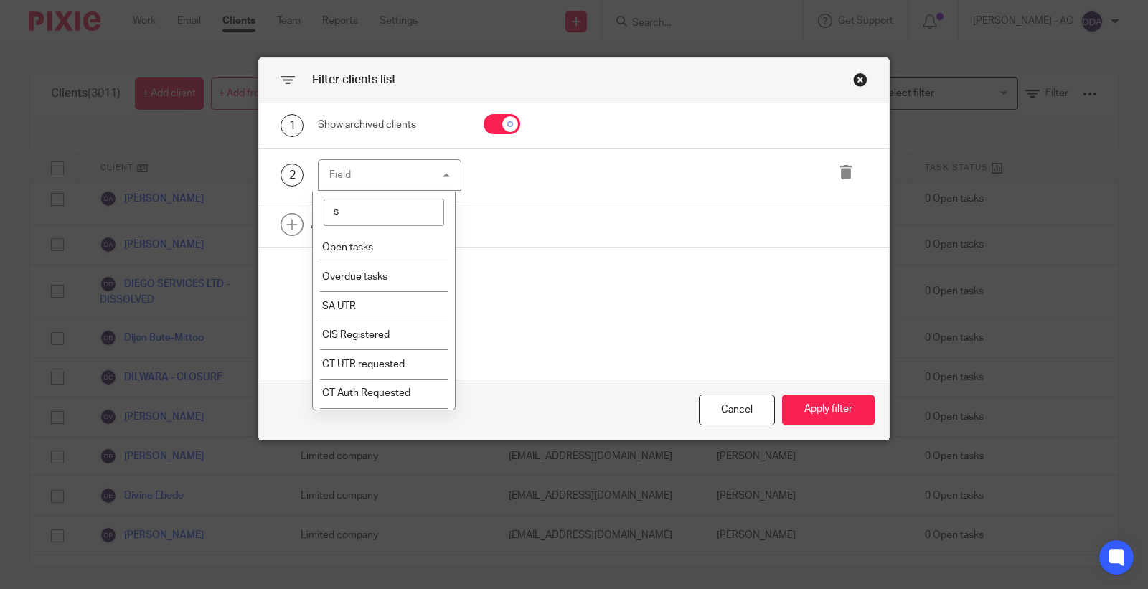
type input "sa"
click at [371, 249] on li "SA UTR" at bounding box center [384, 247] width 142 height 29
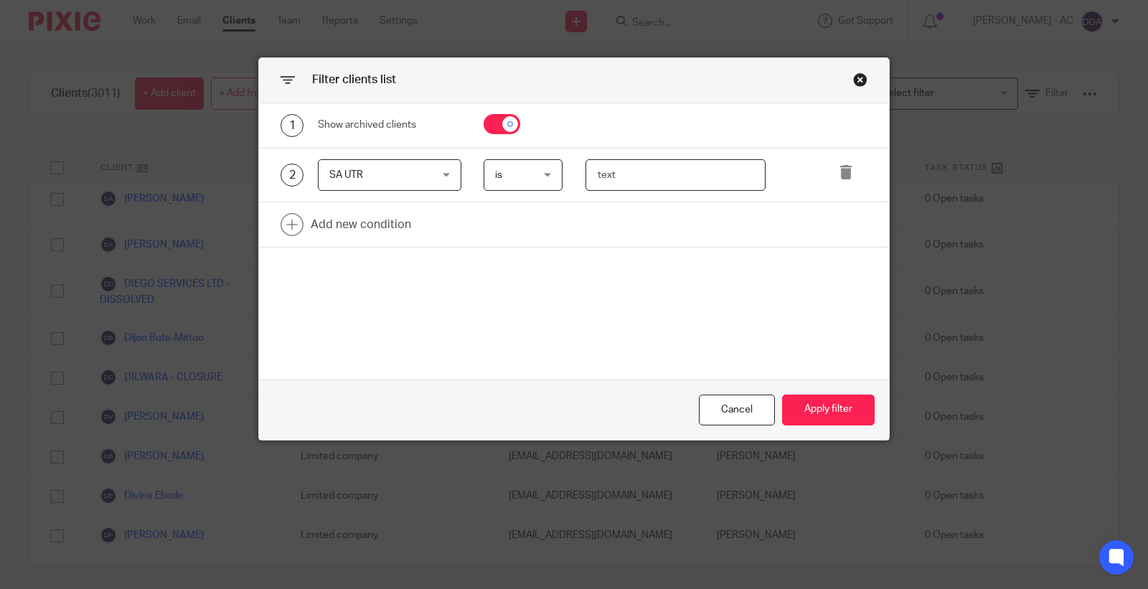
click at [634, 171] on input "text" at bounding box center [675, 175] width 181 height 32
type input "96587 63145"
click at [814, 412] on button "Apply filter" at bounding box center [828, 409] width 93 height 31
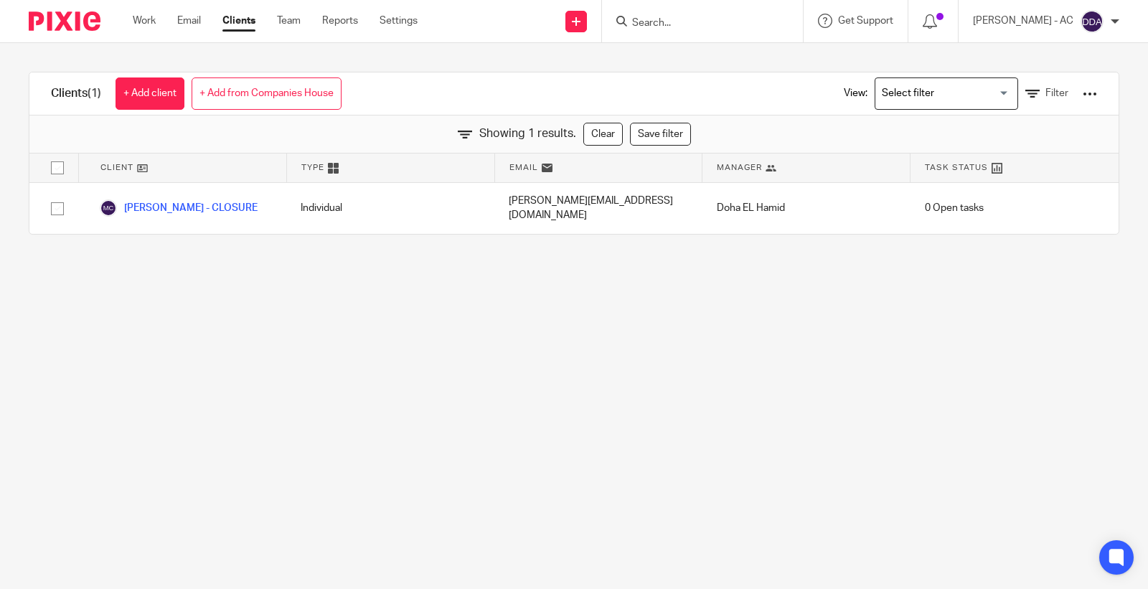
scroll to position [0, 0]
click at [1045, 91] on span "Filter" at bounding box center [1056, 93] width 23 height 10
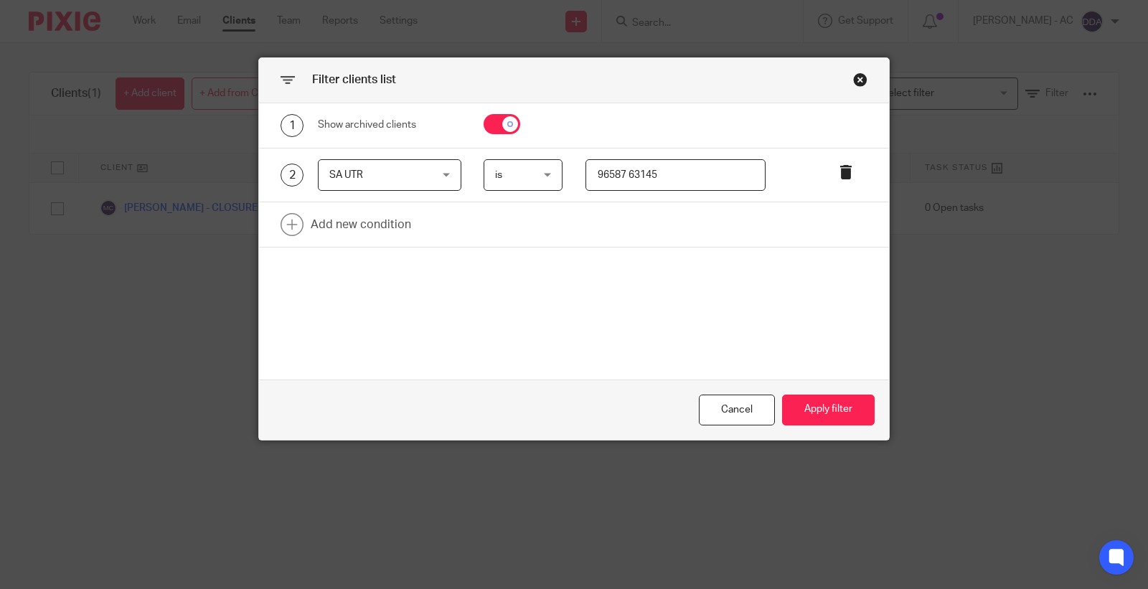
click at [839, 173] on icon at bounding box center [845, 172] width 14 height 14
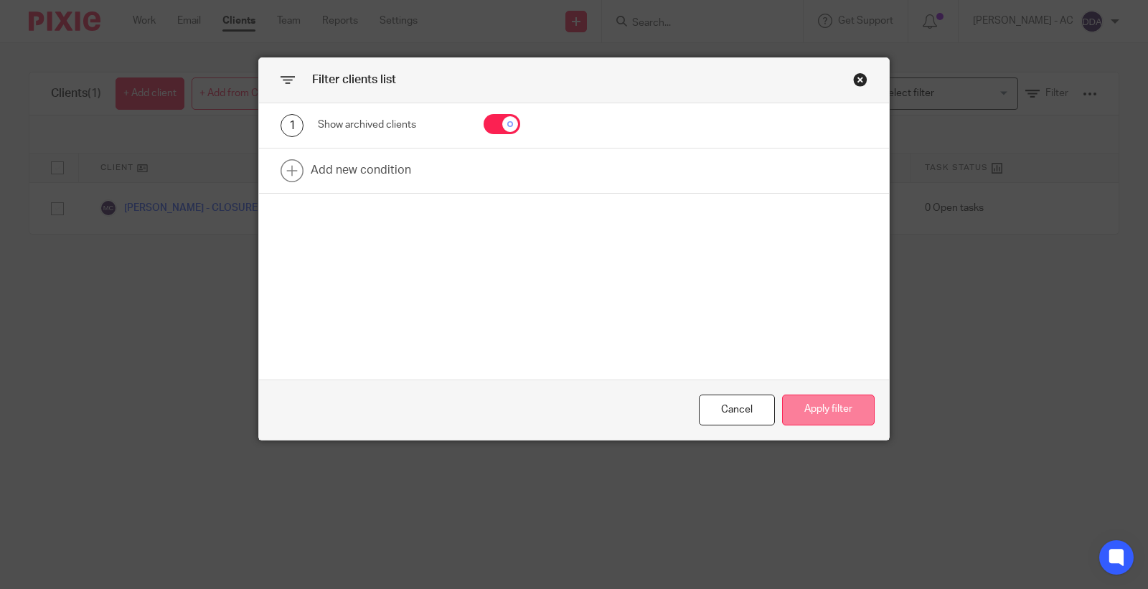
click at [815, 404] on button "Apply filter" at bounding box center [828, 409] width 93 height 31
click at [813, 402] on button "Apply filter" at bounding box center [828, 409] width 93 height 31
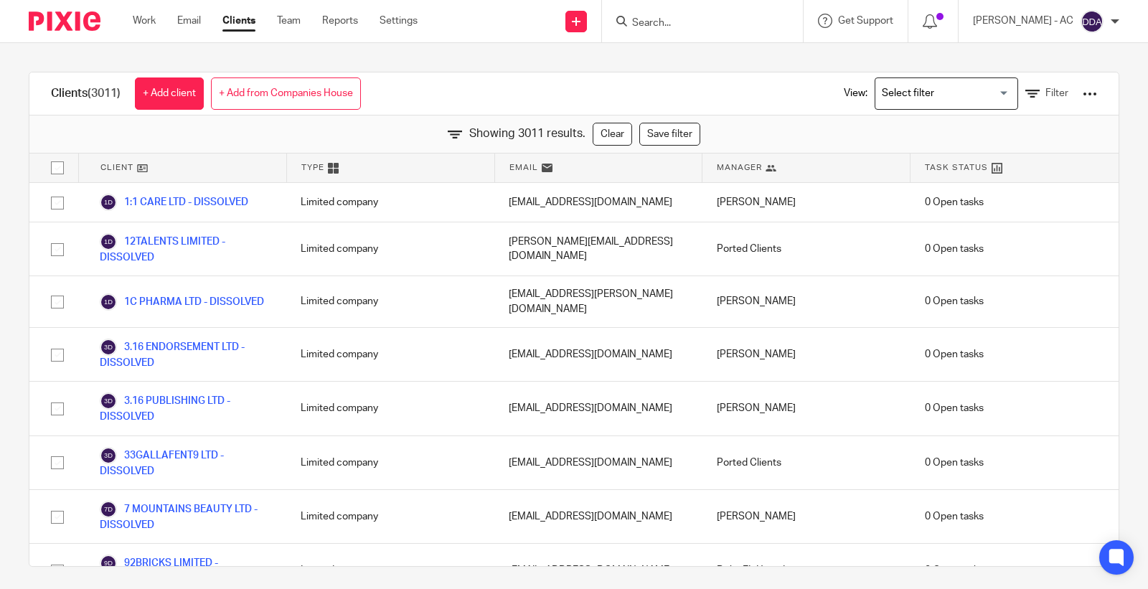
click at [705, 17] on input "Search" at bounding box center [694, 23] width 129 height 13
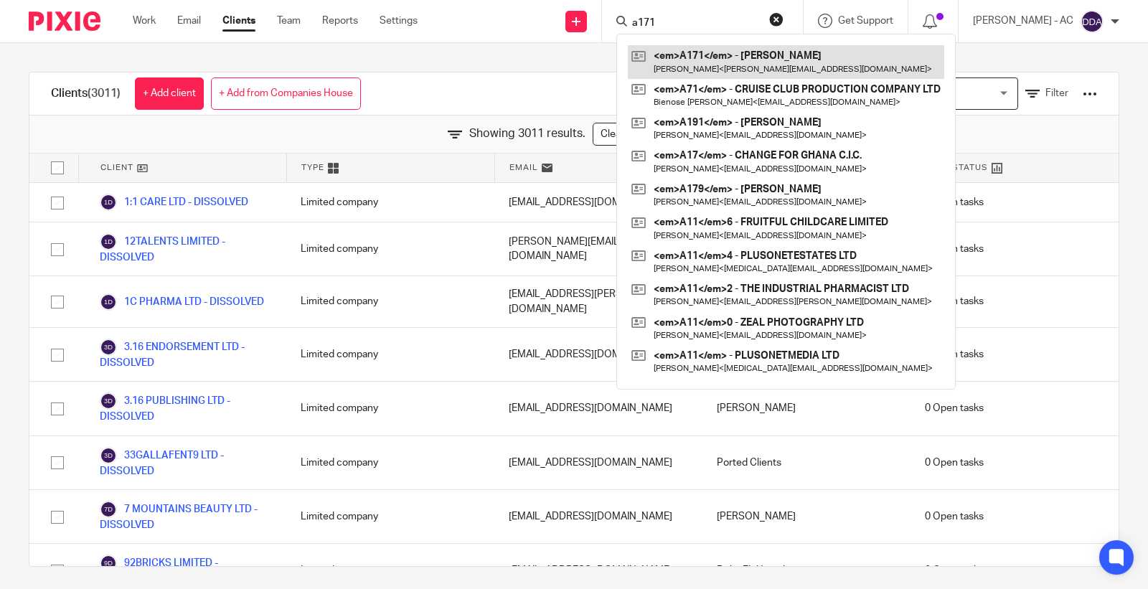
type input "a171"
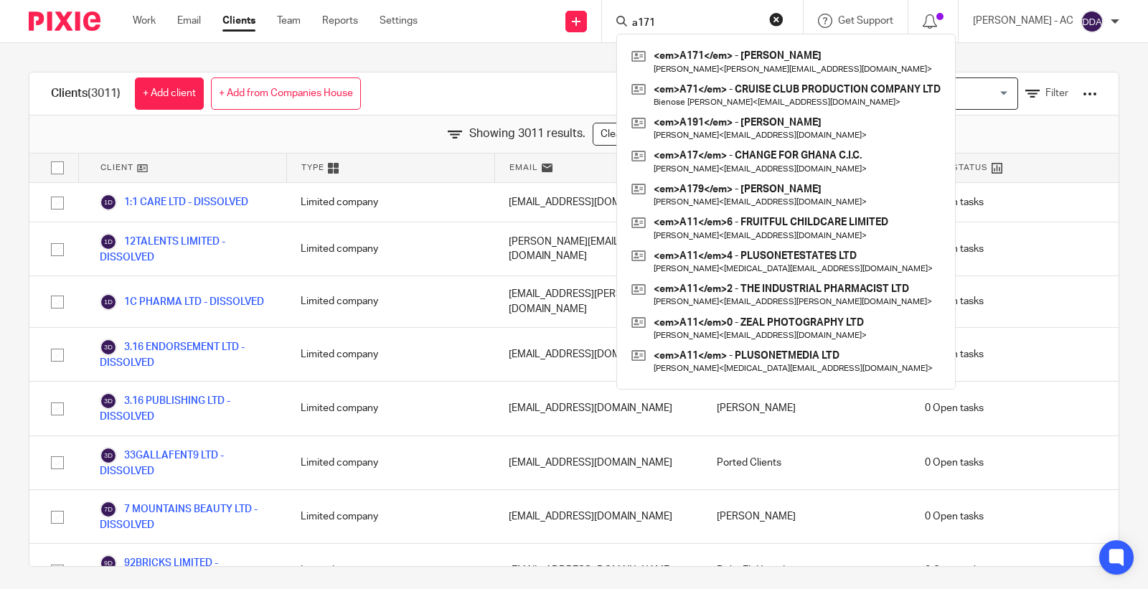
drag, startPoint x: 698, startPoint y: 24, endPoint x: 611, endPoint y: 29, distance: 86.9
click at [611, 29] on div "Send new email Create task Add client Request signature a171 <em>A171</em> - AD…" at bounding box center [793, 21] width 709 height 42
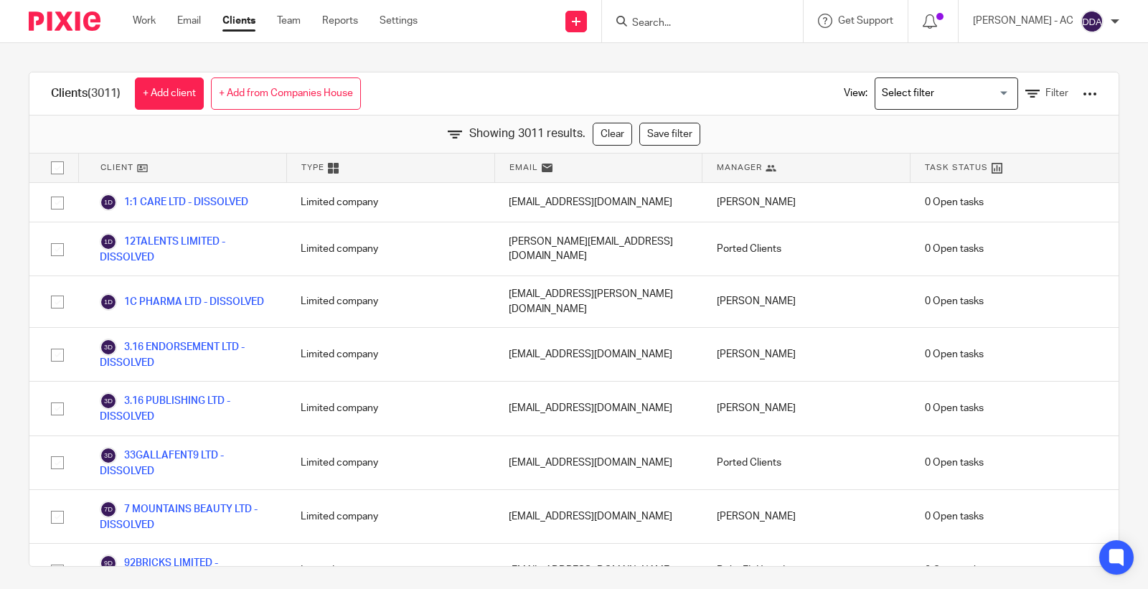
click at [692, 22] on input "Search" at bounding box center [694, 23] width 129 height 13
type input "d turner"
drag, startPoint x: 704, startPoint y: 23, endPoint x: 560, endPoint y: 22, distance: 143.4
click at [562, 22] on div "Send new email Create task Add client Request signature d turner TURNER LOVELL …" at bounding box center [793, 21] width 709 height 42
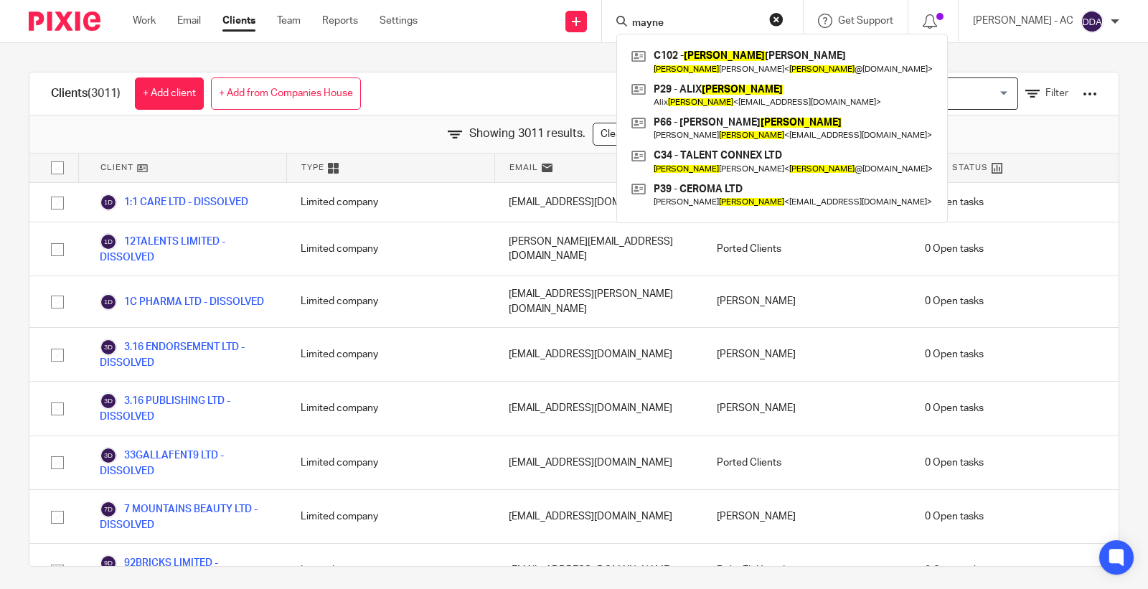
type input "mayne"
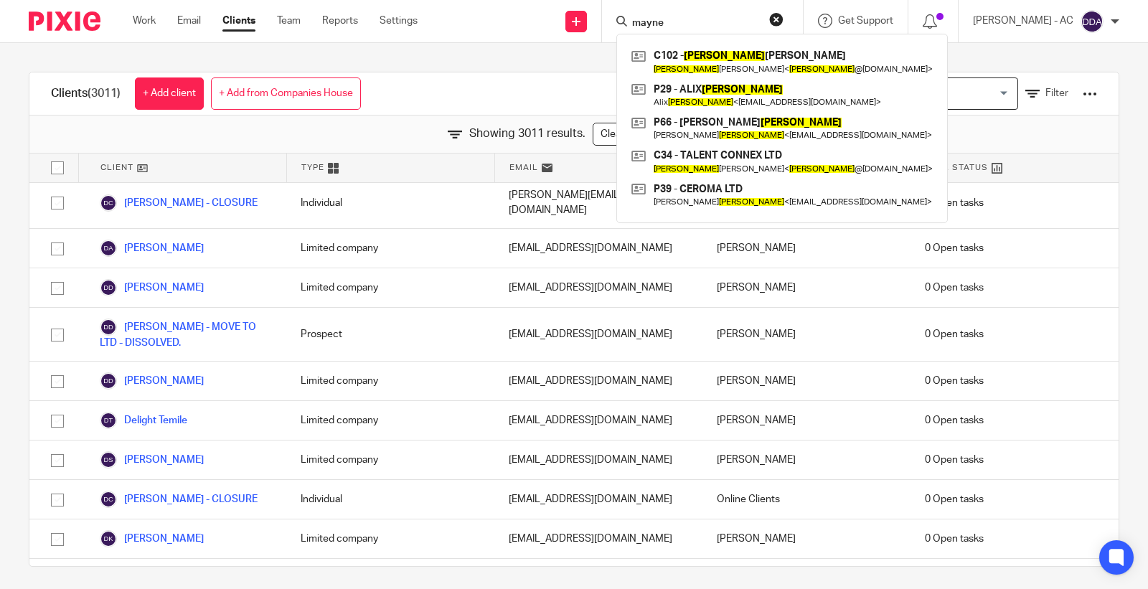
scroll to position [66991, 0]
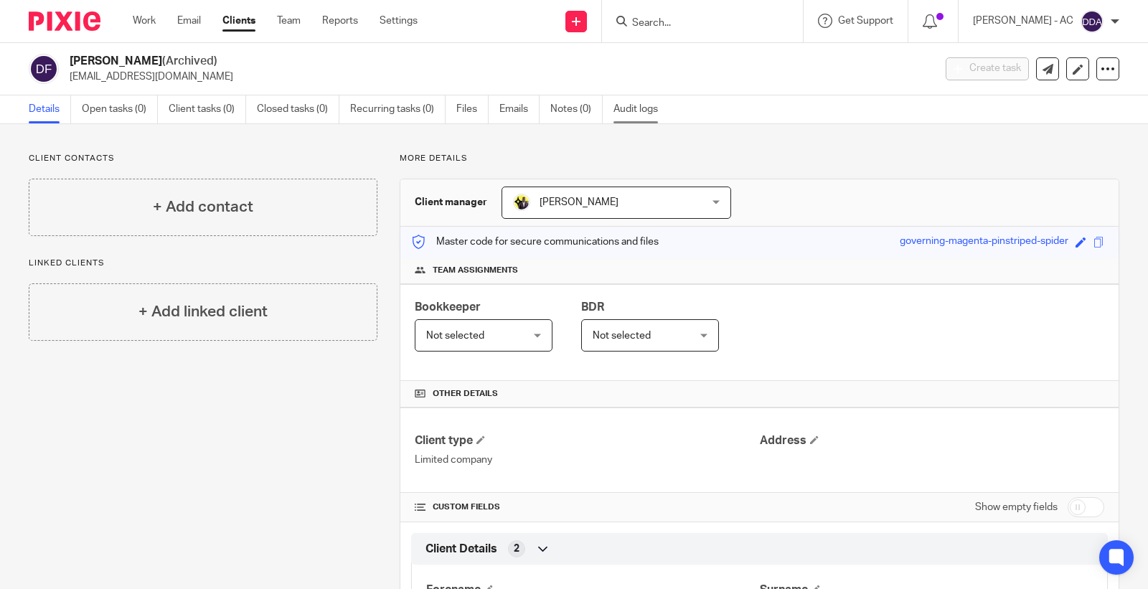
click at [648, 111] on link "Audit logs" at bounding box center [640, 109] width 55 height 28
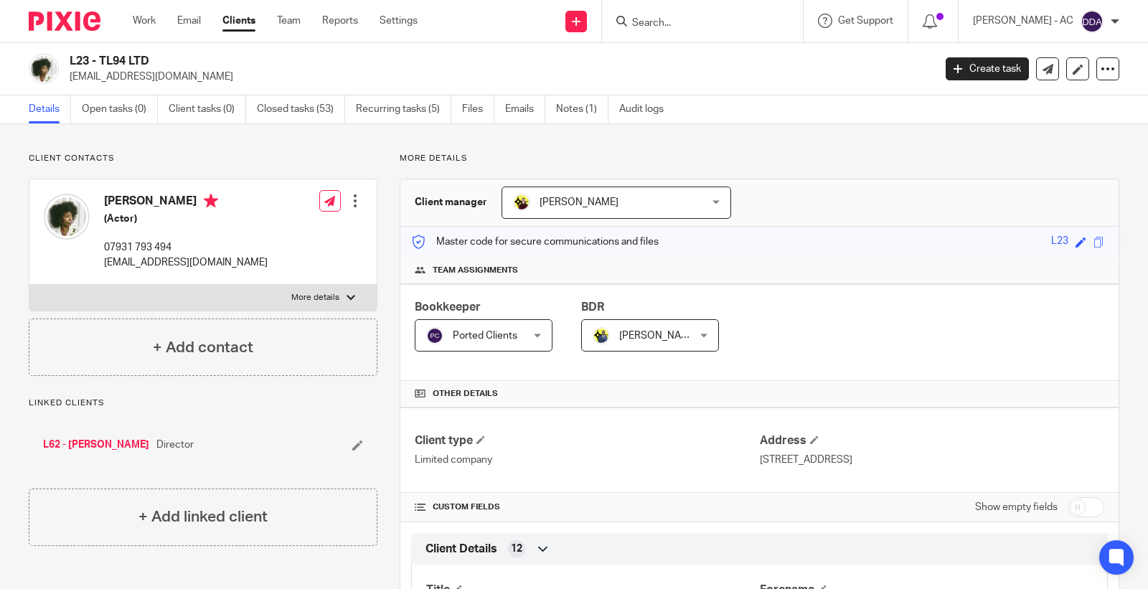
drag, startPoint x: 218, startPoint y: 80, endPoint x: 69, endPoint y: 87, distance: 149.3
click at [69, 87] on div "L23 - TL94 LTD tamaralawrance@hotmail.co.uk Create task Update from Companies H…" at bounding box center [574, 69] width 1148 height 52
copy p "tamaralawrance@hotmail.co.uk"
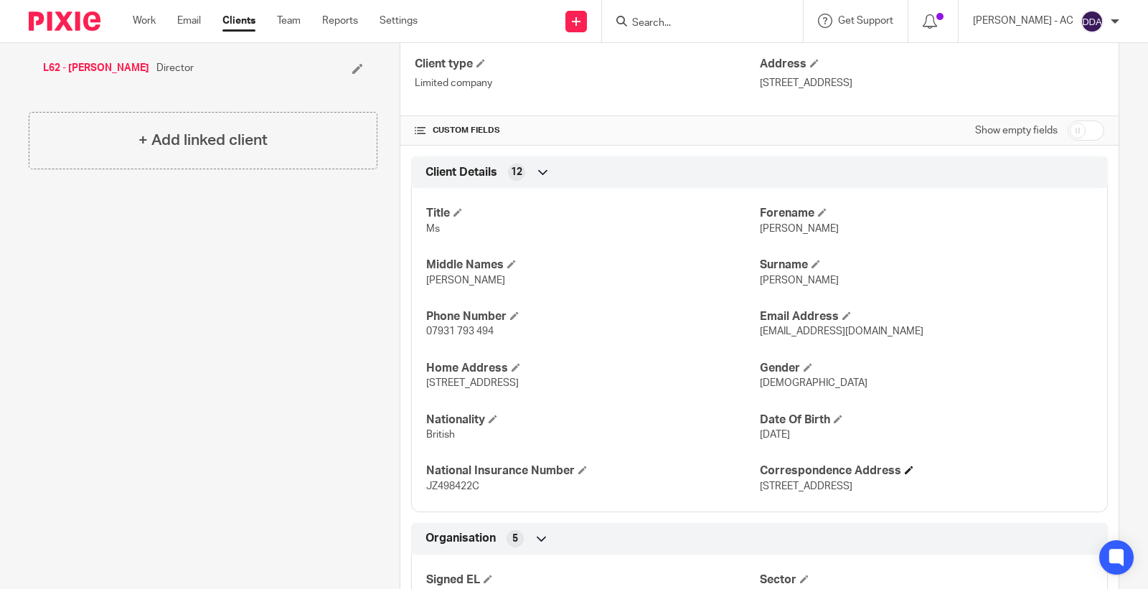
scroll to position [478, 0]
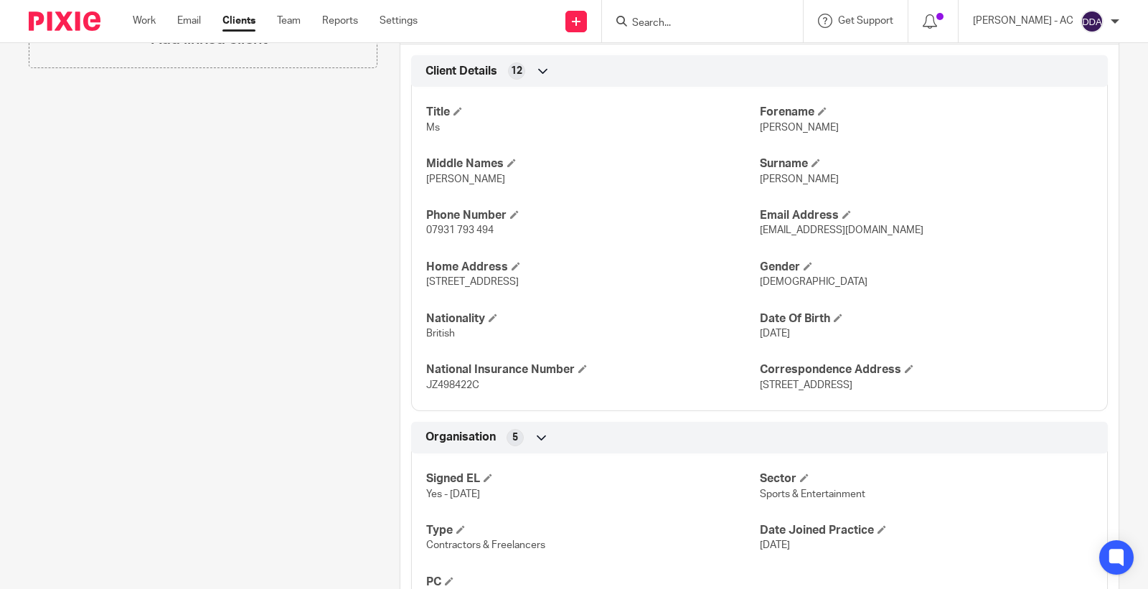
click at [771, 136] on div "Title Ms Forename Tamara Middle Names Naomi Surname Lawrance Phone Number 07931…" at bounding box center [759, 243] width 696 height 335
copy span "Tamara"
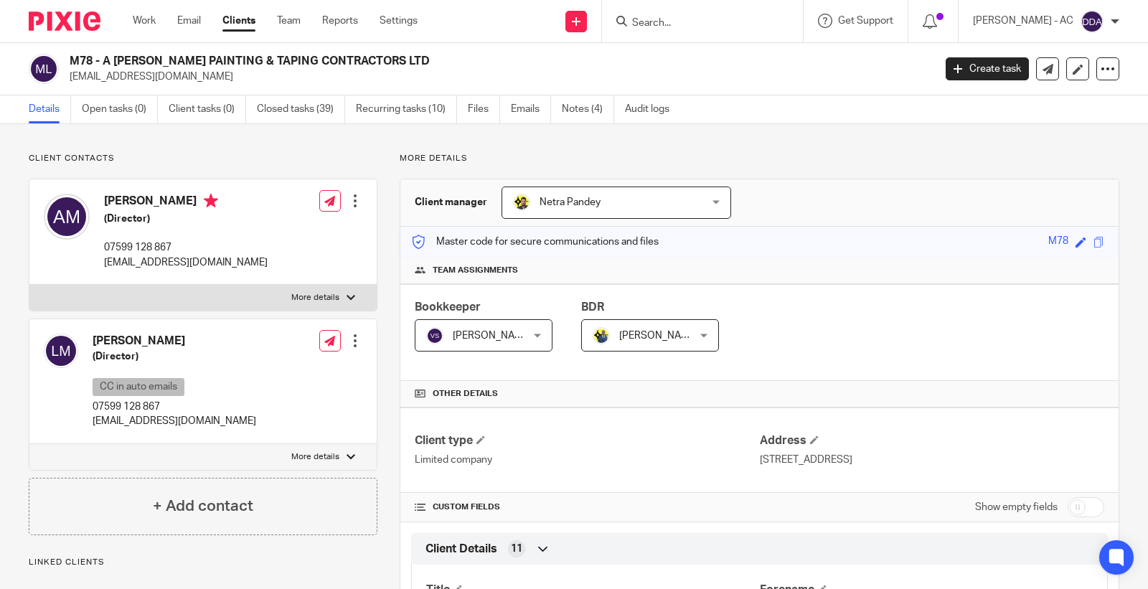
drag, startPoint x: 211, startPoint y: 79, endPoint x: 67, endPoint y: 83, distance: 144.2
click at [67, 83] on div "M78 - A MACNEIL PAINTING & TAPING CONTRACTORS LTD info@amacneilpainting.co.uk" at bounding box center [476, 69] width 895 height 30
copy p "info@amacneilpainting.co.uk"
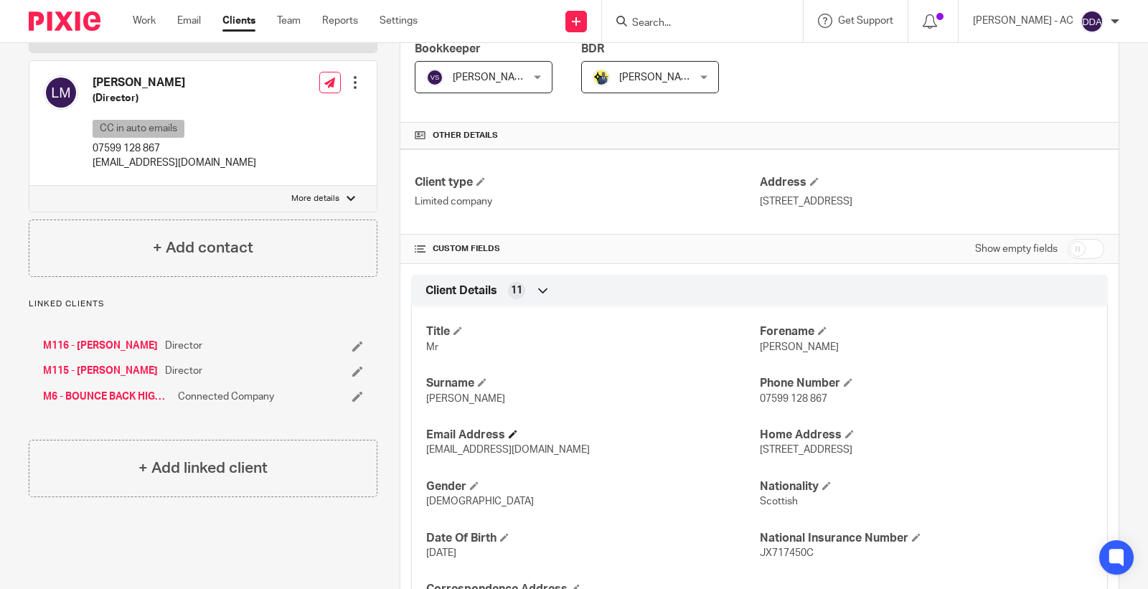
scroll to position [318, 0]
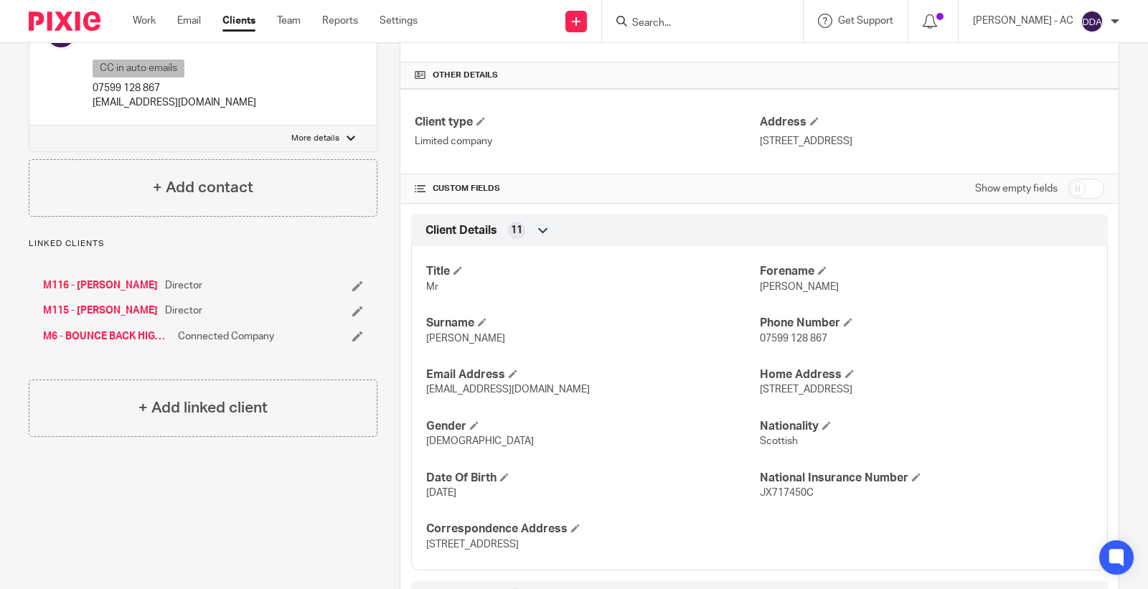
click at [765, 288] on span "Andrew" at bounding box center [799, 287] width 79 height 10
copy span "Andrew"
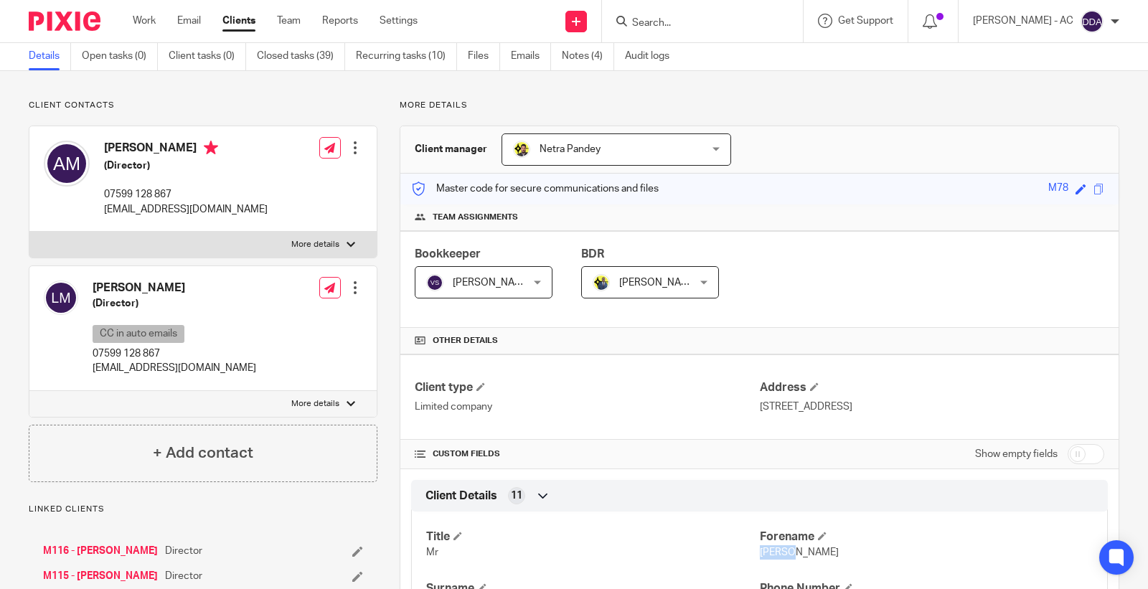
scroll to position [0, 0]
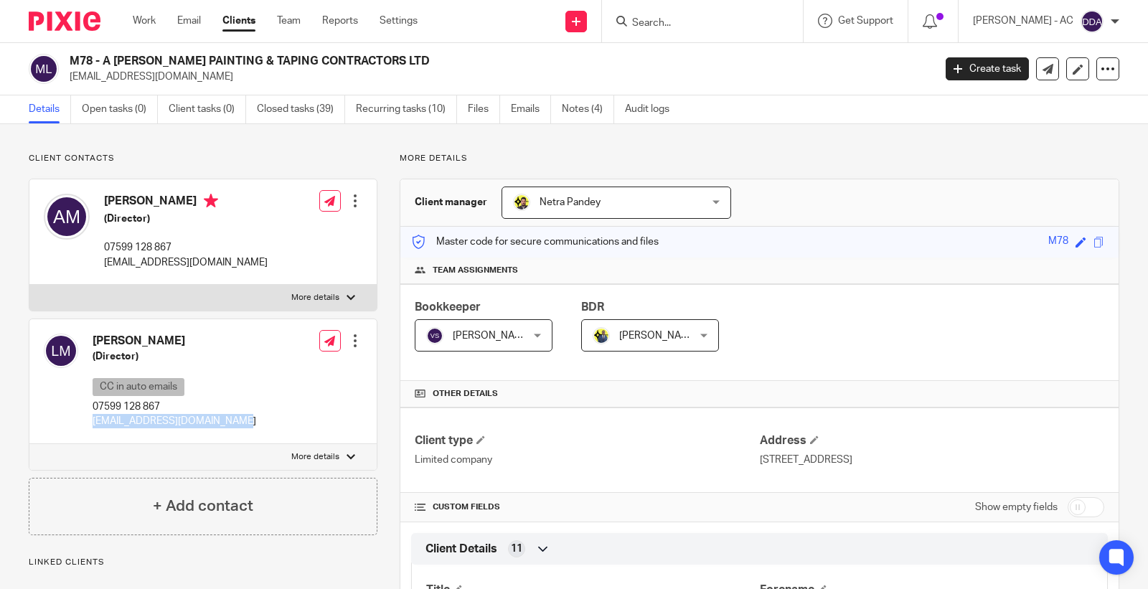
drag, startPoint x: 143, startPoint y: 429, endPoint x: 88, endPoint y: 427, distance: 55.3
click at [88, 427] on div "Laura MacNeil (Director) CC in auto emails 07599 128 867 info@amacneilpainting.…" at bounding box center [202, 381] width 347 height 125
copy p "info@amacneilpainting.co.uk"
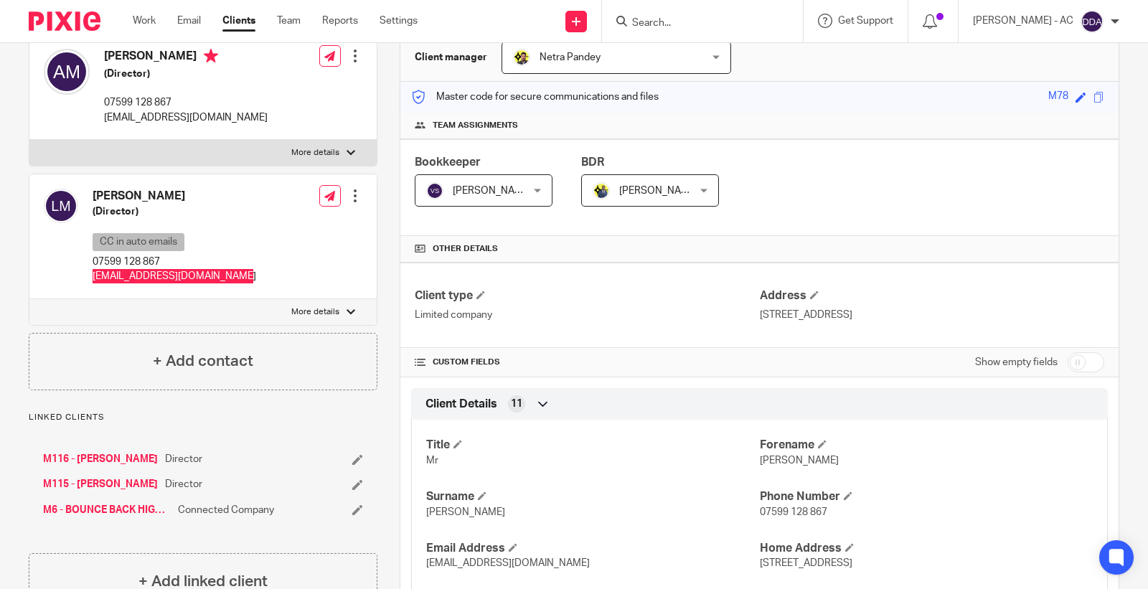
scroll to position [159, 0]
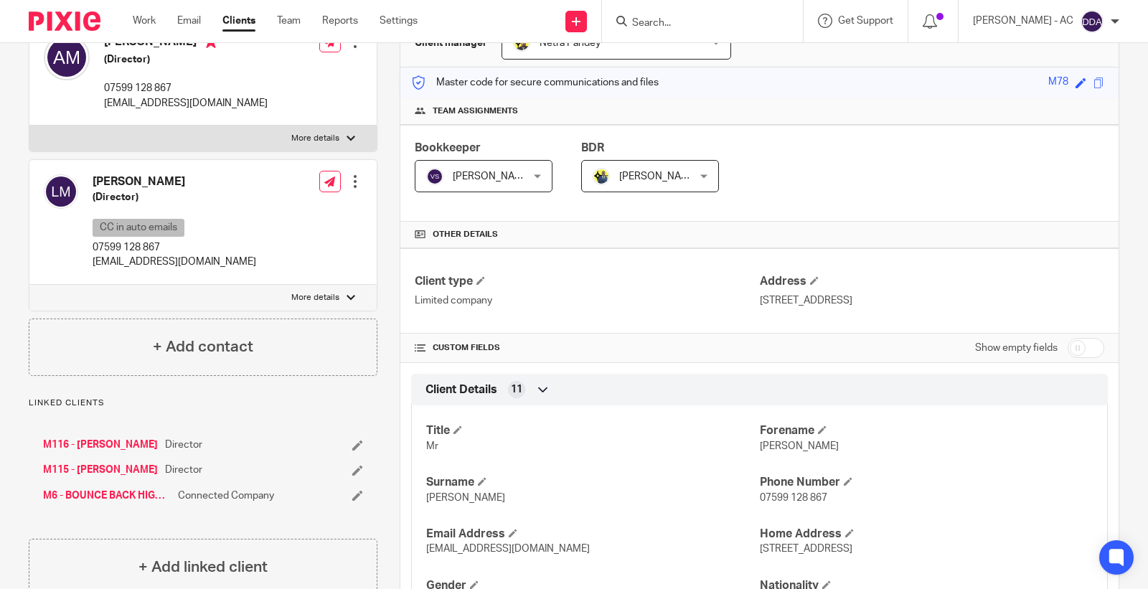
click at [778, 448] on span "Andrew" at bounding box center [799, 446] width 79 height 10
copy span "Andrew"
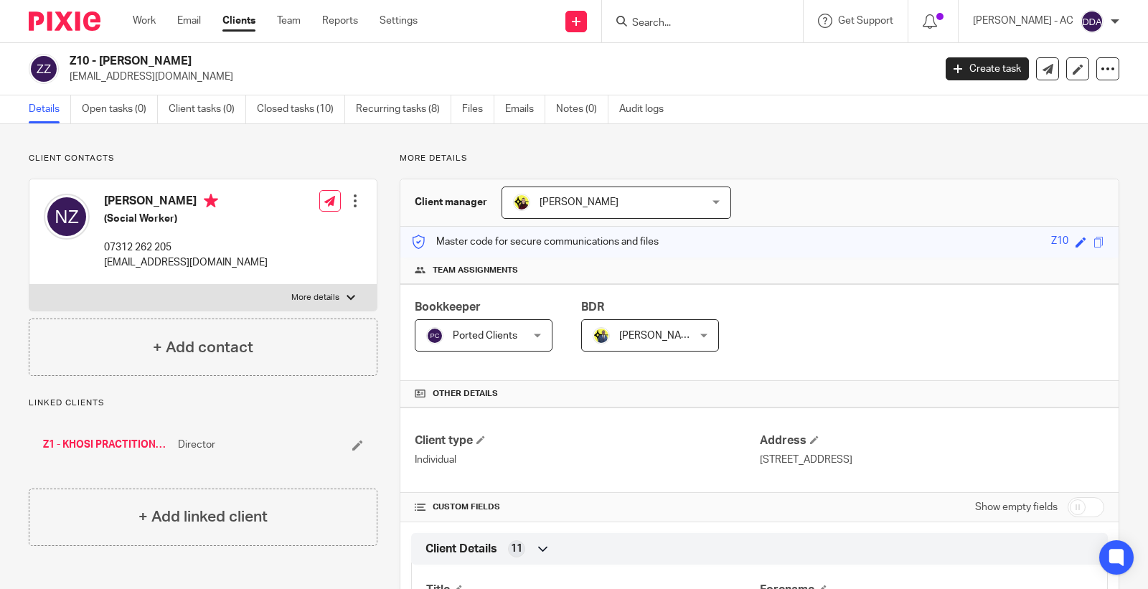
drag, startPoint x: 212, startPoint y: 81, endPoint x: 69, endPoint y: 86, distance: 143.5
click at [69, 86] on div "Z10 - [PERSON_NAME] [EMAIL_ADDRESS][DOMAIN_NAME] Create task Update from Compan…" at bounding box center [574, 69] width 1148 height 52
copy p "[EMAIL_ADDRESS][DOMAIN_NAME]"
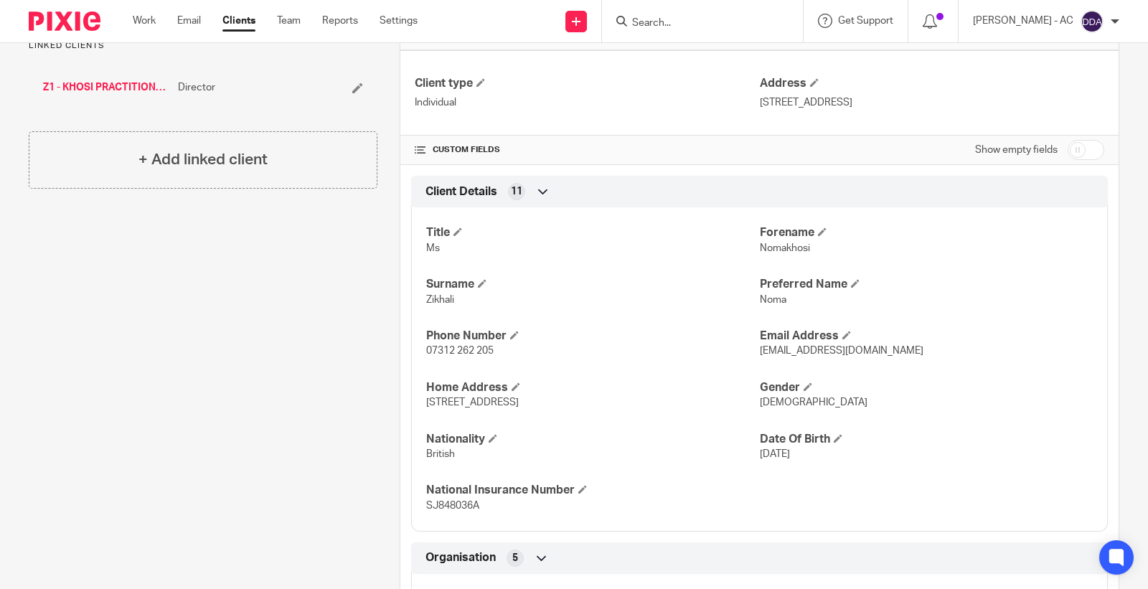
scroll to position [398, 0]
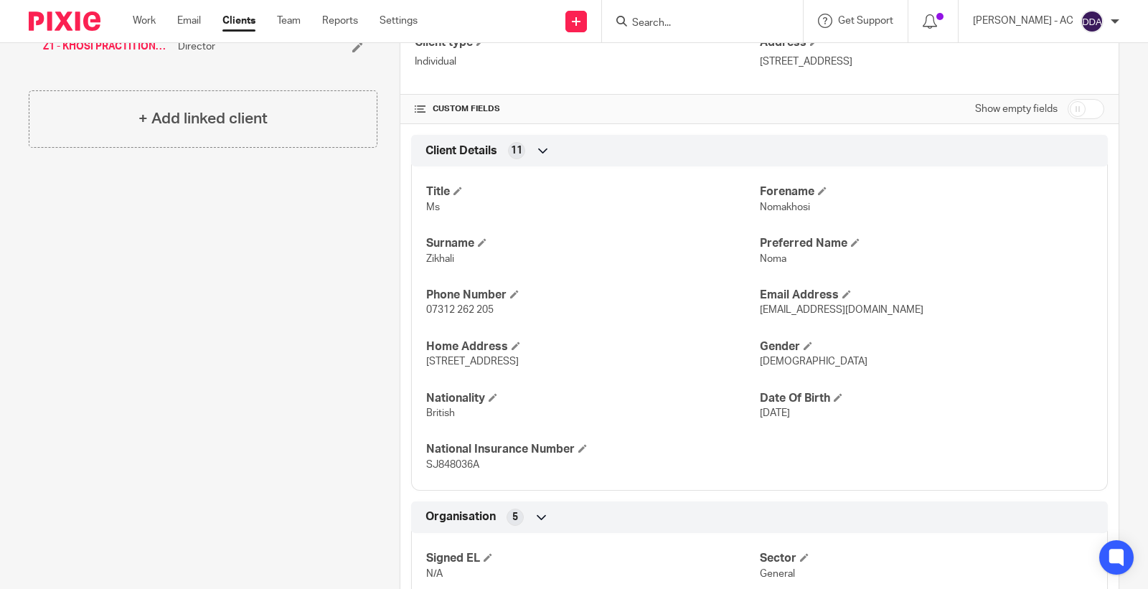
click at [783, 215] on div "Title Ms [PERSON_NAME] Surname [PERSON_NAME] Preferred Name Noma Phone Number 0…" at bounding box center [759, 323] width 696 height 335
copy span "Nomakhosi"
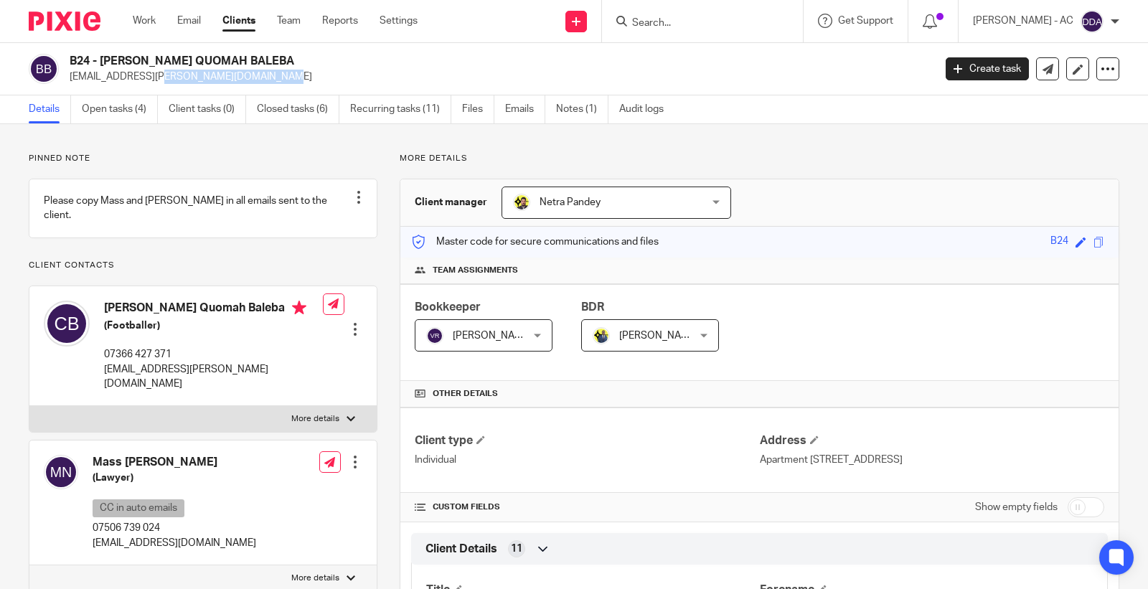
drag, startPoint x: 189, startPoint y: 80, endPoint x: 67, endPoint y: 84, distance: 122.0
click at [67, 84] on div "B24 - [PERSON_NAME] QUOMAH BALEBA [EMAIL_ADDRESS][PERSON_NAME][DOMAIN_NAME] Cre…" at bounding box center [574, 69] width 1148 height 52
copy p "[EMAIL_ADDRESS][PERSON_NAME][DOMAIN_NAME]"
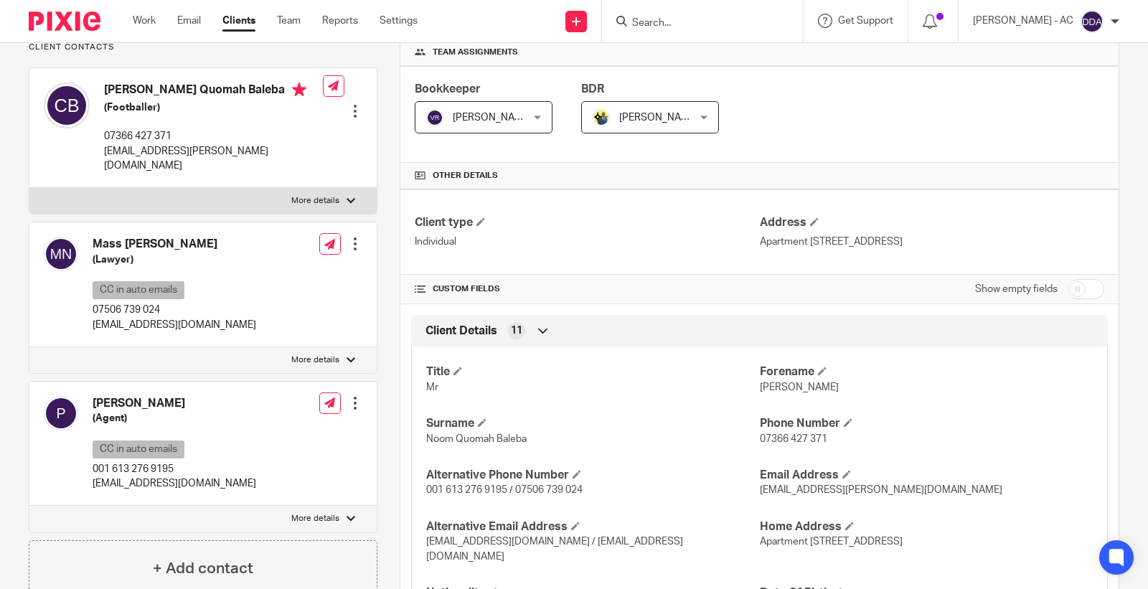
scroll to position [239, 0]
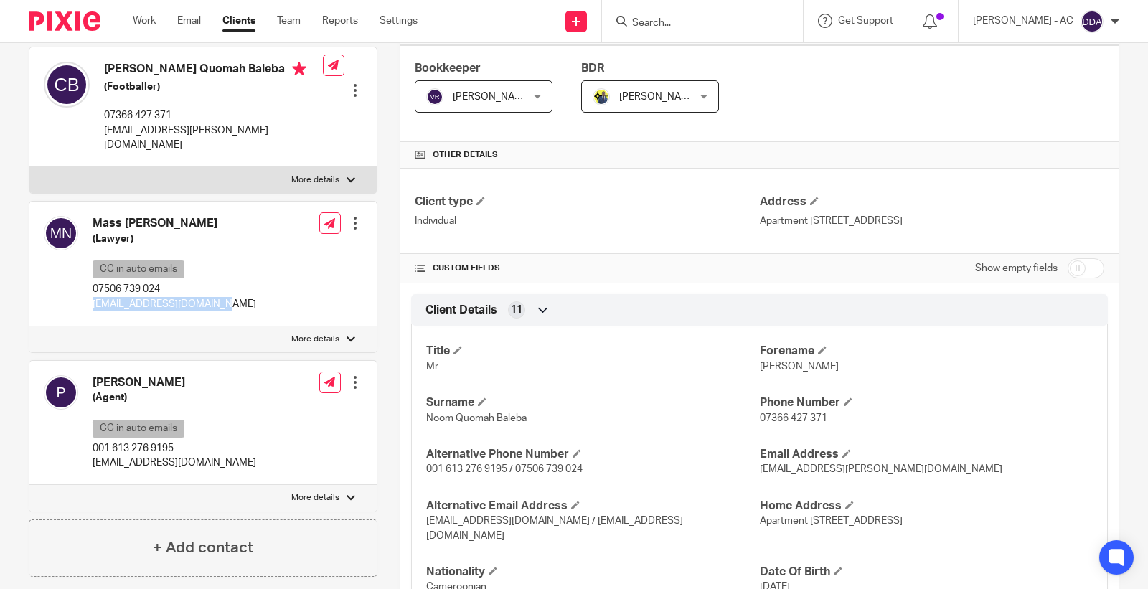
drag, startPoint x: 219, startPoint y: 292, endPoint x: 86, endPoint y: 292, distance: 133.4
click at [86, 292] on div "Mass Ndow-Njie (Lawyer) CC in auto emails 07506 739 024 contact@massndownjie.co…" at bounding box center [202, 264] width 347 height 125
copy p "contact@massndownjie.com"
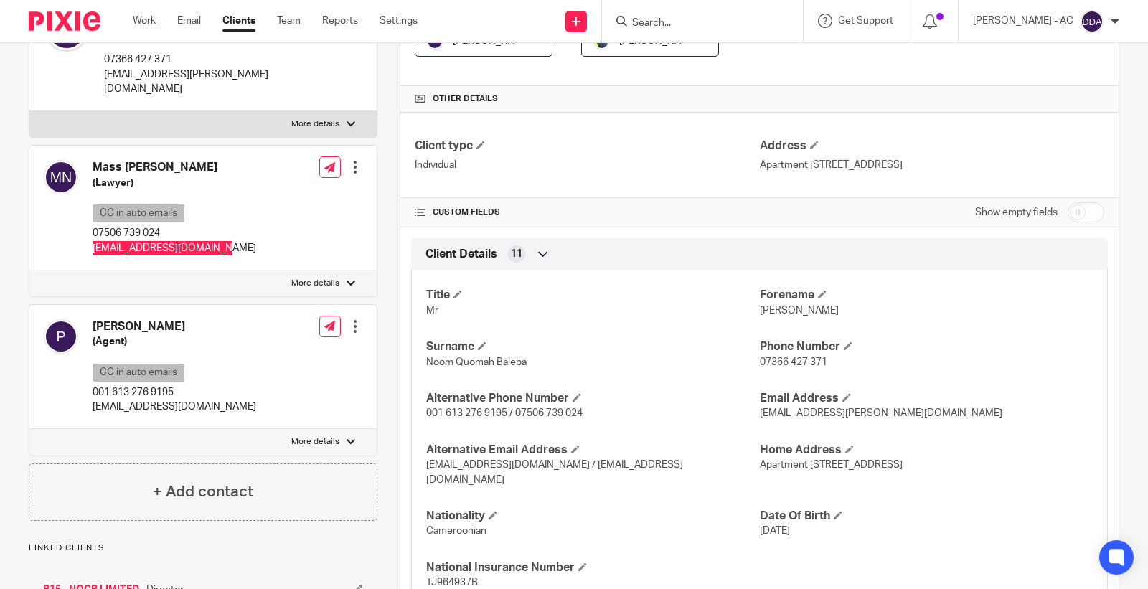
scroll to position [318, 0]
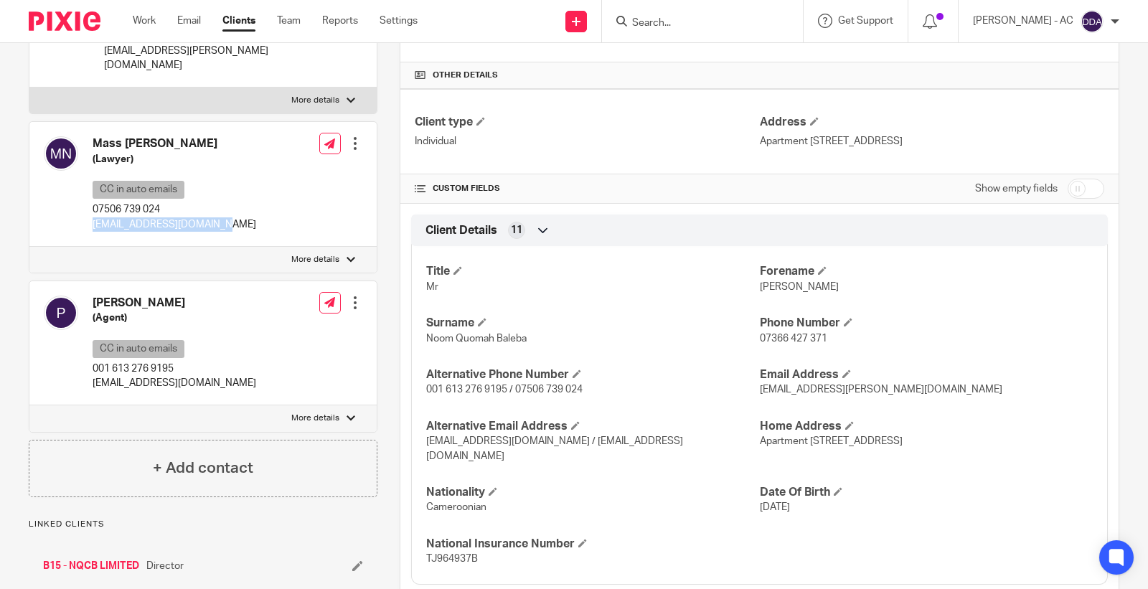
drag, startPoint x: 264, startPoint y: 373, endPoint x: 88, endPoint y: 379, distance: 176.5
click at [88, 379] on div "Patrick (Agent) CC in auto emails 001 613 276 9195 highperformanceottawa@gmail.…" at bounding box center [202, 343] width 347 height 125
copy p "highperformanceottawa@gmail.com"
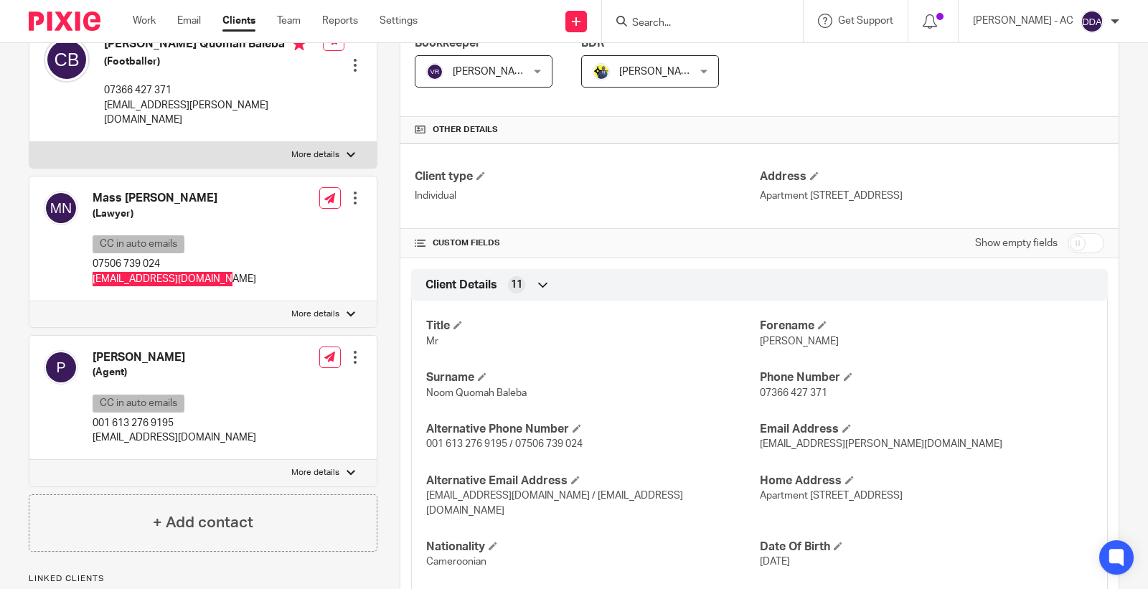
scroll to position [159, 0]
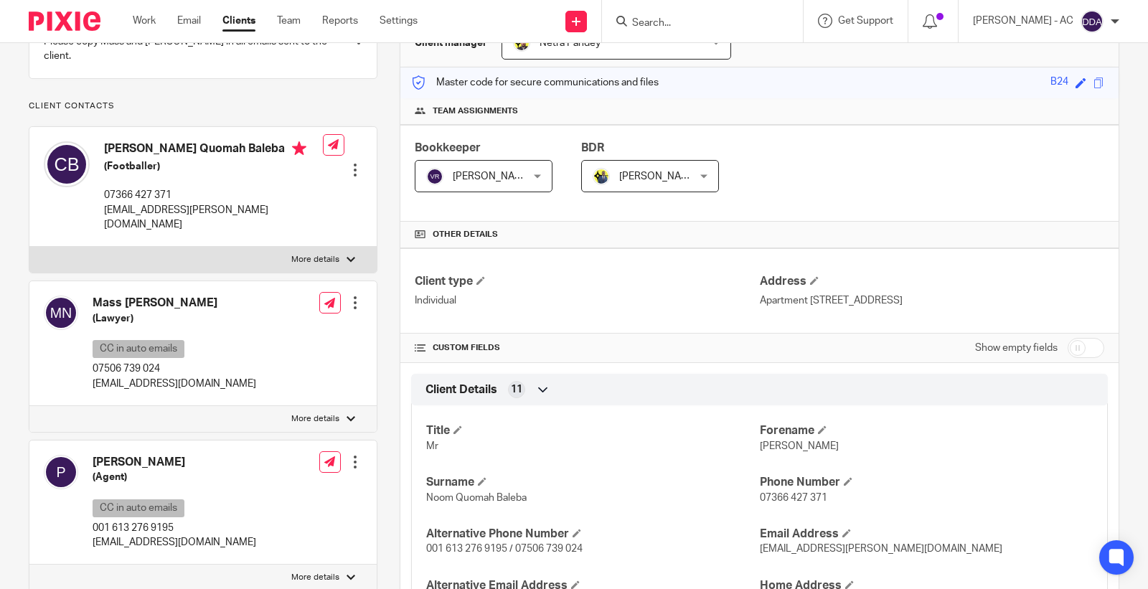
click at [758, 454] on div "Title Mr Forename Carlos Surname Noom Quomah Baleba Phone Number 07366 427 371 …" at bounding box center [759, 568] width 696 height 349
copy span "Carlos"
drag, startPoint x: 93, startPoint y: 288, endPoint x: 119, endPoint y: 295, distance: 26.8
click at [119, 296] on h4 "Mass Ndow-Njie" at bounding box center [175, 303] width 164 height 15
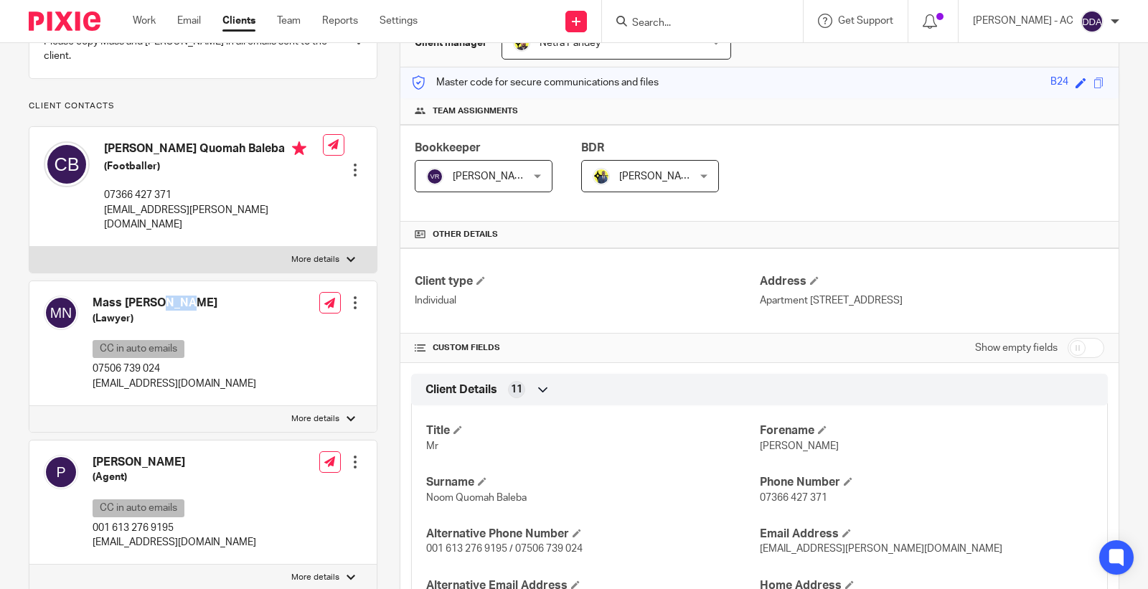
copy h4 "Mass"
drag, startPoint x: 131, startPoint y: 448, endPoint x: 93, endPoint y: 452, distance: 38.2
click at [93, 455] on h4 "Patrick" at bounding box center [175, 462] width 164 height 15
copy h4 "Patrick"
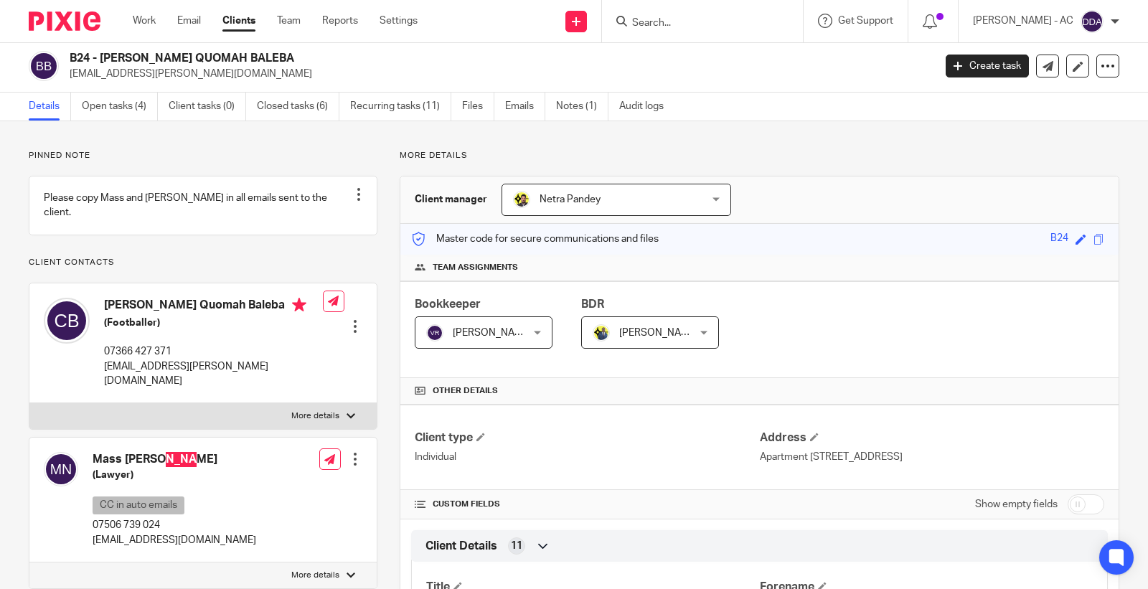
scroll to position [0, 0]
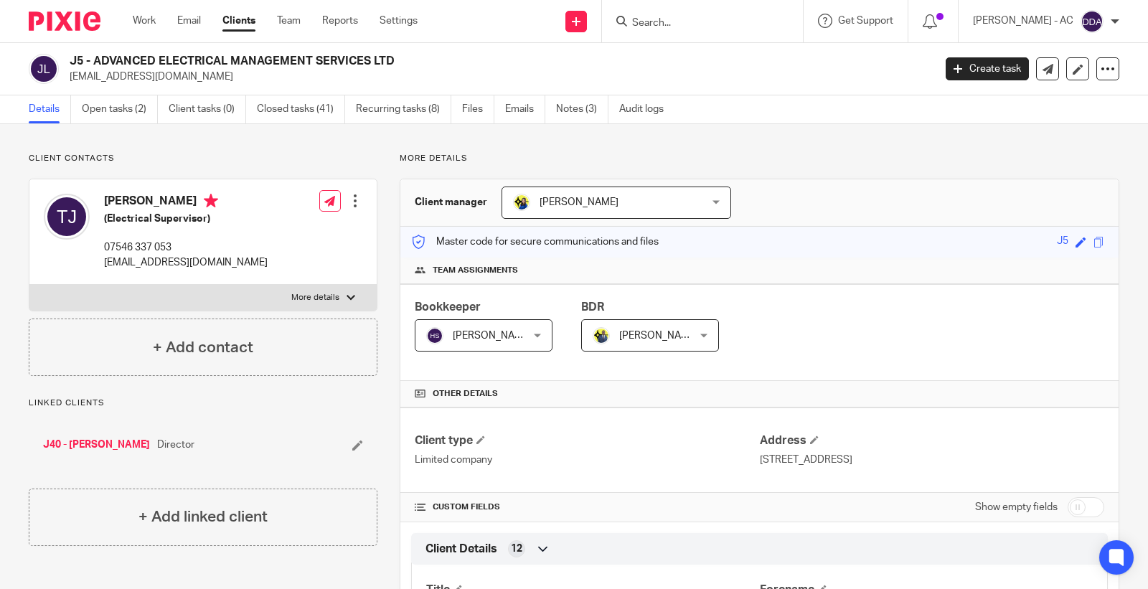
drag, startPoint x: 108, startPoint y: 76, endPoint x: 69, endPoint y: 77, distance: 38.7
click at [70, 77] on p "[EMAIL_ADDRESS][DOMAIN_NAME]" at bounding box center [497, 77] width 854 height 14
copy p "[EMAIL_ADDRESS][DOMAIN_NAME]"
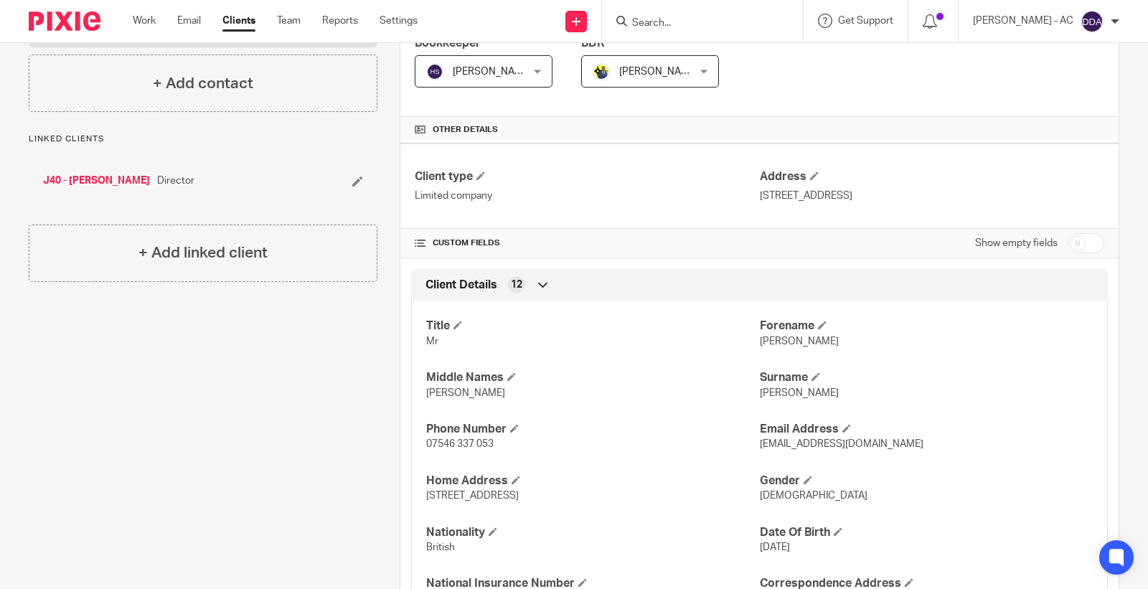
scroll to position [318, 0]
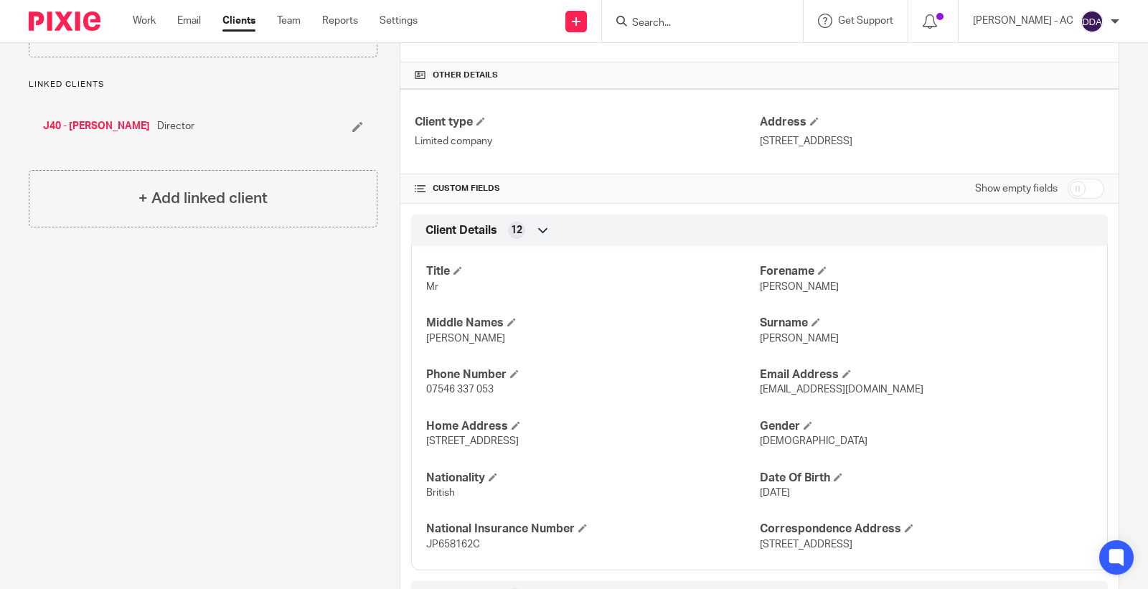
click at [760, 290] on span "[PERSON_NAME]" at bounding box center [799, 287] width 79 height 10
copy span "[PERSON_NAME]"
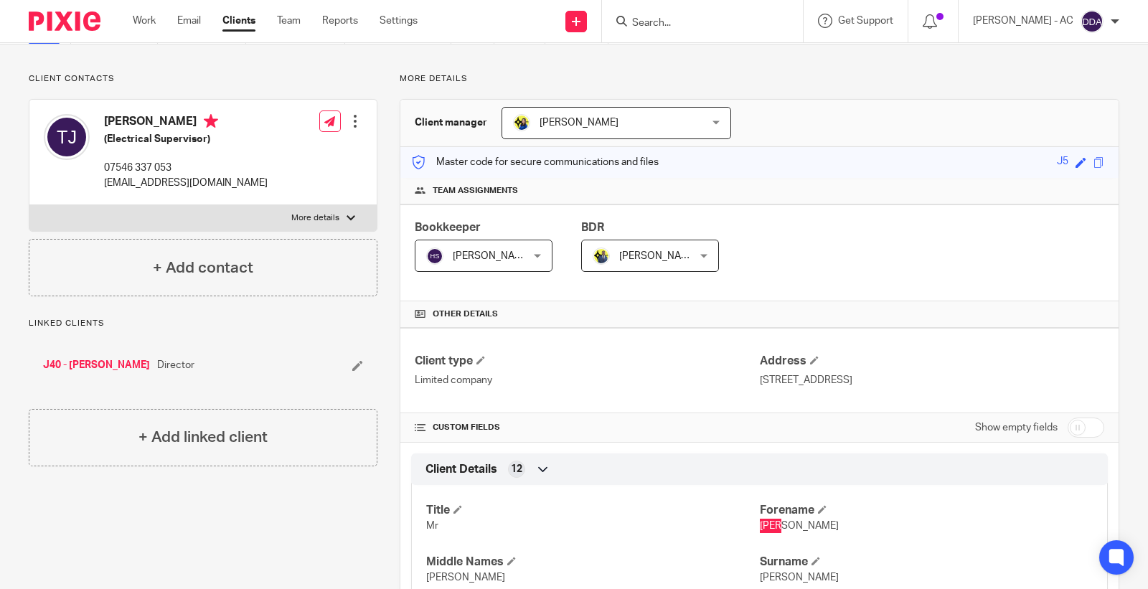
scroll to position [0, 0]
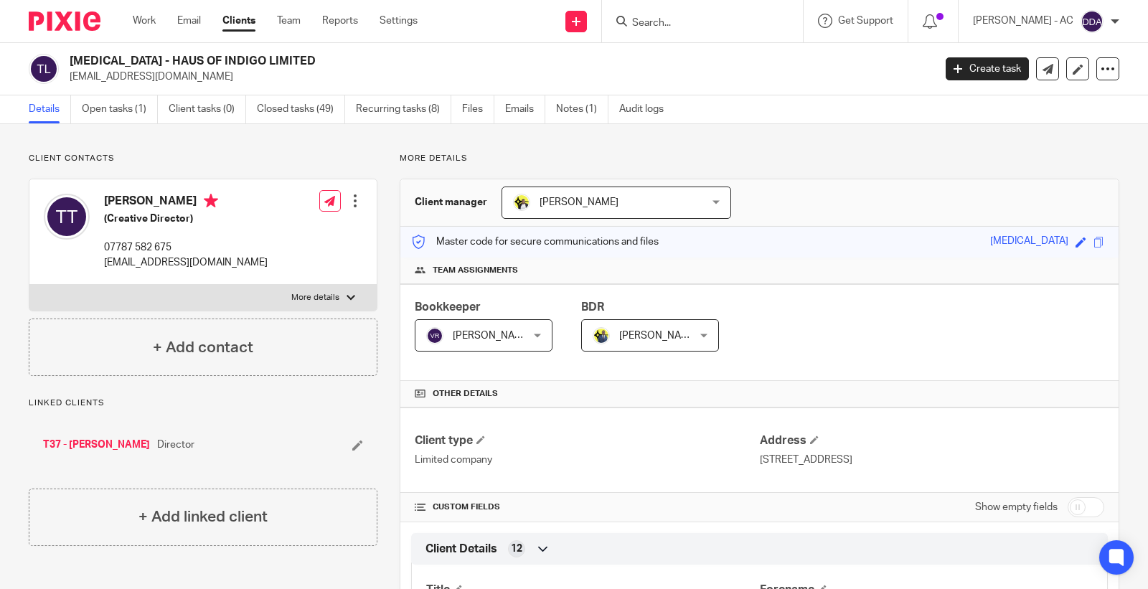
drag, startPoint x: 209, startPoint y: 89, endPoint x: 63, endPoint y: 87, distance: 146.3
click at [63, 87] on div "[MEDICAL_DATA] - HAUS OF INDIGO LIMITED [EMAIL_ADDRESS][DOMAIN_NAME] Create tas…" at bounding box center [574, 69] width 1148 height 52
click at [192, 75] on p "[EMAIL_ADDRESS][DOMAIN_NAME]" at bounding box center [497, 77] width 854 height 14
drag, startPoint x: 181, startPoint y: 81, endPoint x: 67, endPoint y: 88, distance: 114.2
click at [67, 88] on div "[MEDICAL_DATA] - HAUS OF INDIGO LIMITED [EMAIL_ADDRESS][DOMAIN_NAME] Create tas…" at bounding box center [574, 69] width 1148 height 52
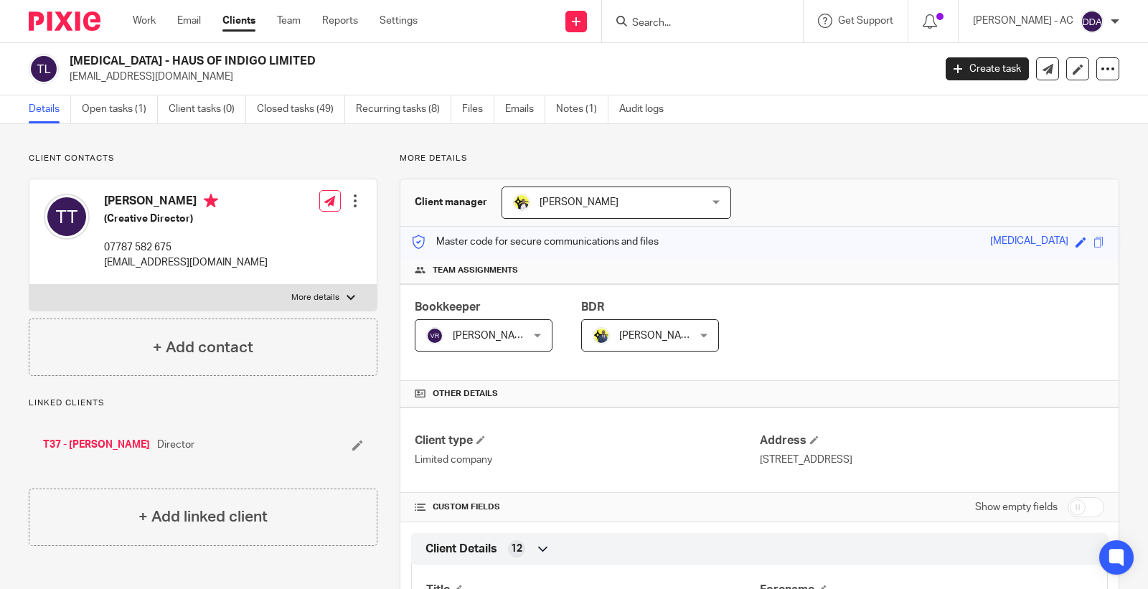
copy p "[EMAIL_ADDRESS][DOMAIN_NAME]"
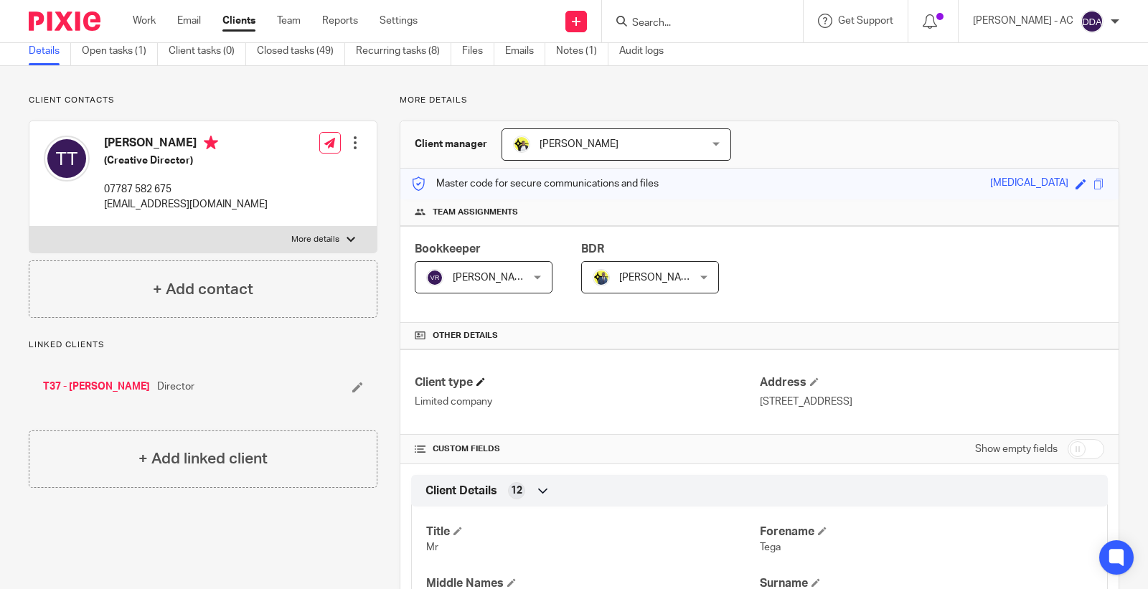
scroll to position [159, 0]
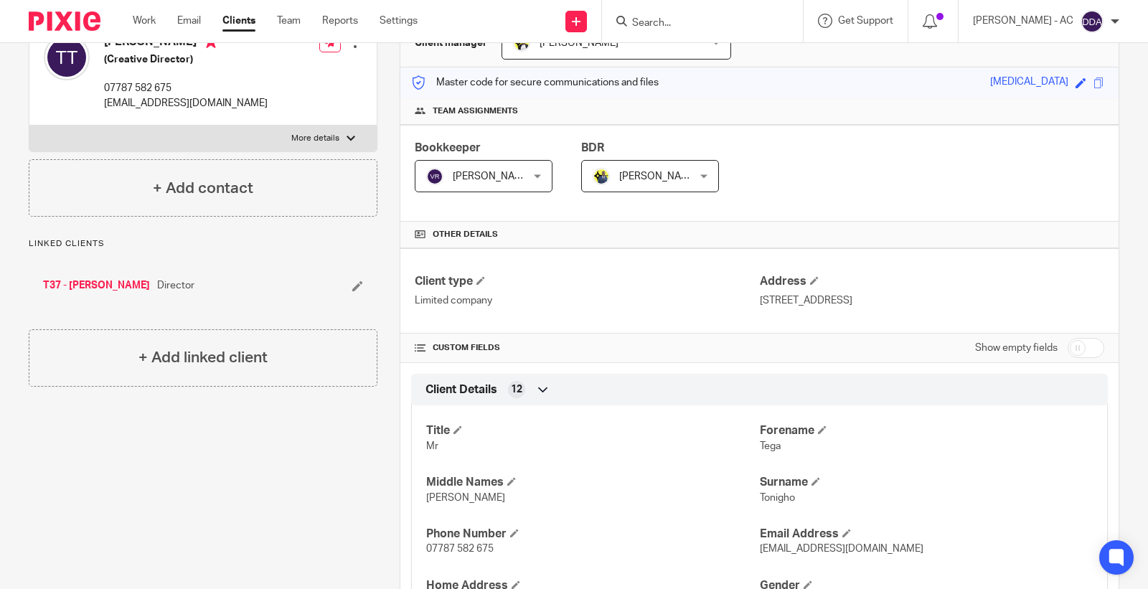
click at [760, 453] on p "Tega" at bounding box center [926, 446] width 333 height 14
copy span "Tega"
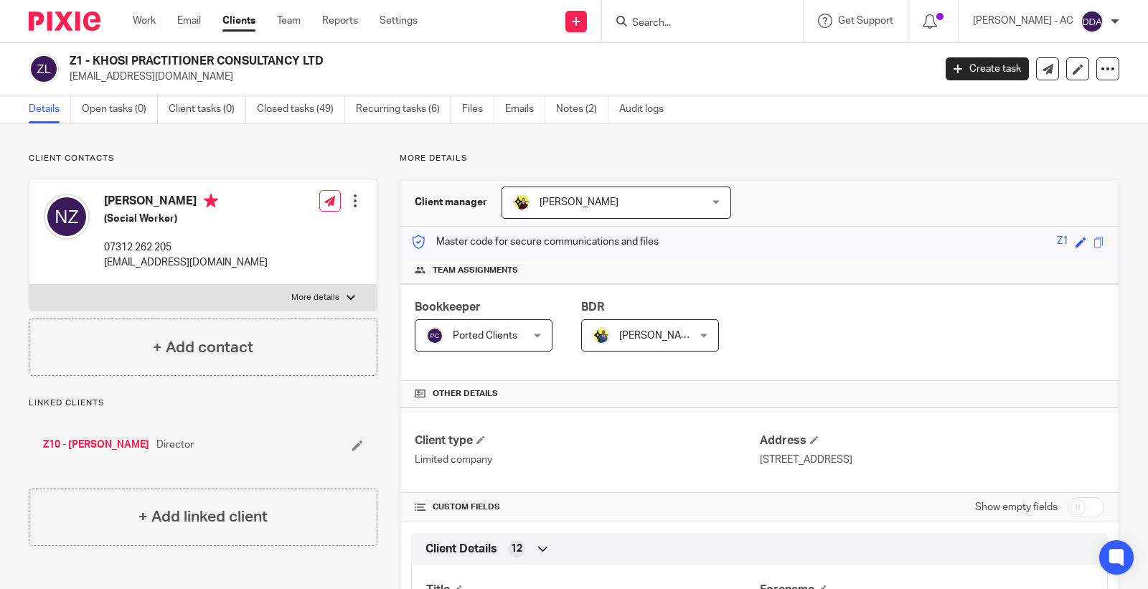
drag, startPoint x: 219, startPoint y: 85, endPoint x: 69, endPoint y: 76, distance: 150.9
click at [69, 76] on div "Z1 - KHOSI PRACTITIONER CONSULTANCY LTD [EMAIL_ADDRESS][DOMAIN_NAME] Create tas…" at bounding box center [574, 69] width 1148 height 52
copy p "[EMAIL_ADDRESS][DOMAIN_NAME]"
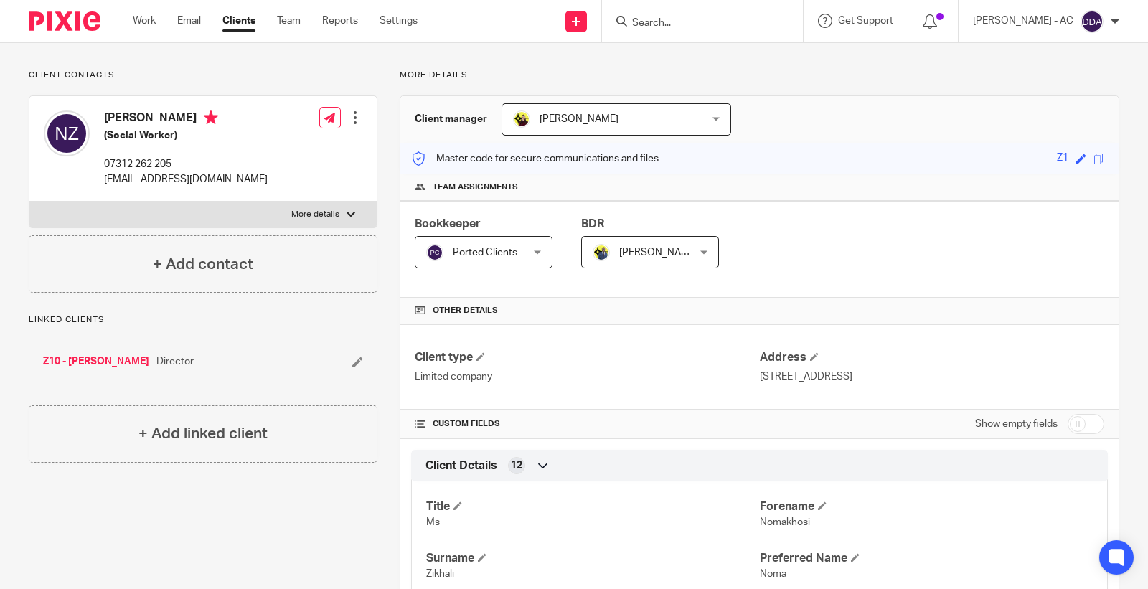
scroll to position [239, 0]
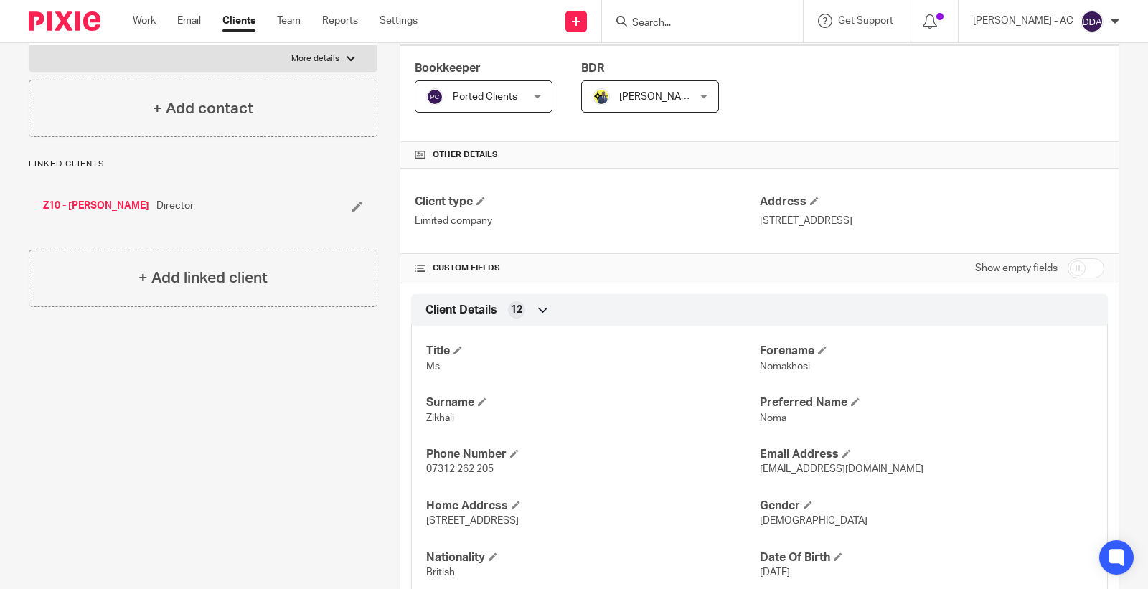
click at [767, 370] on span "Nomakhosi" at bounding box center [785, 366] width 50 height 10
copy span "Nomakhosi"
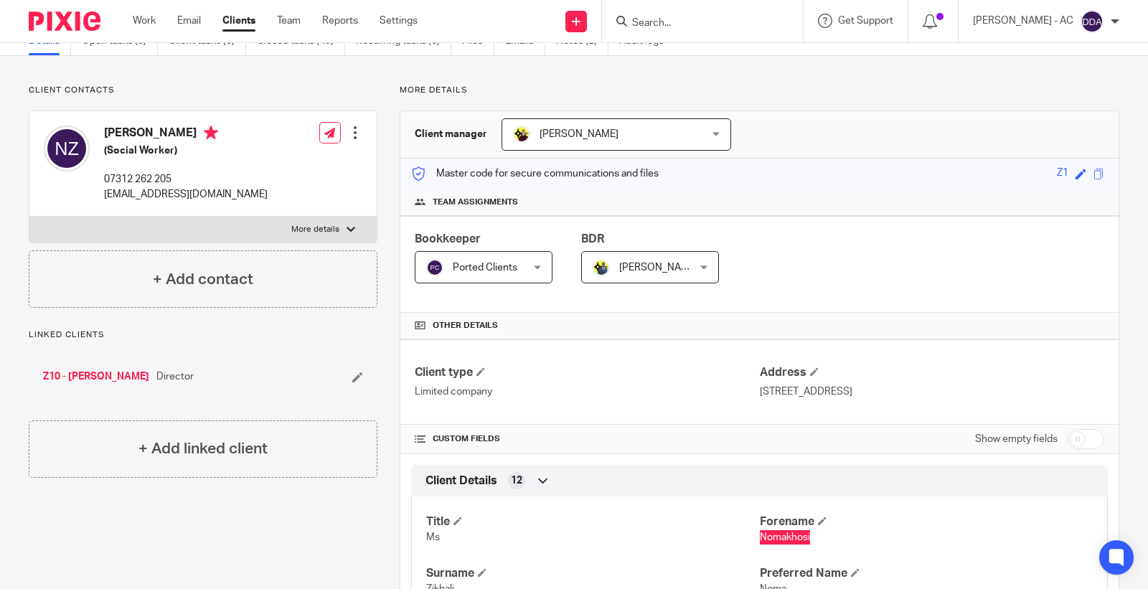
scroll to position [0, 0]
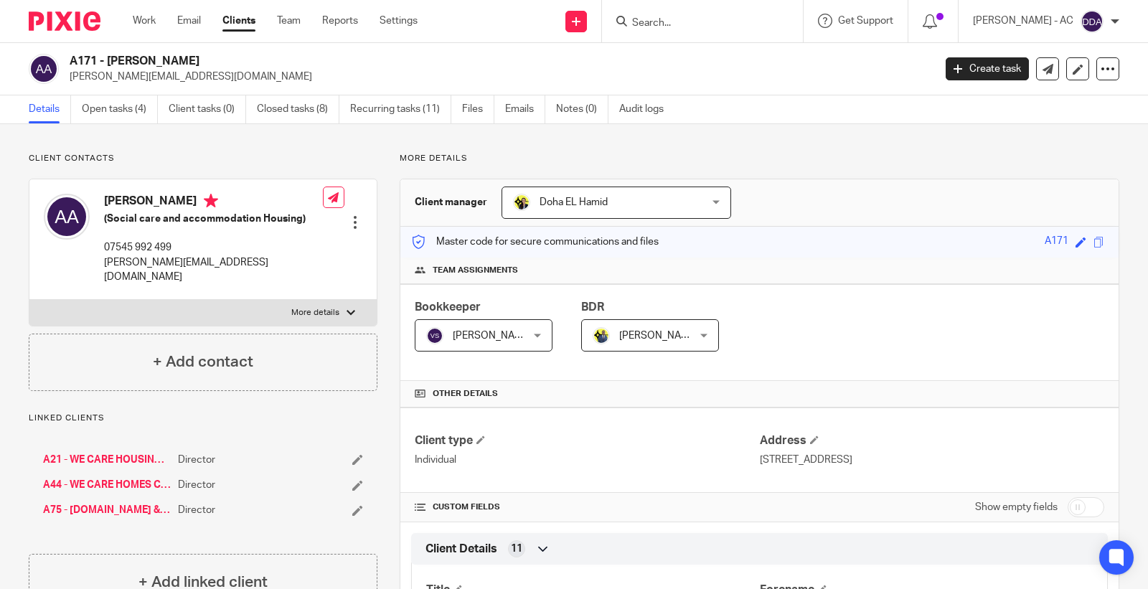
click at [671, 25] on input "Search" at bounding box center [694, 23] width 129 height 13
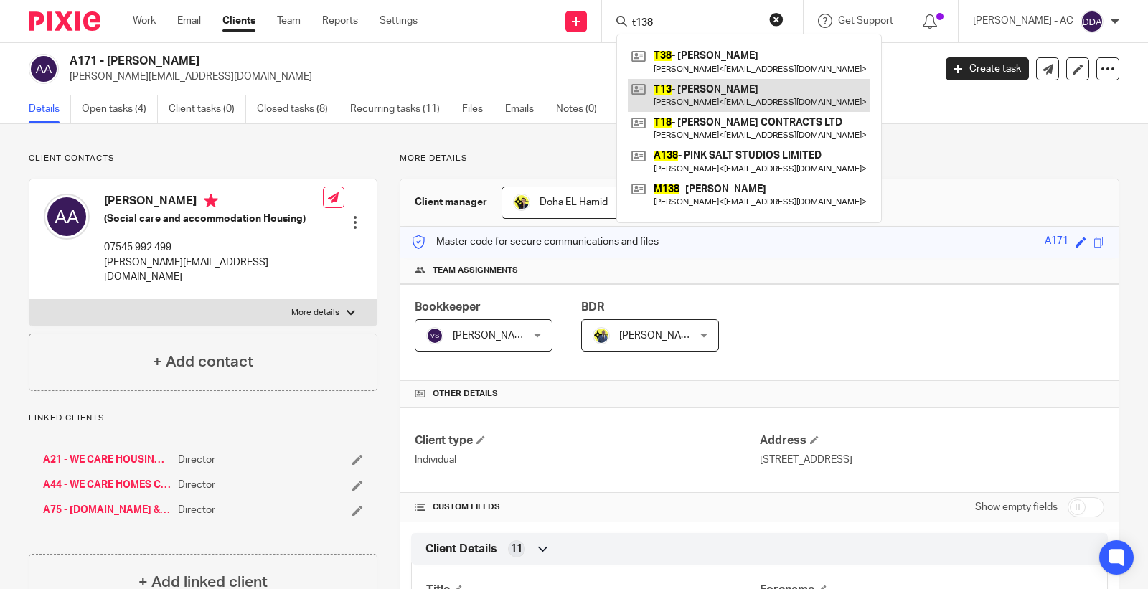
type input "t138"
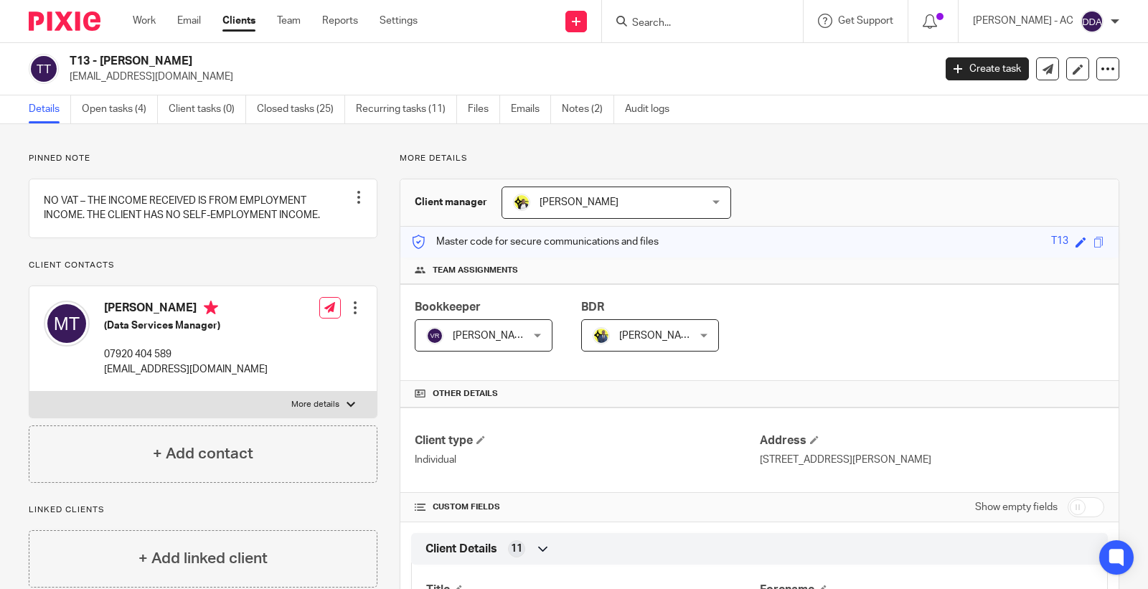
click at [693, 19] on input "Search" at bounding box center [694, 23] width 129 height 13
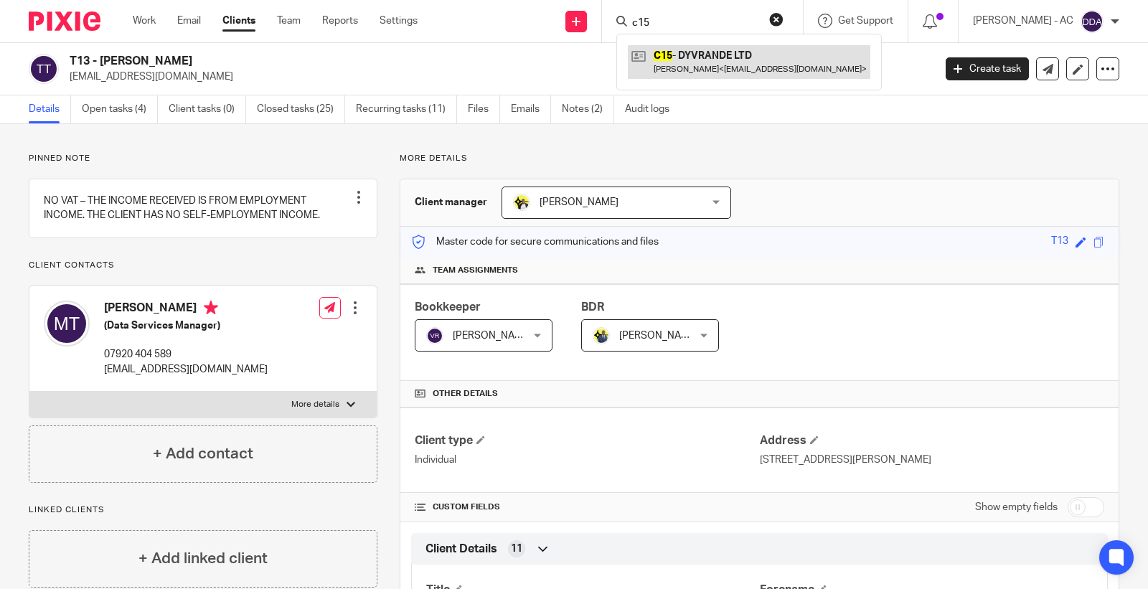
type input "c15"
drag, startPoint x: 691, startPoint y: 17, endPoint x: 583, endPoint y: 37, distance: 109.3
click at [592, 33] on div "Send new email Create task Add client Request signature c15 C15 - DYVRANDE LTD …" at bounding box center [793, 21] width 709 height 42
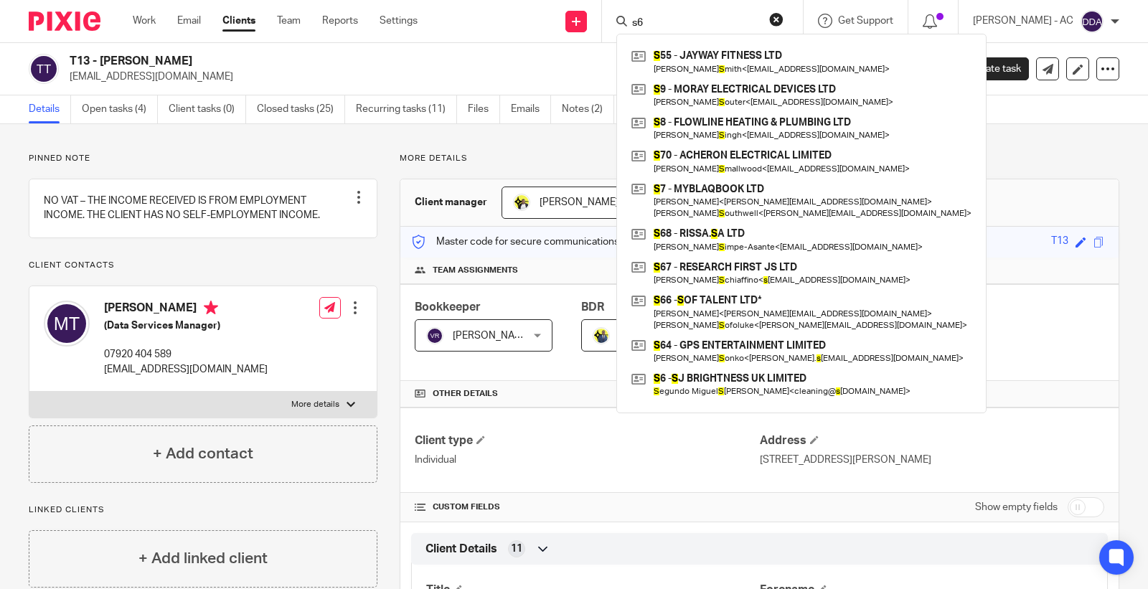
type input "s60"
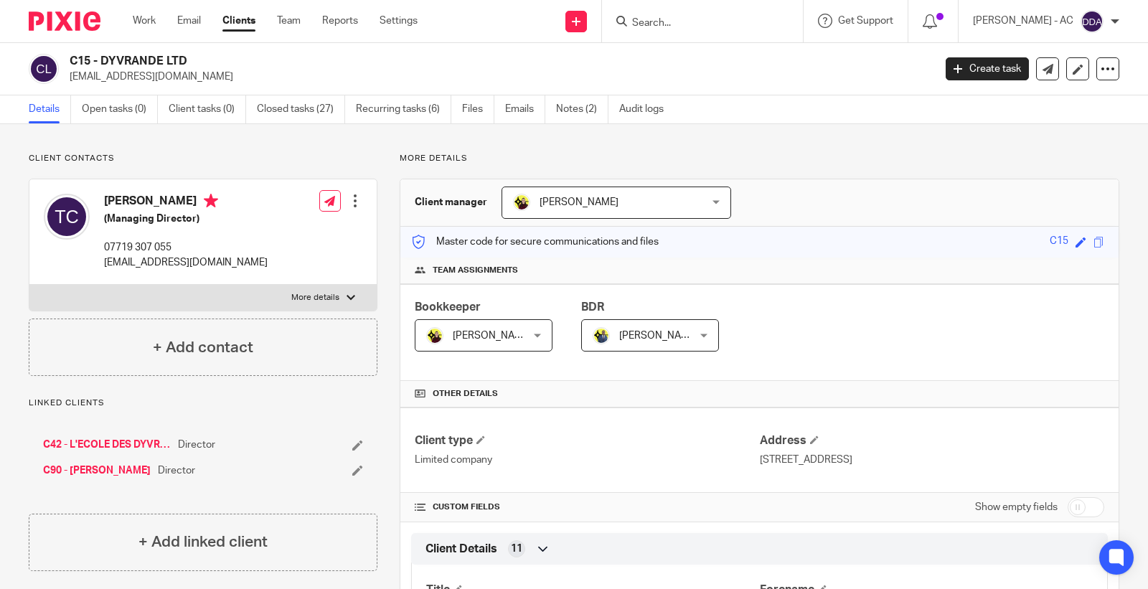
drag, startPoint x: 676, startPoint y: 30, endPoint x: 680, endPoint y: 15, distance: 15.7
click at [676, 29] on div at bounding box center [702, 21] width 201 height 42
click at [680, 15] on form at bounding box center [706, 21] width 153 height 18
click at [687, 19] on input "Search" at bounding box center [694, 23] width 129 height 13
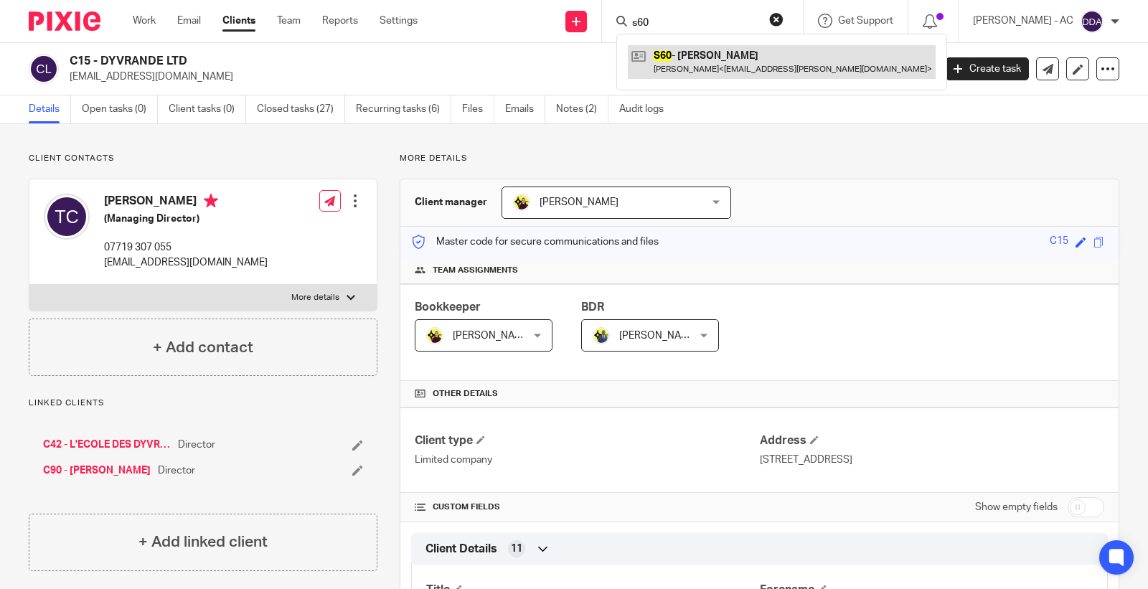
type input "s60"
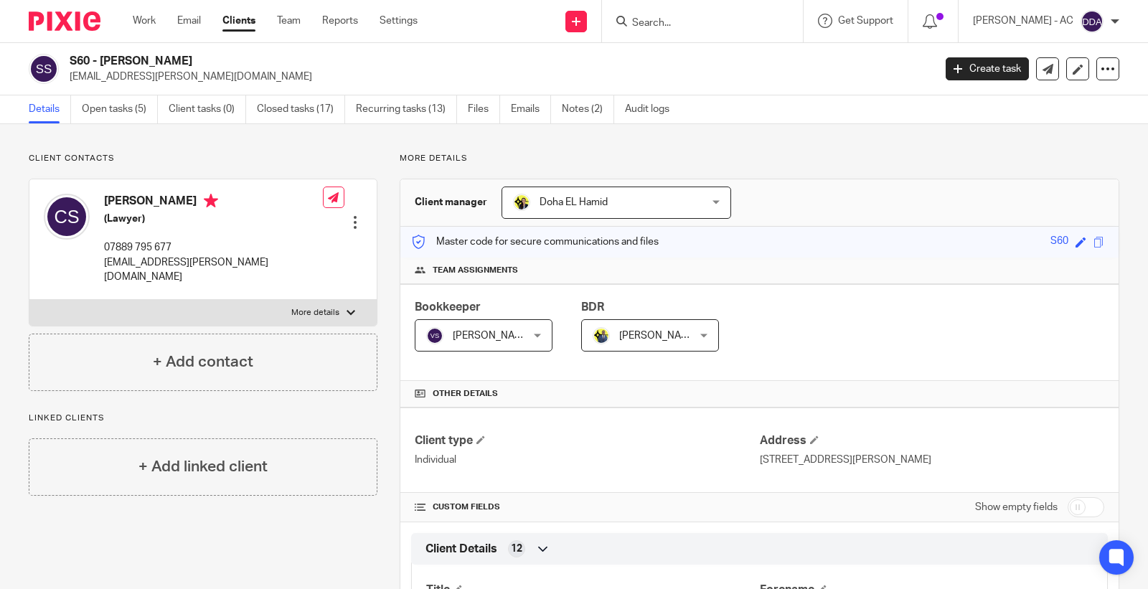
click at [754, 8] on div at bounding box center [702, 21] width 201 height 42
click at [751, 26] on input "Search" at bounding box center [694, 23] width 129 height 13
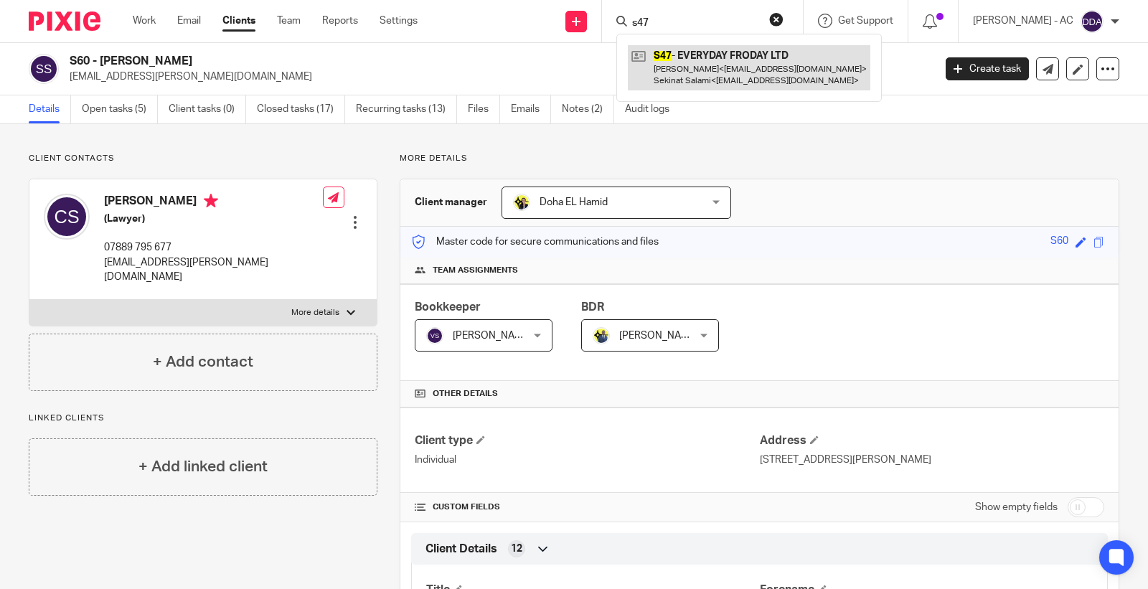
type input "s47"
